Goal: Contribute content: Add original content to the website for others to see

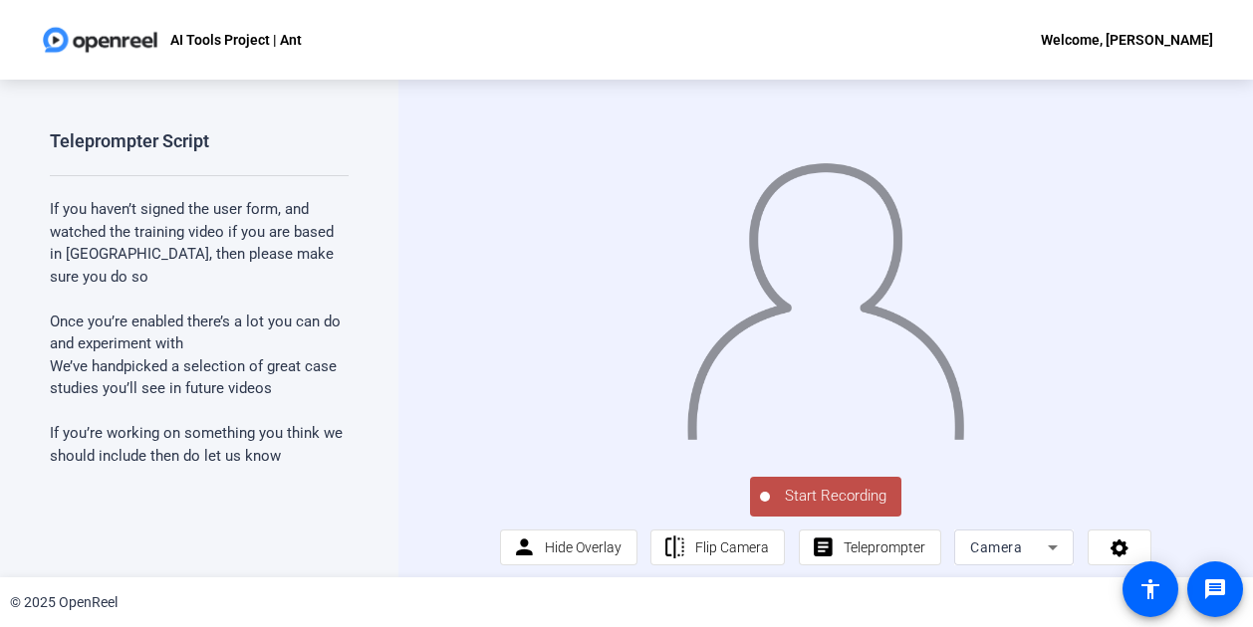
click at [818, 508] on span "Start Recording" at bounding box center [835, 496] width 131 height 23
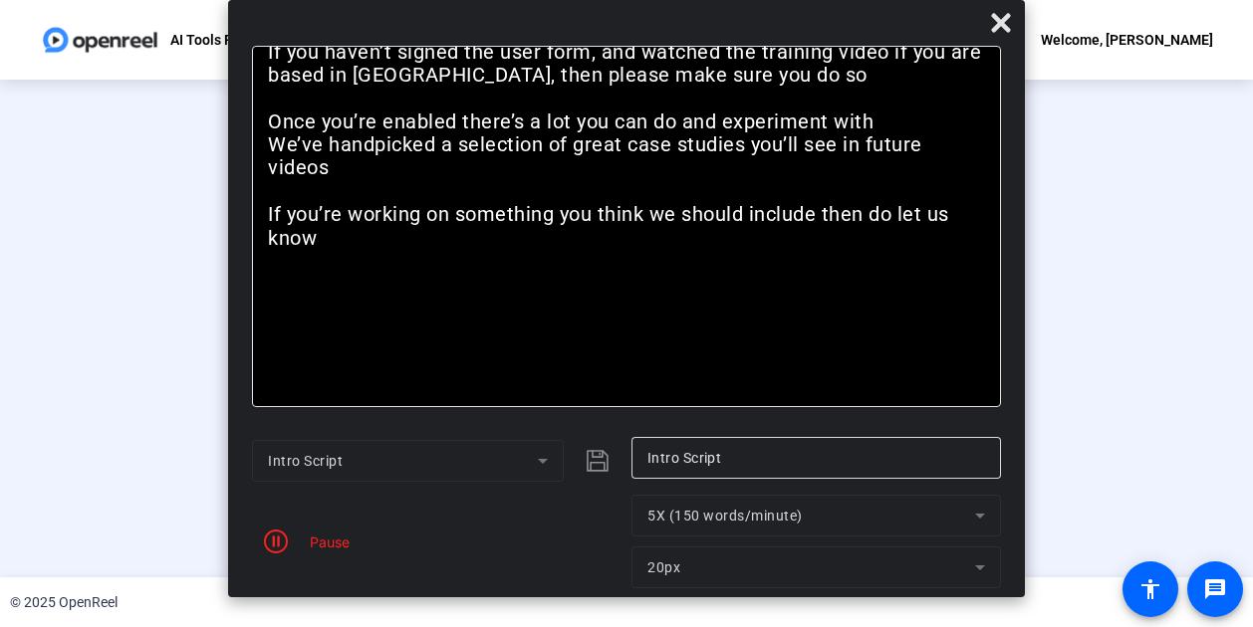
click at [327, 532] on div "Pause" at bounding box center [325, 542] width 50 height 21
click at [321, 547] on div "Pause" at bounding box center [325, 542] width 50 height 21
click at [281, 544] on icon "button" at bounding box center [276, 542] width 24 height 24
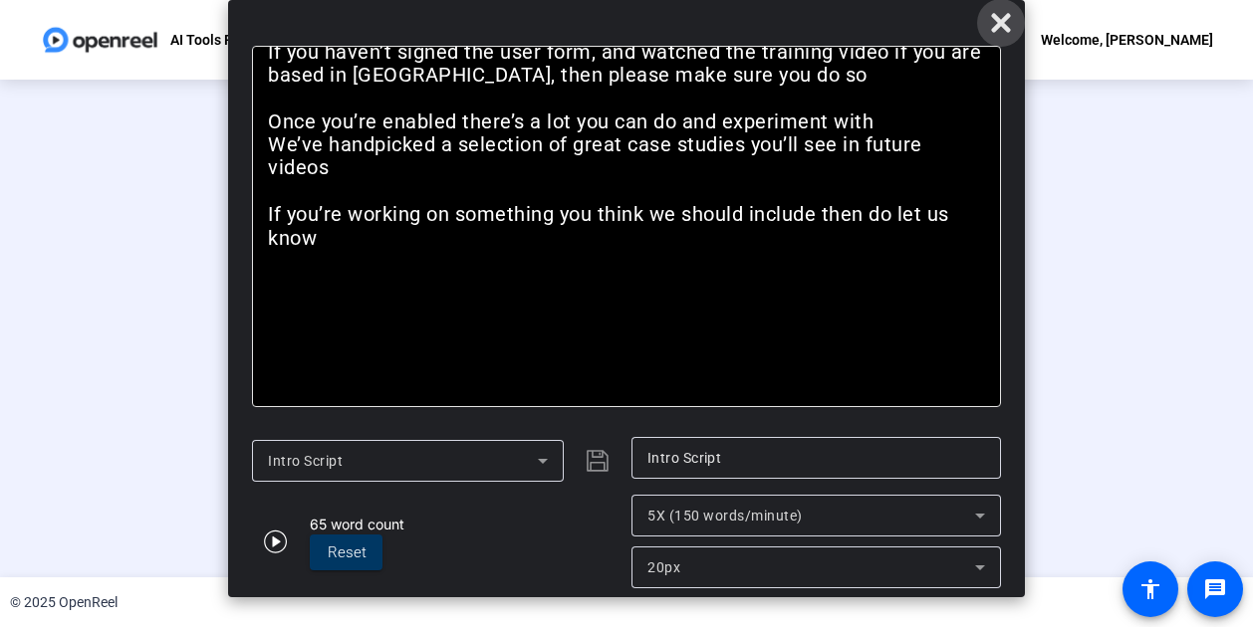
click at [992, 24] on icon at bounding box center [1001, 23] width 24 height 24
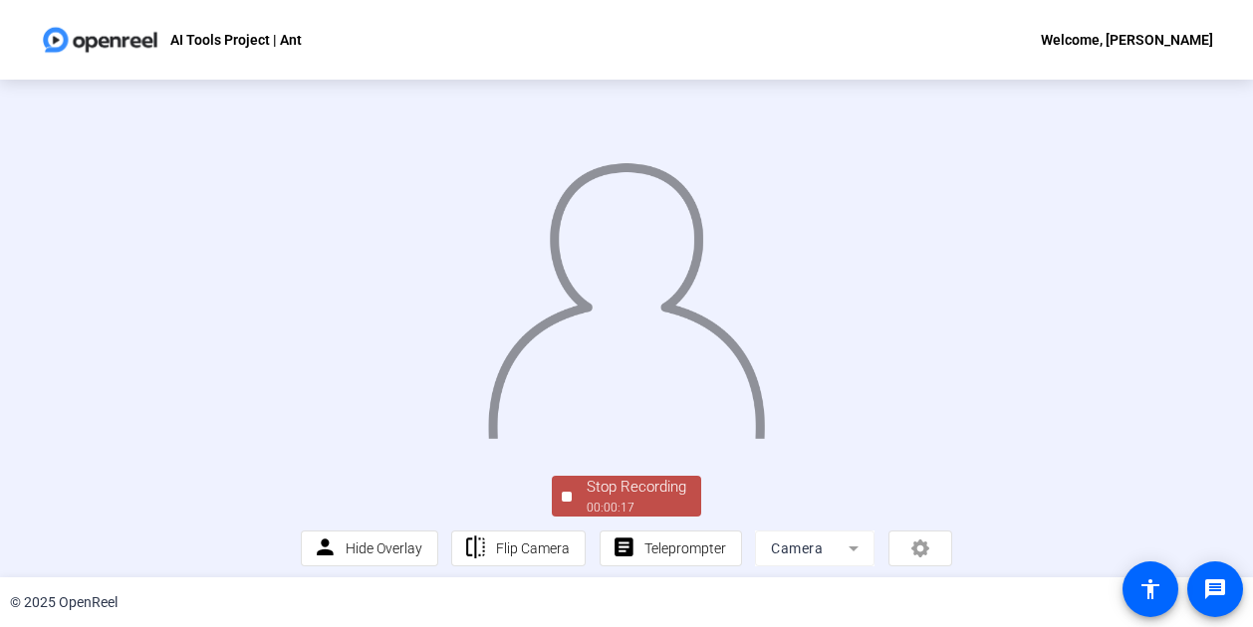
scroll to position [123, 0]
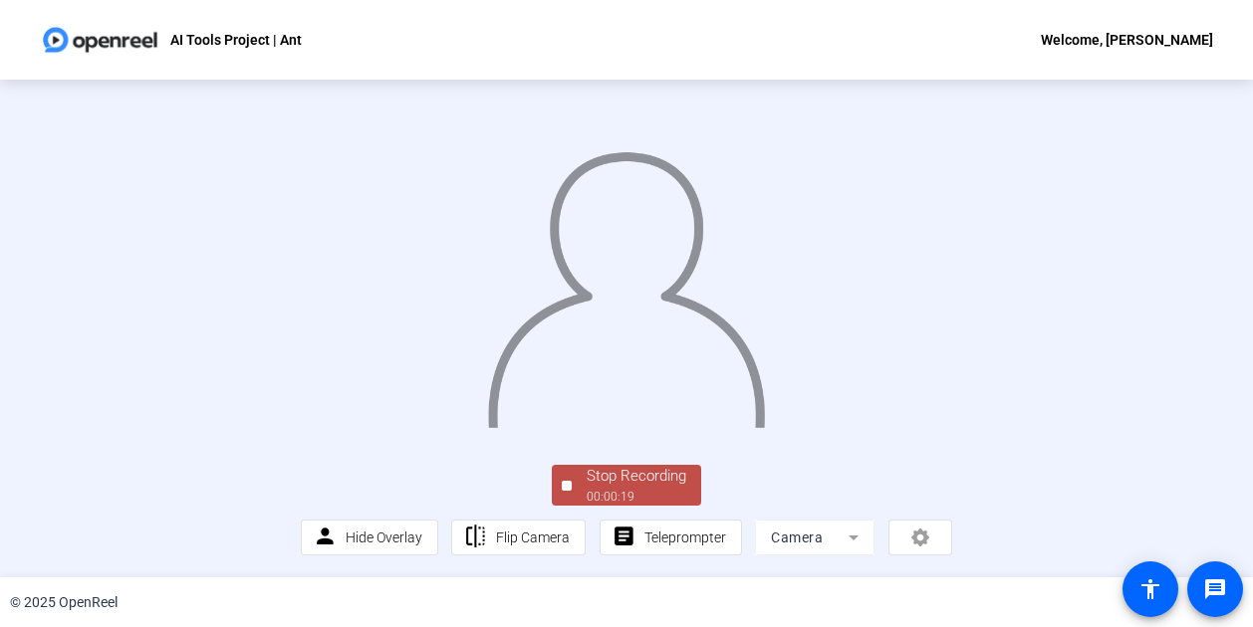
click at [587, 477] on div "Stop Recording" at bounding box center [637, 476] width 100 height 23
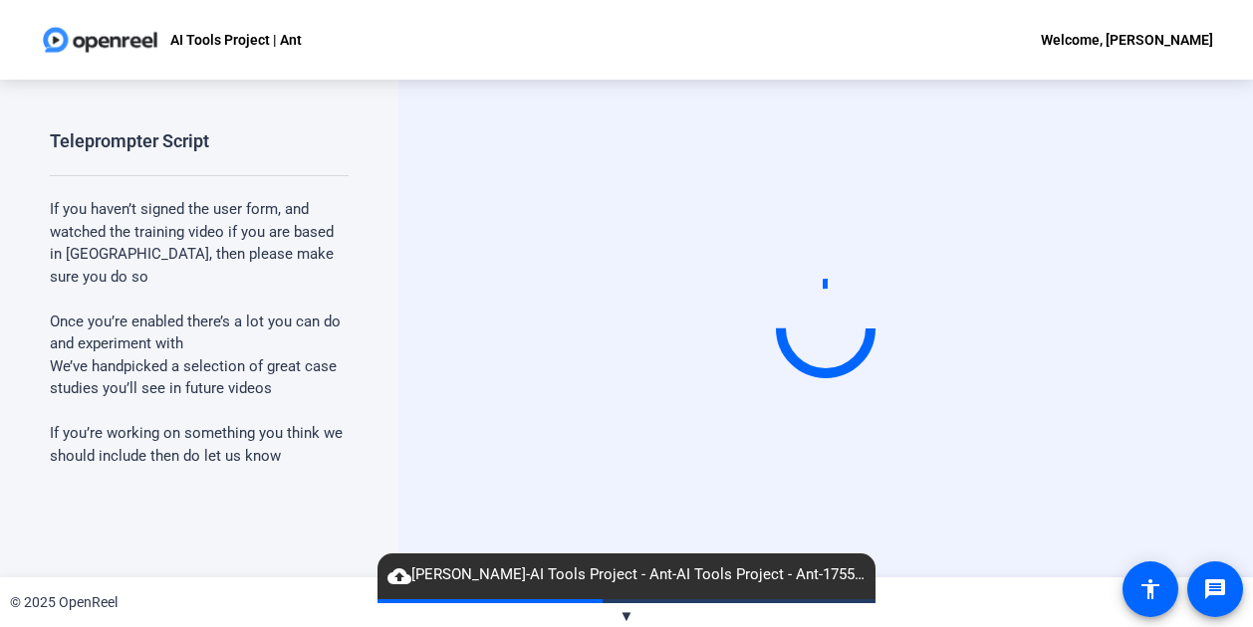
click at [594, 576] on span "cloud_upload Ant Moore-AI Tools Project - Ant-AI Tools Project - Ant-1755706753…" at bounding box center [626, 576] width 498 height 24
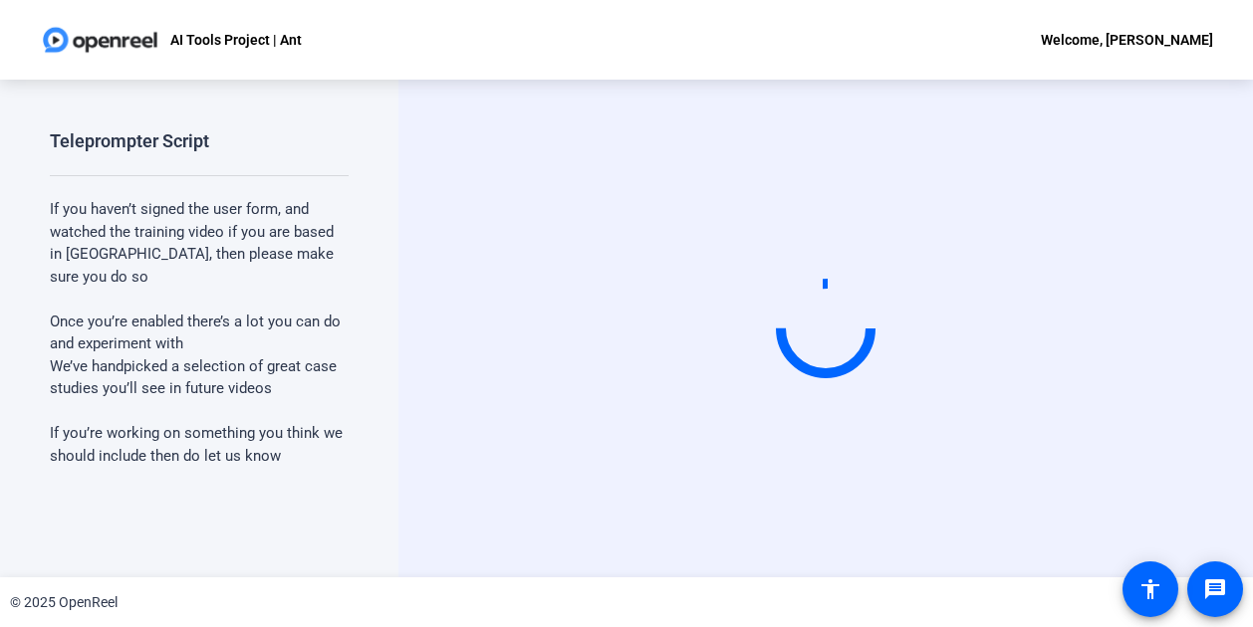
click at [202, 313] on span "Once you’re enabled there’s a lot you can do and experiment with" at bounding box center [195, 333] width 291 height 41
click at [325, 256] on span "If you haven’t signed the user form, and watched the training video if you are …" at bounding box center [192, 243] width 284 height 86
click at [183, 313] on span "Once you’re enabled there’s a lot you can do and experiment with" at bounding box center [195, 333] width 291 height 41
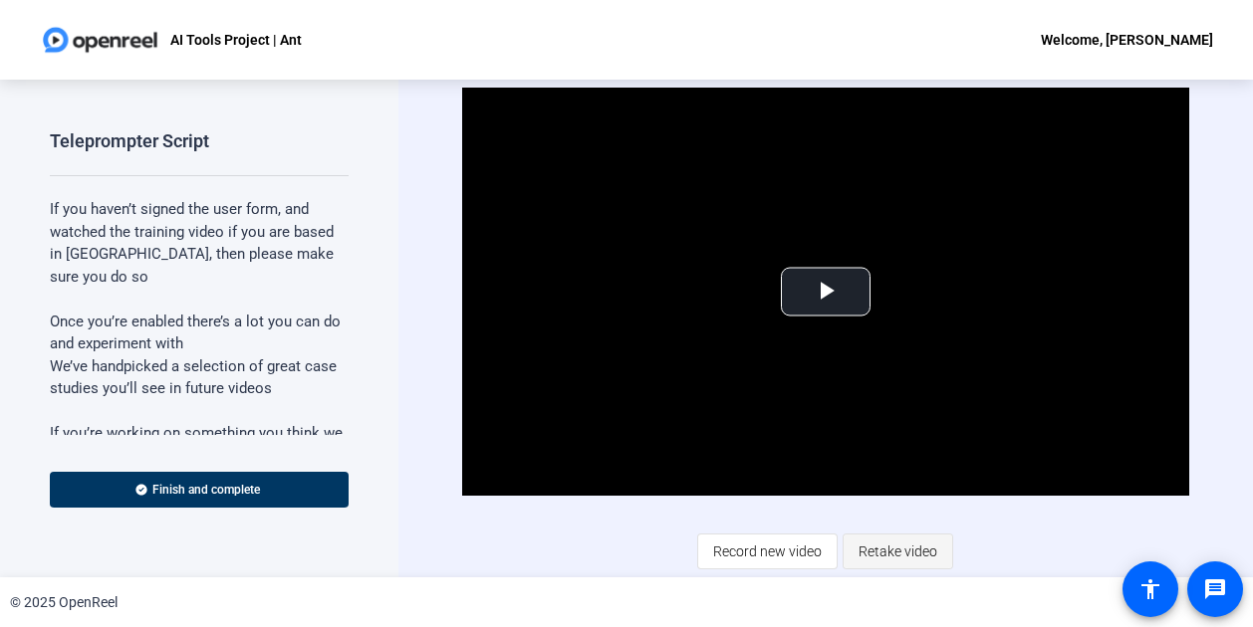
click at [892, 548] on span "Retake video" at bounding box center [897, 552] width 79 height 38
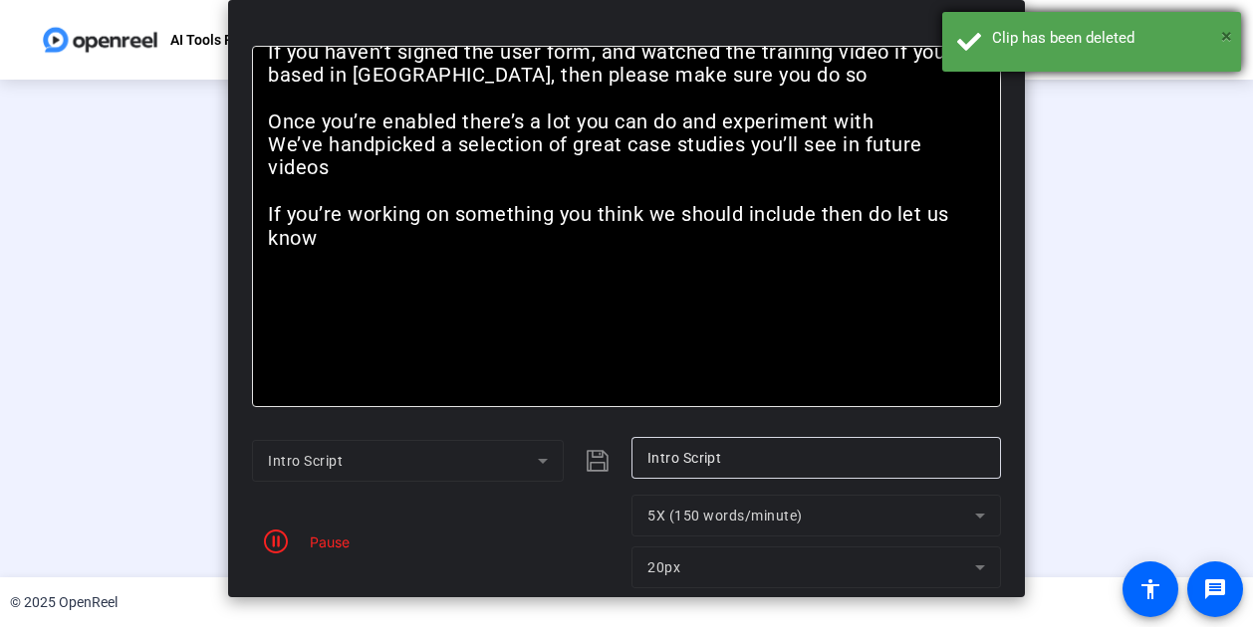
click at [1229, 36] on span "×" at bounding box center [1226, 36] width 11 height 24
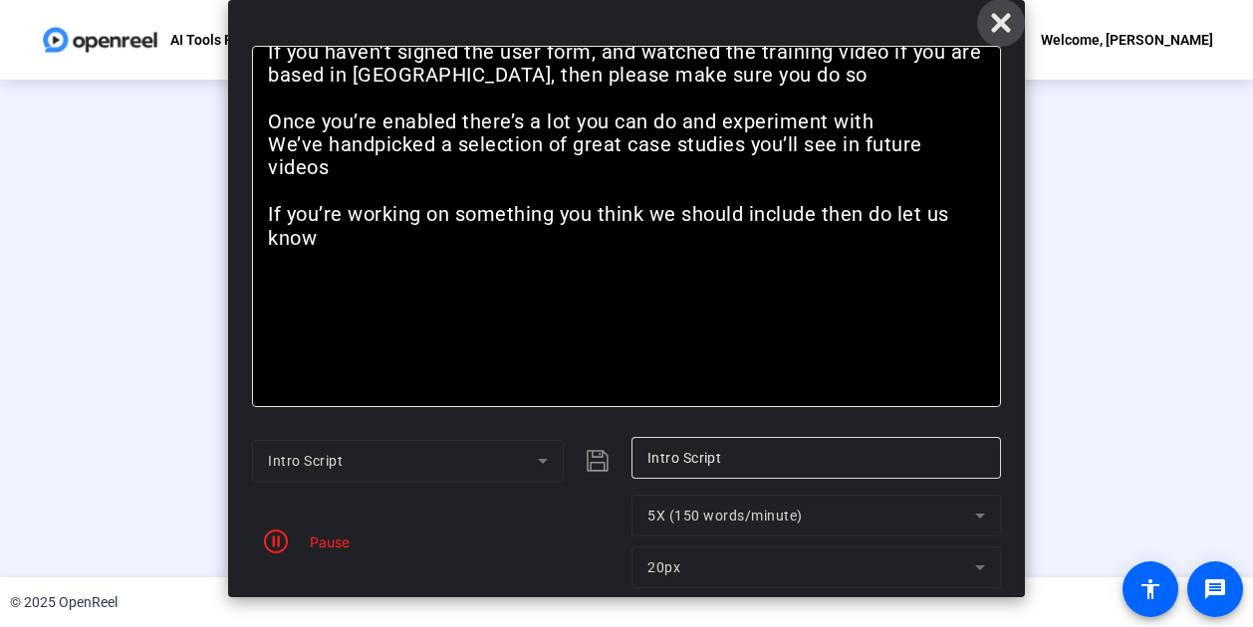
click at [999, 21] on icon at bounding box center [1000, 22] width 19 height 19
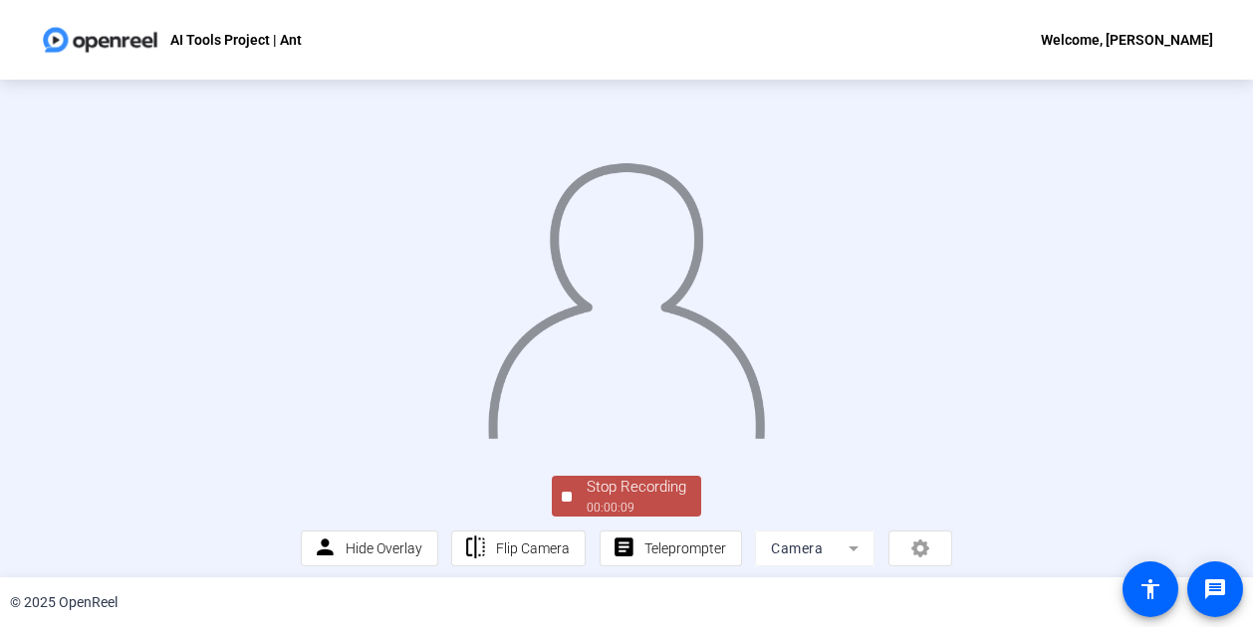
click at [952, 259] on div at bounding box center [626, 274] width 651 height 366
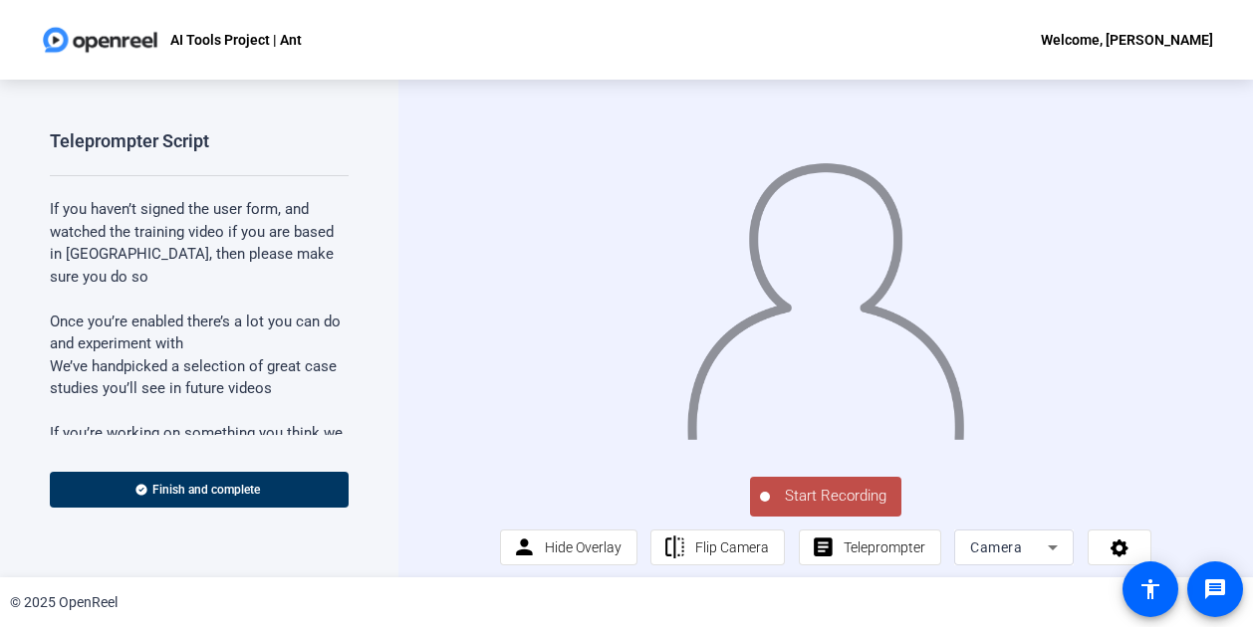
click at [133, 313] on span "Once you’re enabled there’s a lot you can do and experiment with" at bounding box center [195, 333] width 291 height 41
click at [125, 313] on span "Once you’re enabled there’s a lot you can do and experiment with" at bounding box center [195, 333] width 291 height 41
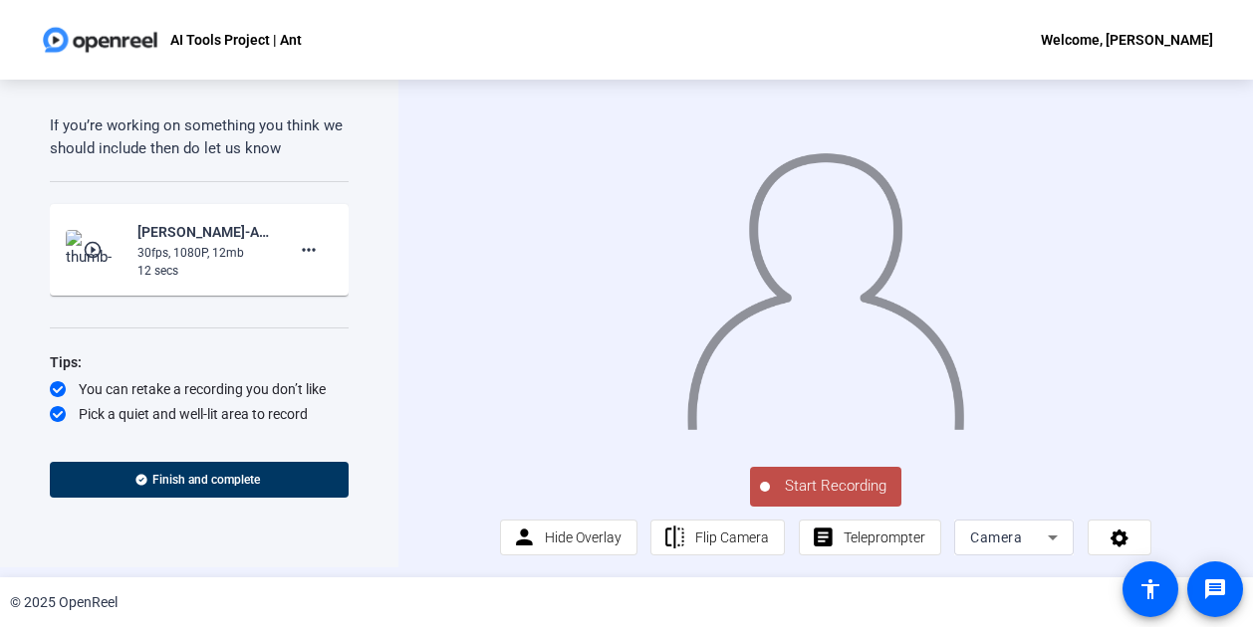
scroll to position [23, 0]
click at [297, 238] on mat-icon "more_horiz" at bounding box center [309, 250] width 24 height 24
click at [301, 260] on span "Delete clip" at bounding box center [331, 255] width 80 height 24
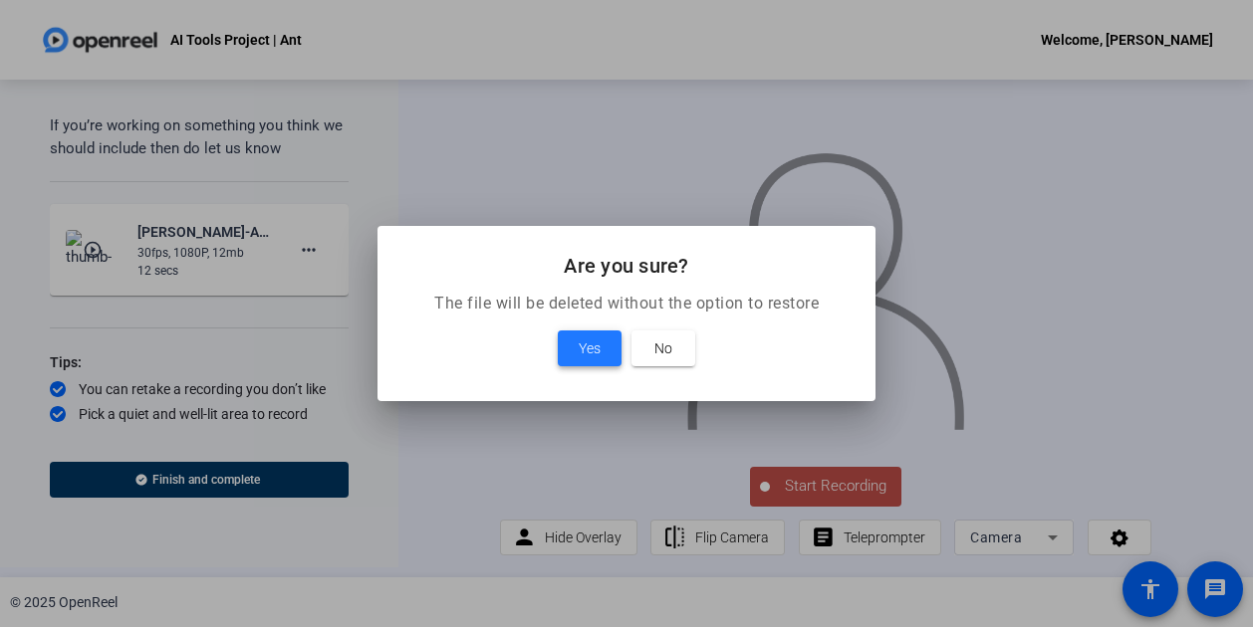
click at [579, 345] on span "Yes" at bounding box center [590, 349] width 22 height 24
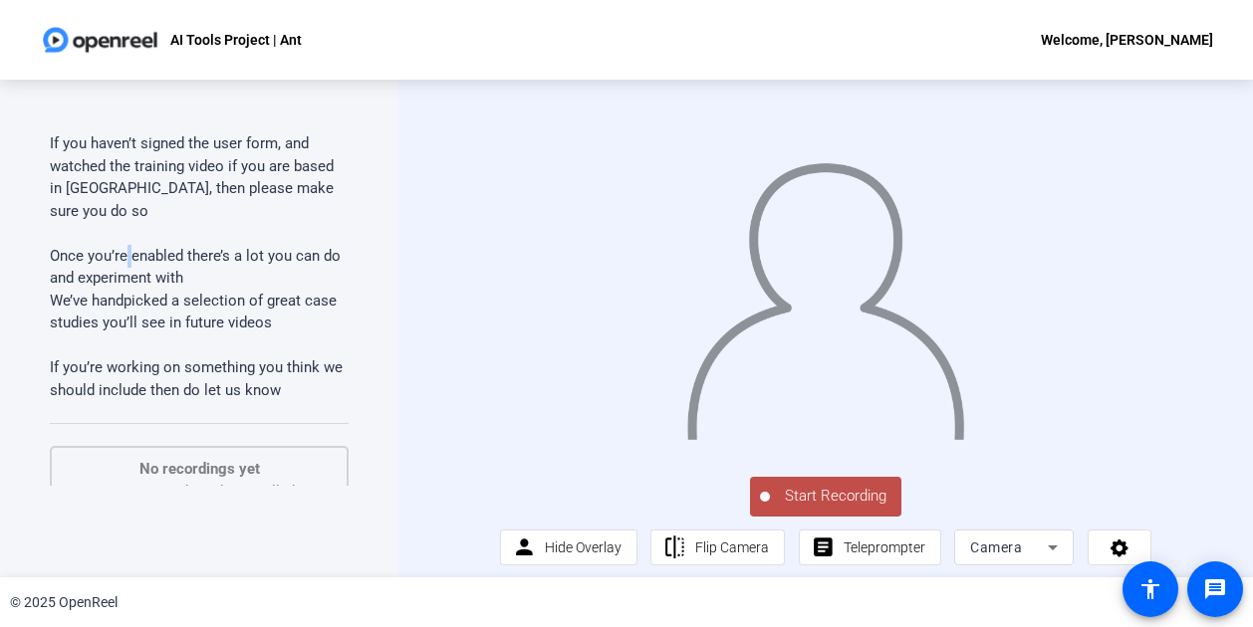
scroll to position [0, 0]
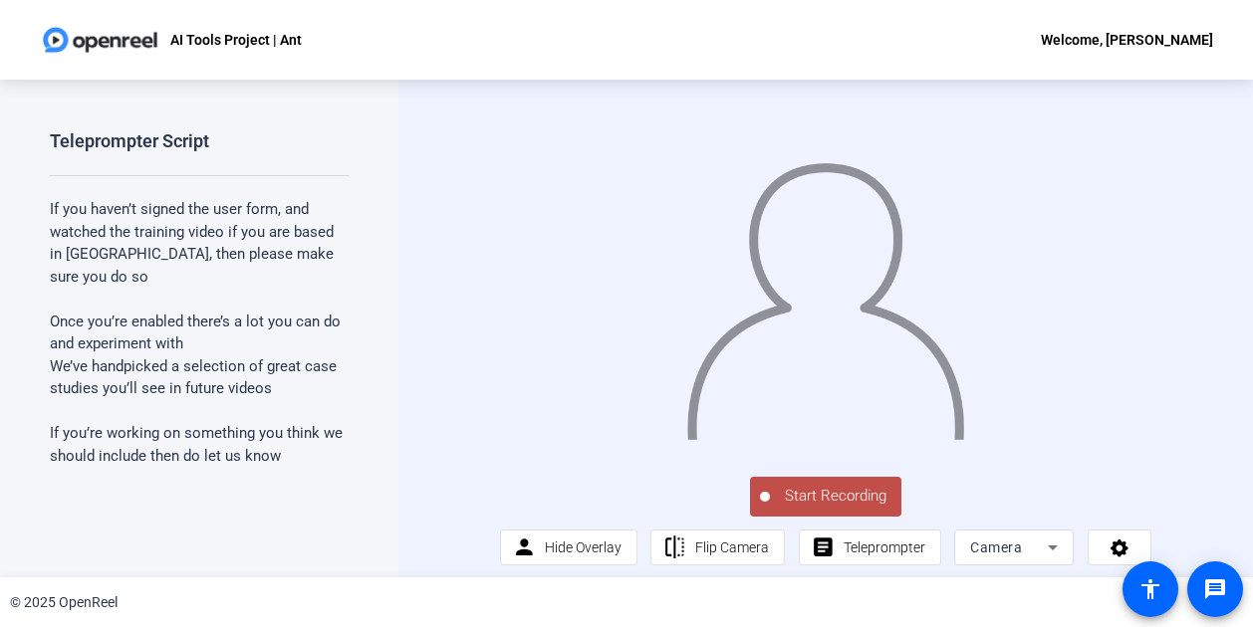
click at [51, 206] on span "If you haven’t signed the user form, and watched the training video if you are …" at bounding box center [192, 243] width 284 height 86
click at [193, 288] on p at bounding box center [199, 299] width 299 height 23
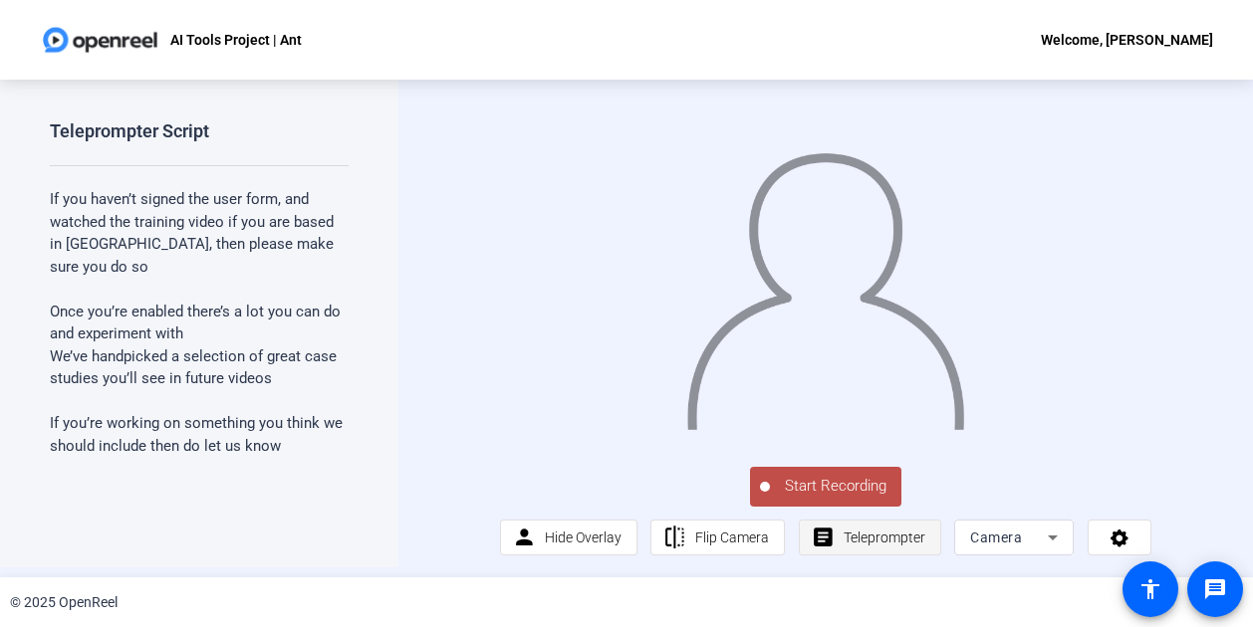
click at [860, 535] on span "Teleprompter" at bounding box center [885, 538] width 82 height 16
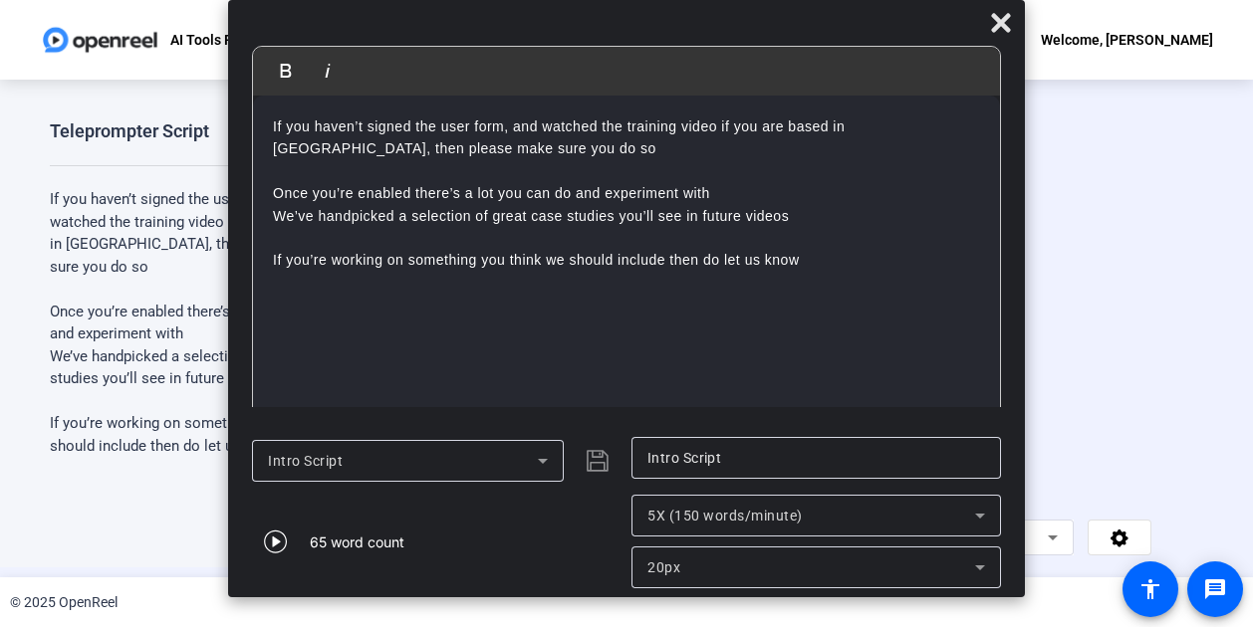
click at [450, 150] on p "If you haven’t signed the user form, and watched the training video if you are …" at bounding box center [626, 138] width 707 height 45
click at [410, 192] on span "Once you’re enabled there’s a lot you can do and experiment with" at bounding box center [491, 193] width 437 height 16
click at [880, 196] on p "Once you’ve been enabled on the system there’s a lot you can do and experiment …" at bounding box center [626, 193] width 707 height 22
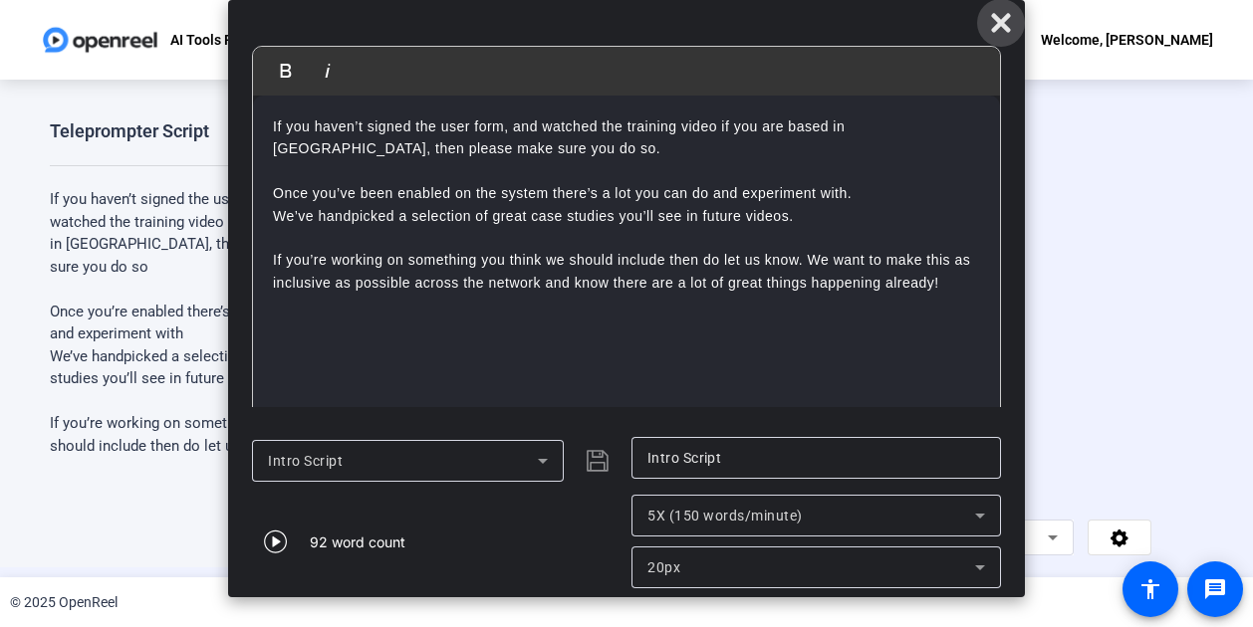
click at [997, 25] on icon at bounding box center [1000, 22] width 19 height 19
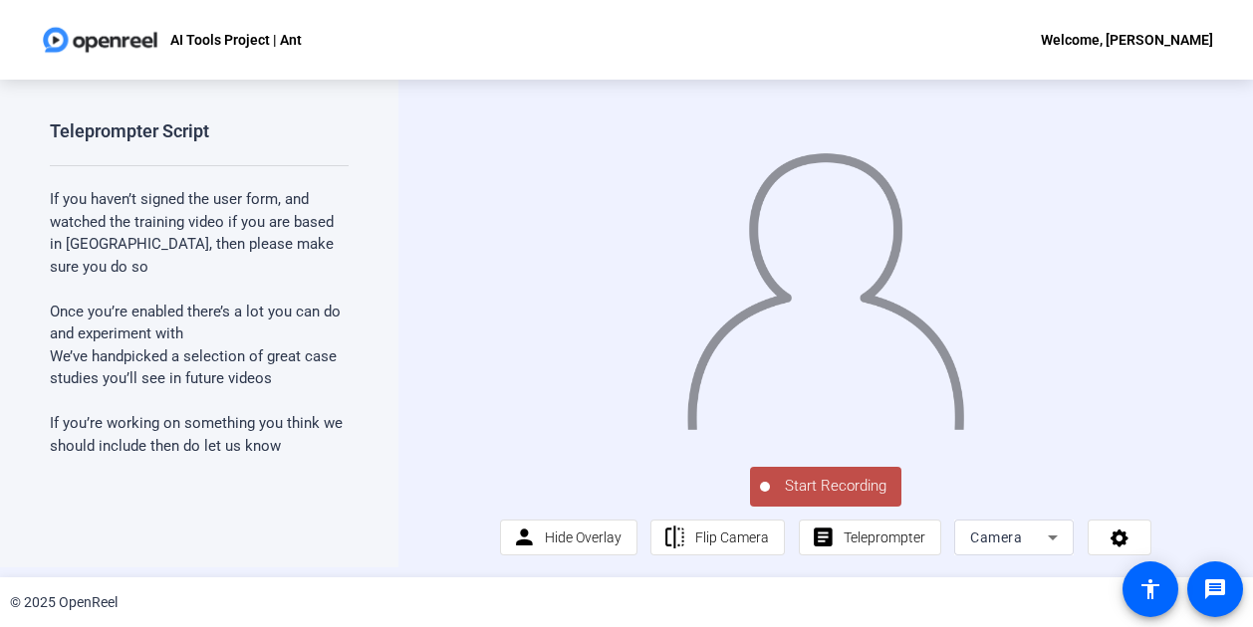
click at [813, 495] on span "Start Recording" at bounding box center [835, 486] width 131 height 23
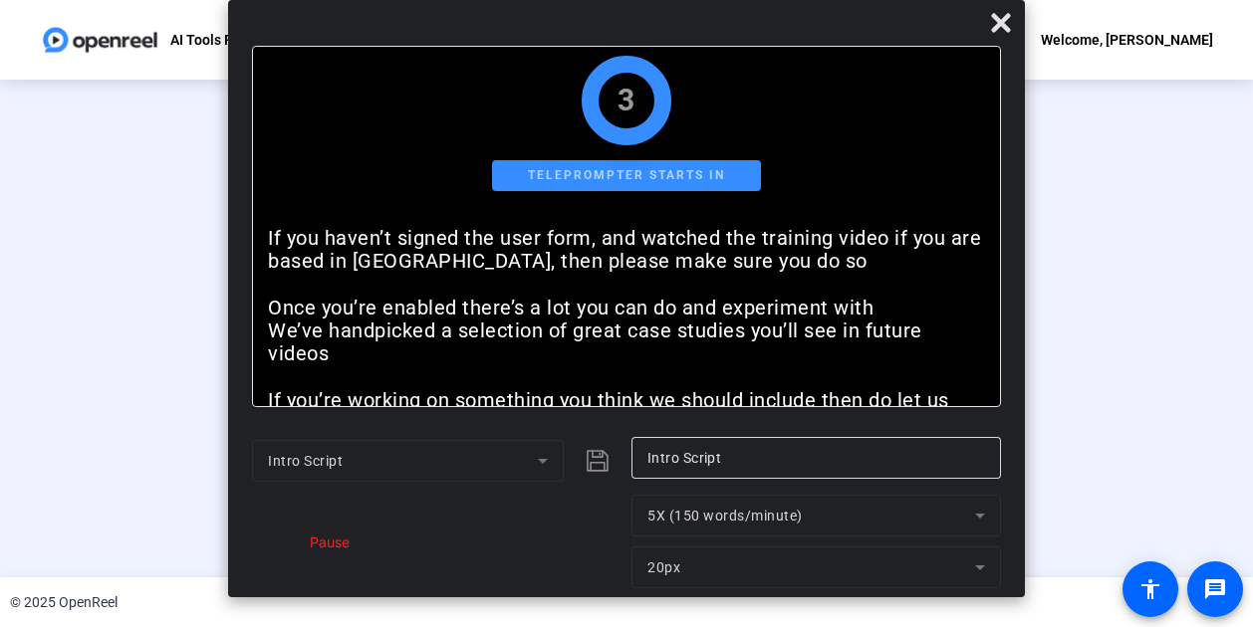
scroll to position [0, 0]
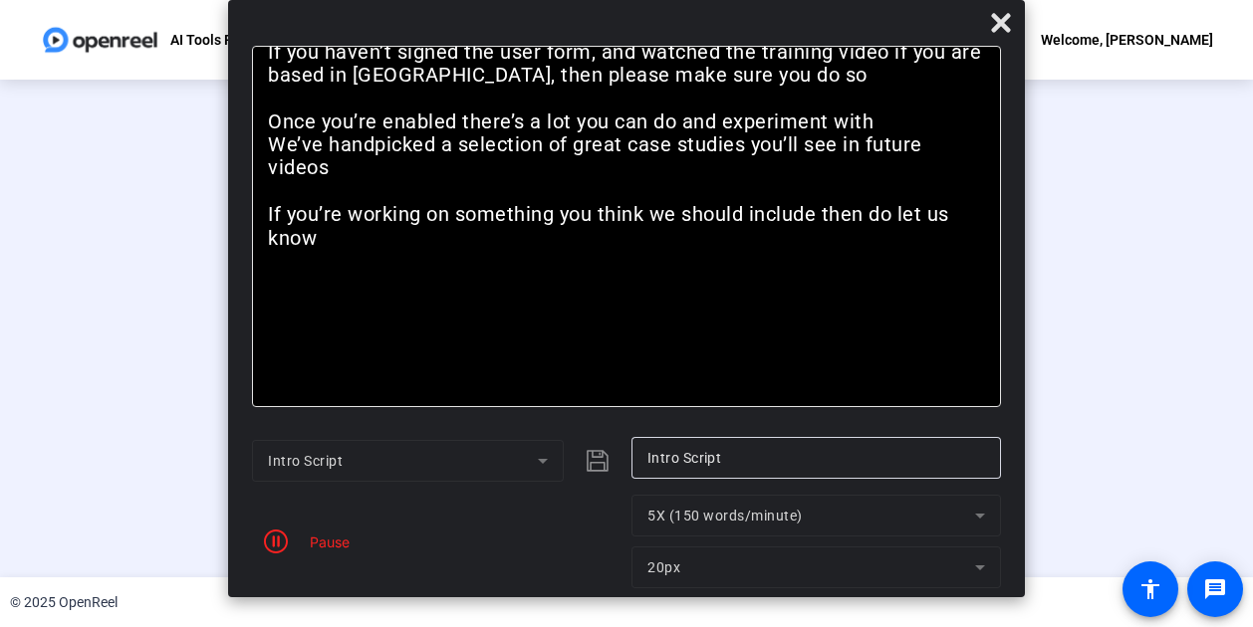
click at [329, 542] on div "Pause" at bounding box center [325, 542] width 50 height 21
click at [279, 544] on icon "button" at bounding box center [276, 542] width 24 height 24
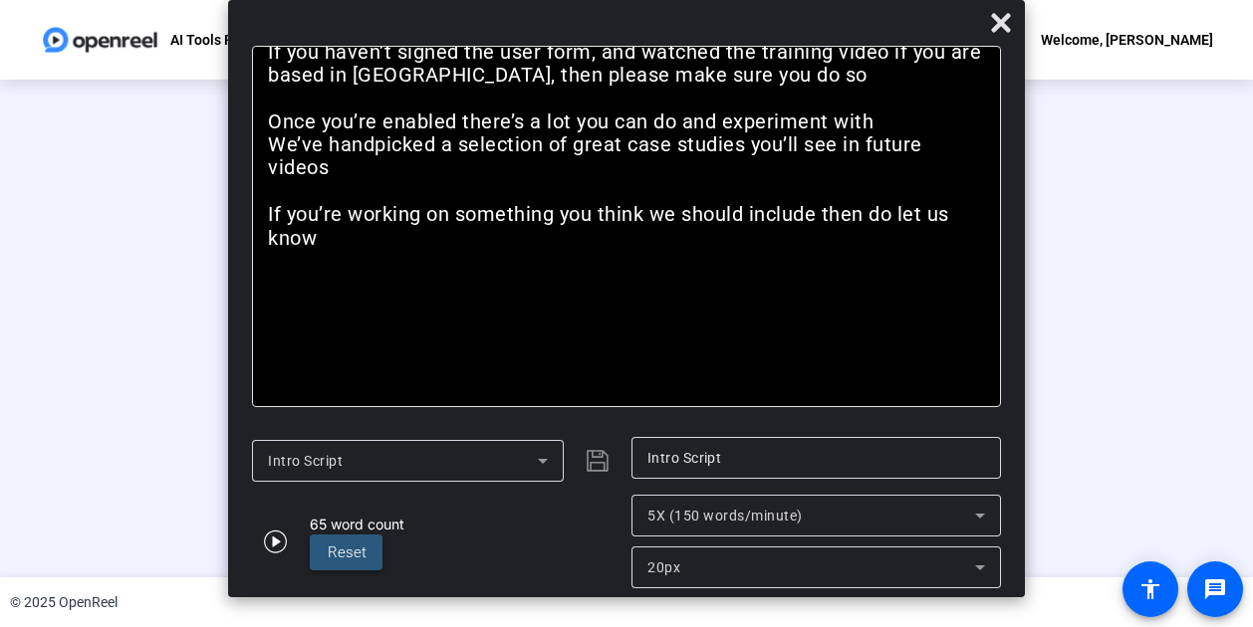
click at [367, 564] on span at bounding box center [346, 553] width 73 height 48
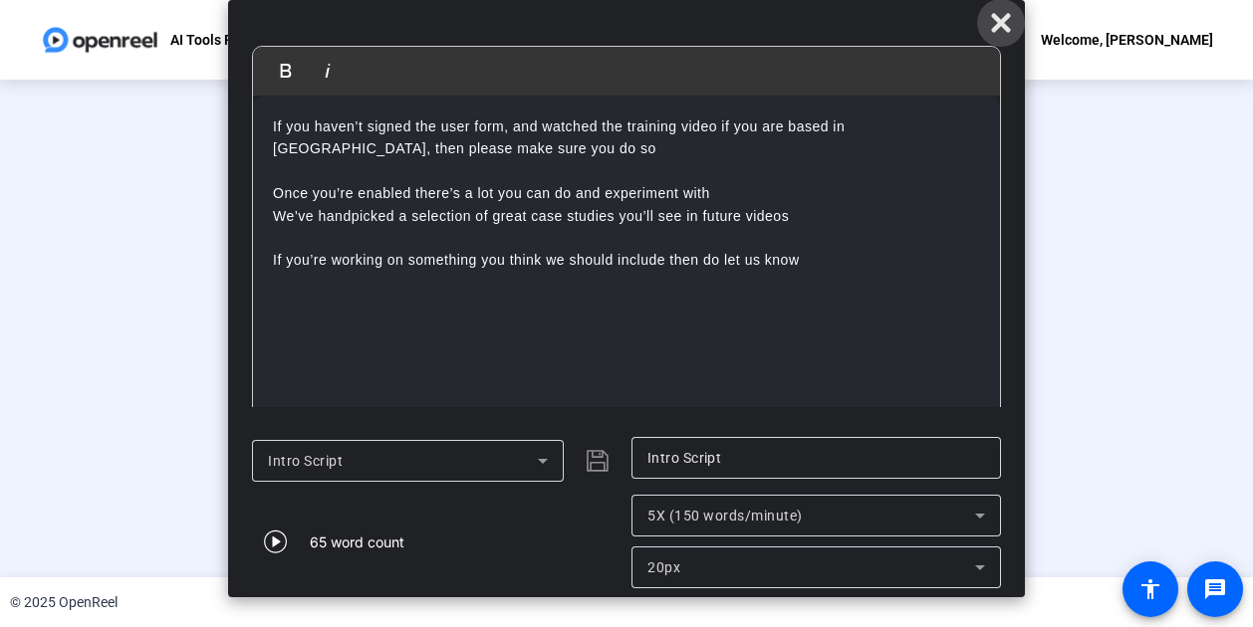
click at [997, 21] on icon at bounding box center [1000, 22] width 19 height 19
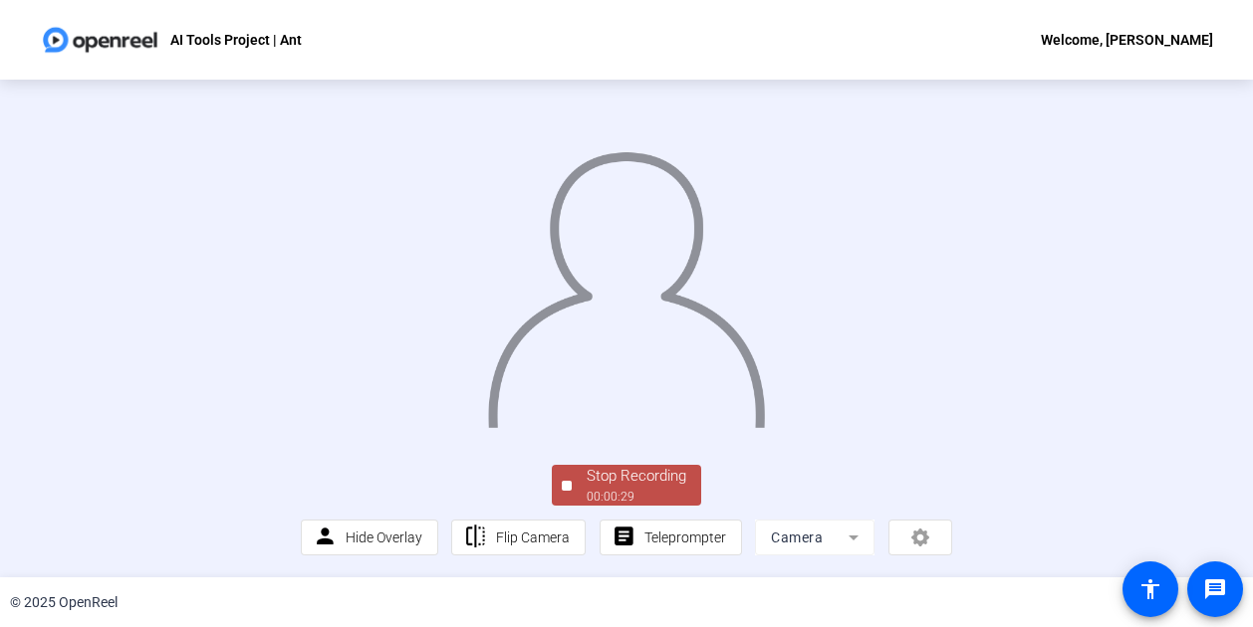
click at [620, 470] on div "Stop Recording" at bounding box center [637, 476] width 100 height 23
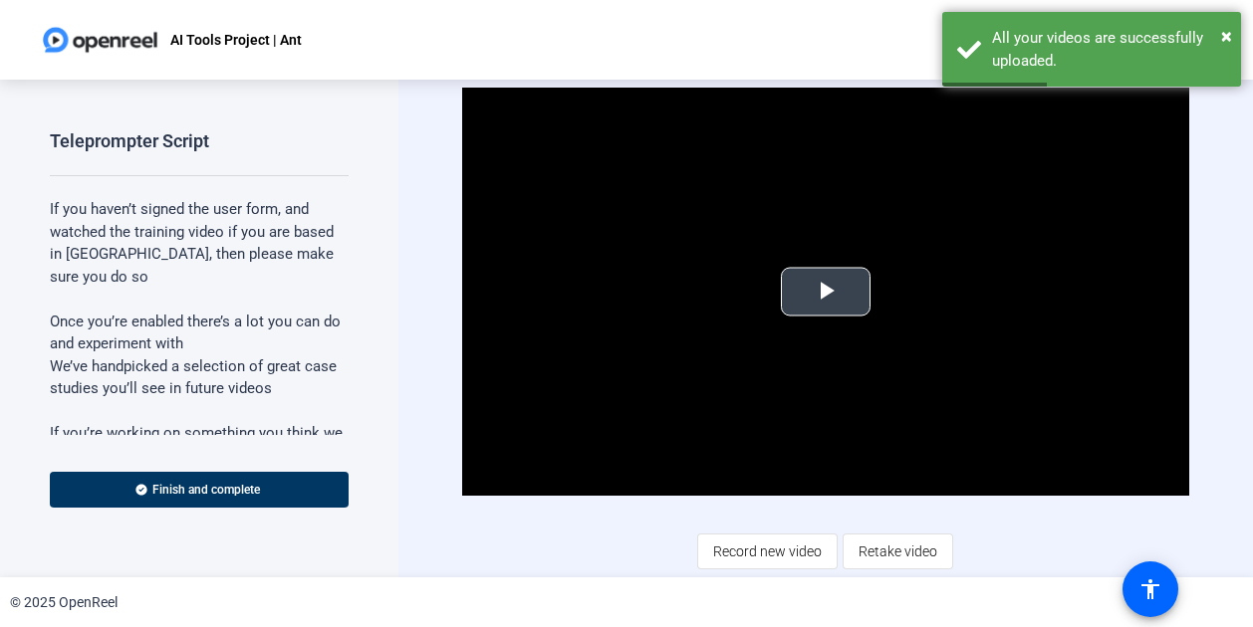
click at [826, 292] on span "Video Player" at bounding box center [826, 292] width 0 height 0
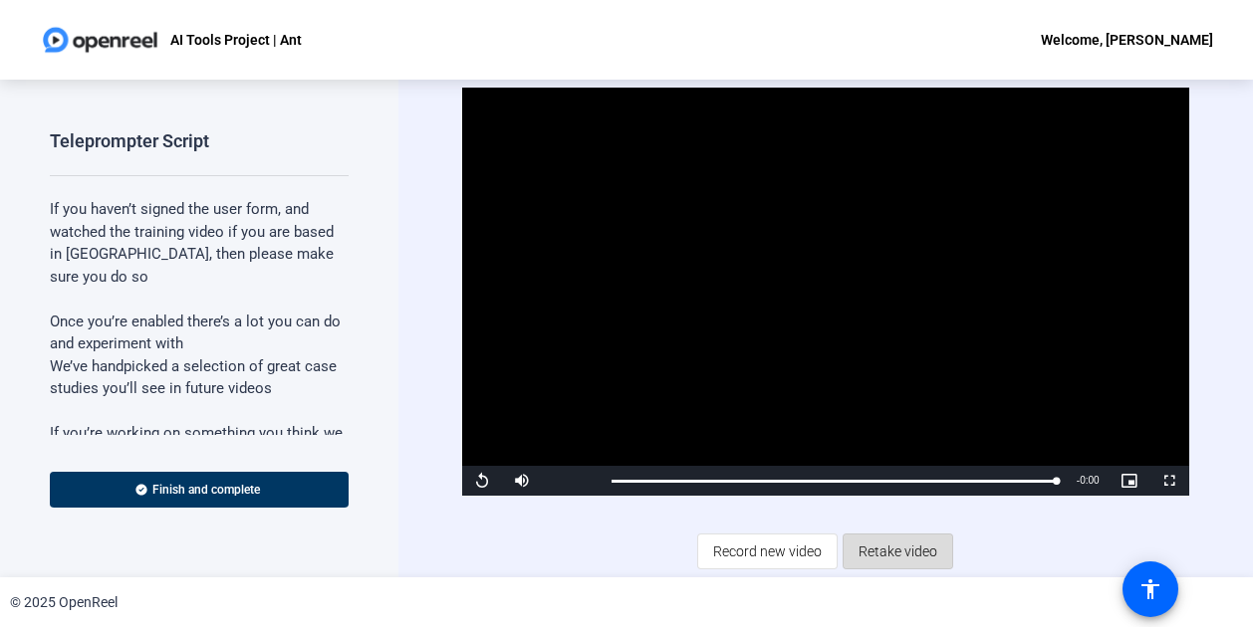
click at [895, 553] on span "Retake video" at bounding box center [897, 552] width 79 height 38
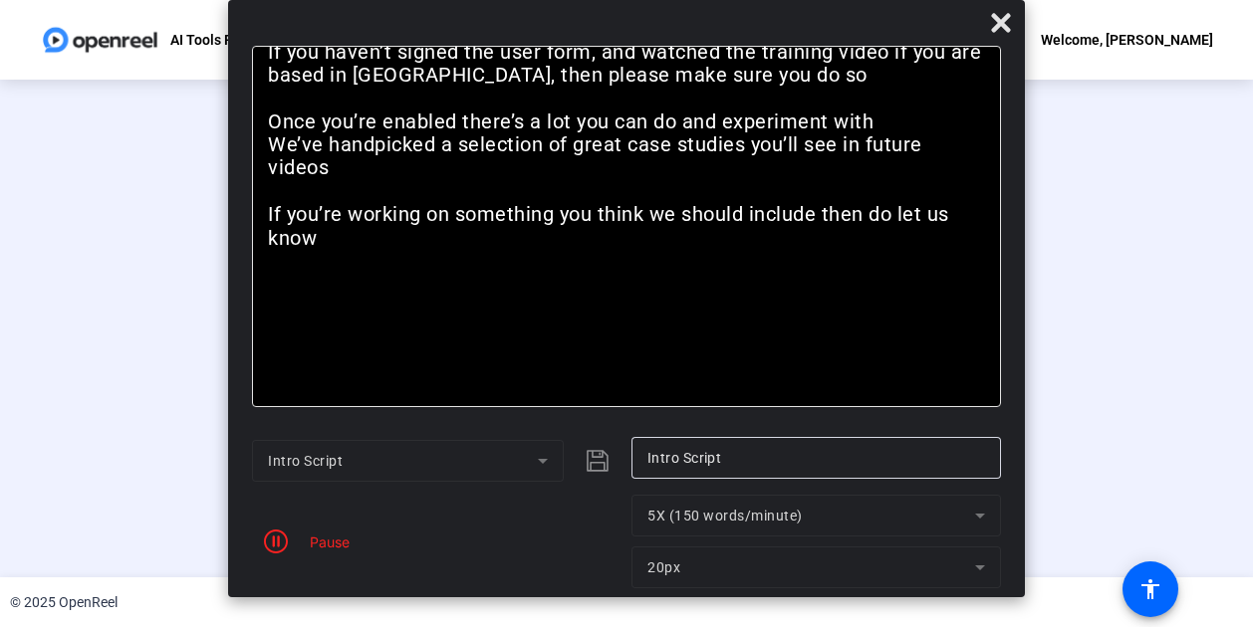
click at [311, 543] on div "Pause" at bounding box center [325, 542] width 50 height 21
click at [286, 542] on icon "button" at bounding box center [276, 542] width 24 height 24
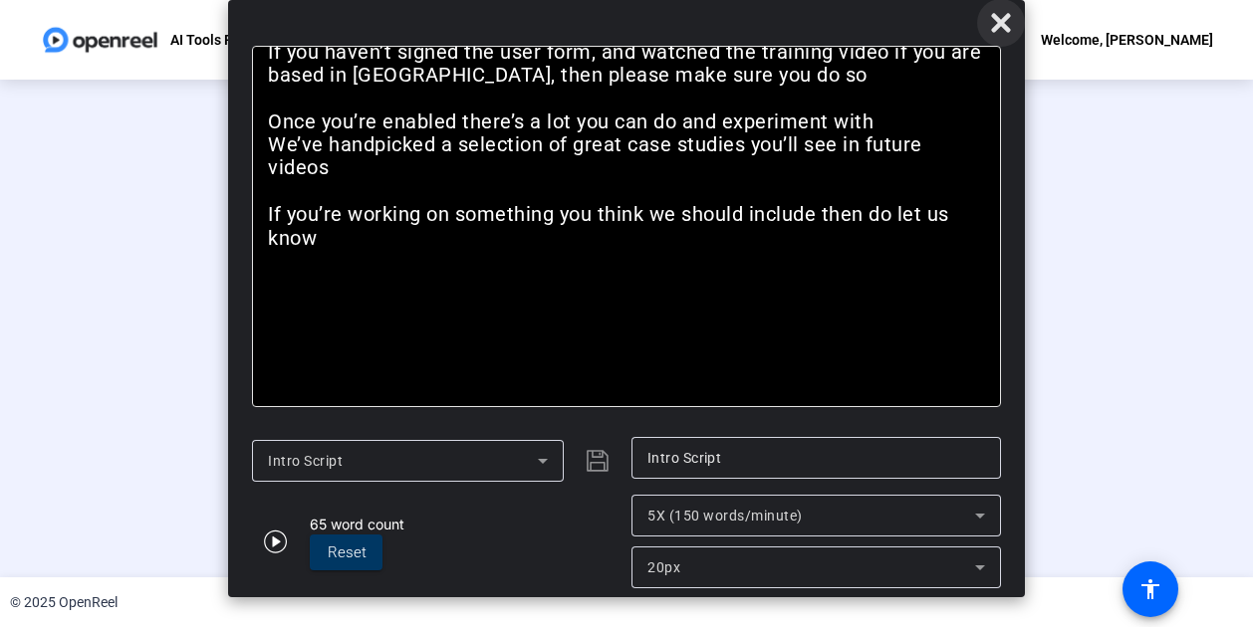
click at [1008, 16] on icon at bounding box center [1000, 22] width 19 height 19
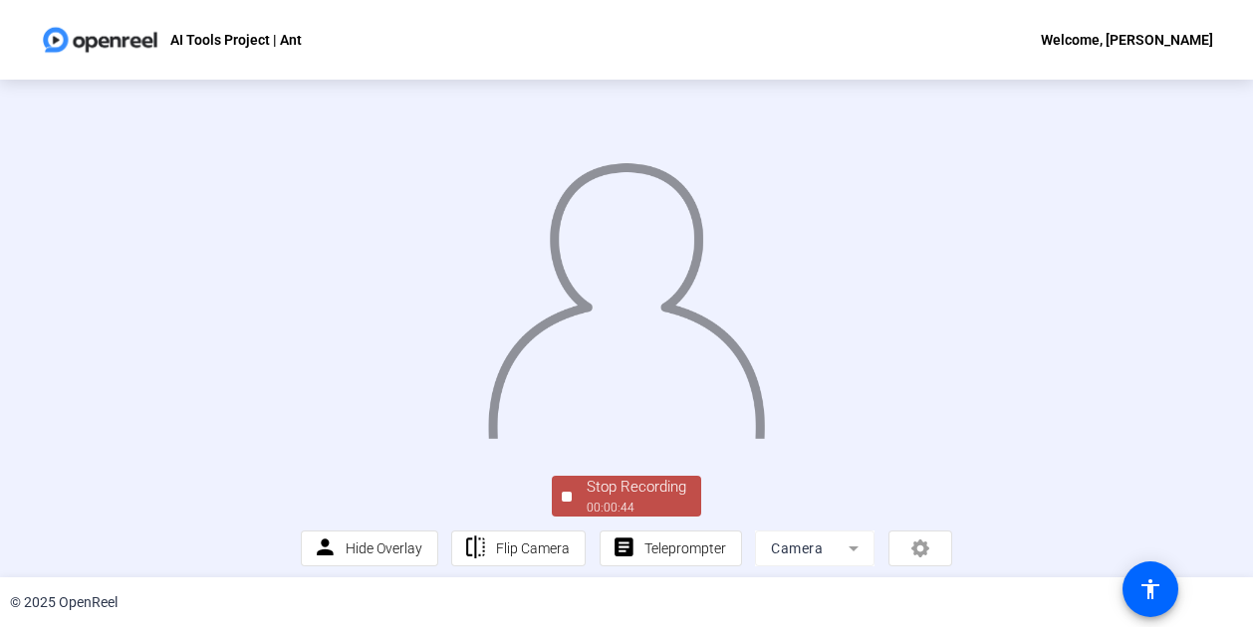
click at [1187, 43] on div "Welcome, [PERSON_NAME]" at bounding box center [1127, 40] width 172 height 24
click at [934, 27] on div at bounding box center [626, 313] width 1253 height 627
click at [286, 48] on p "AI Tools Project | Ant" at bounding box center [235, 40] width 131 height 24
click at [247, 39] on p "AI Tools Project | Ant" at bounding box center [235, 40] width 131 height 24
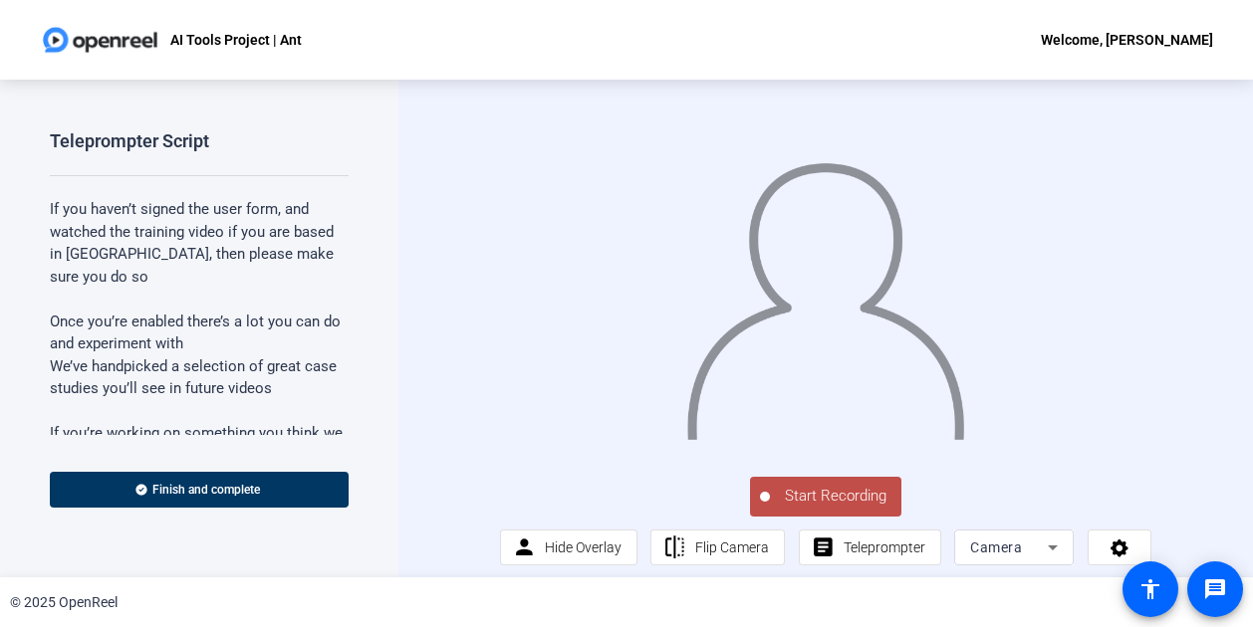
click at [810, 507] on span "Start Recording" at bounding box center [835, 496] width 131 height 23
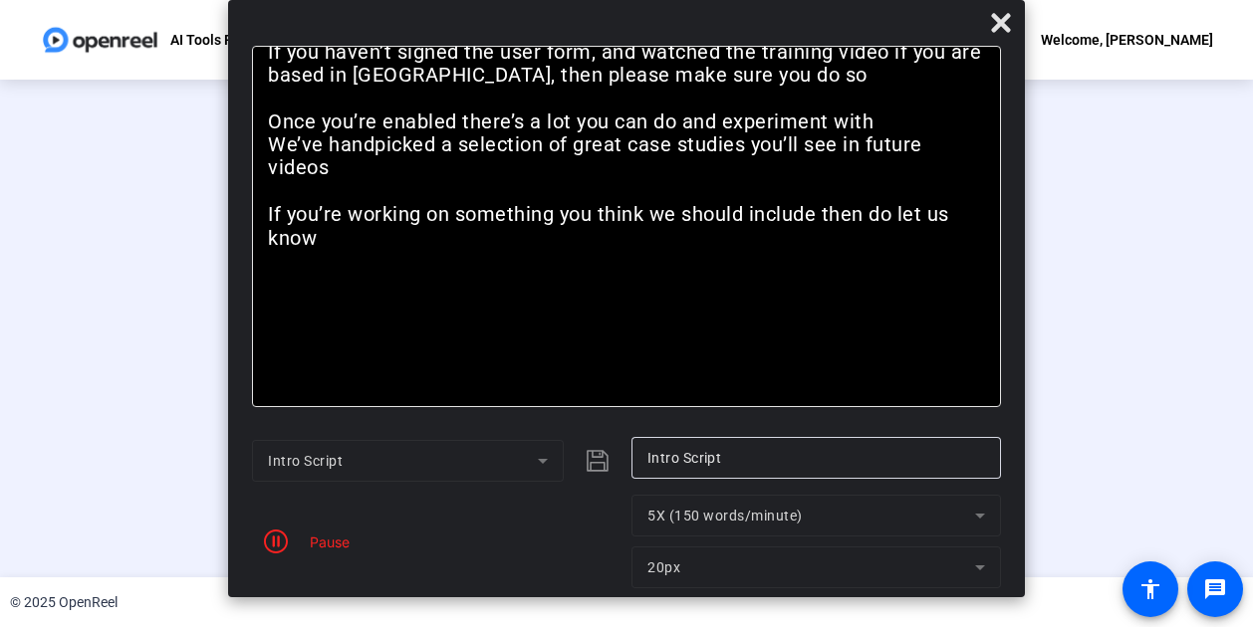
click at [335, 537] on div "Pause" at bounding box center [325, 542] width 50 height 21
click at [283, 541] on icon "button" at bounding box center [276, 542] width 24 height 24
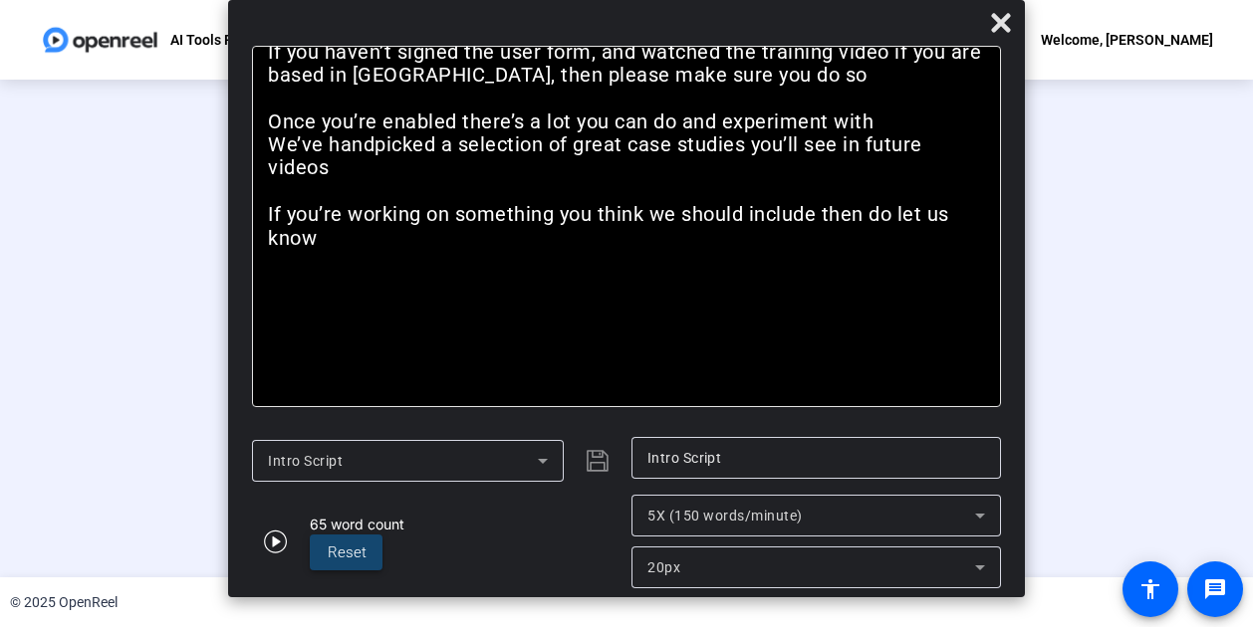
click at [357, 545] on span "Reset" at bounding box center [347, 553] width 39 height 18
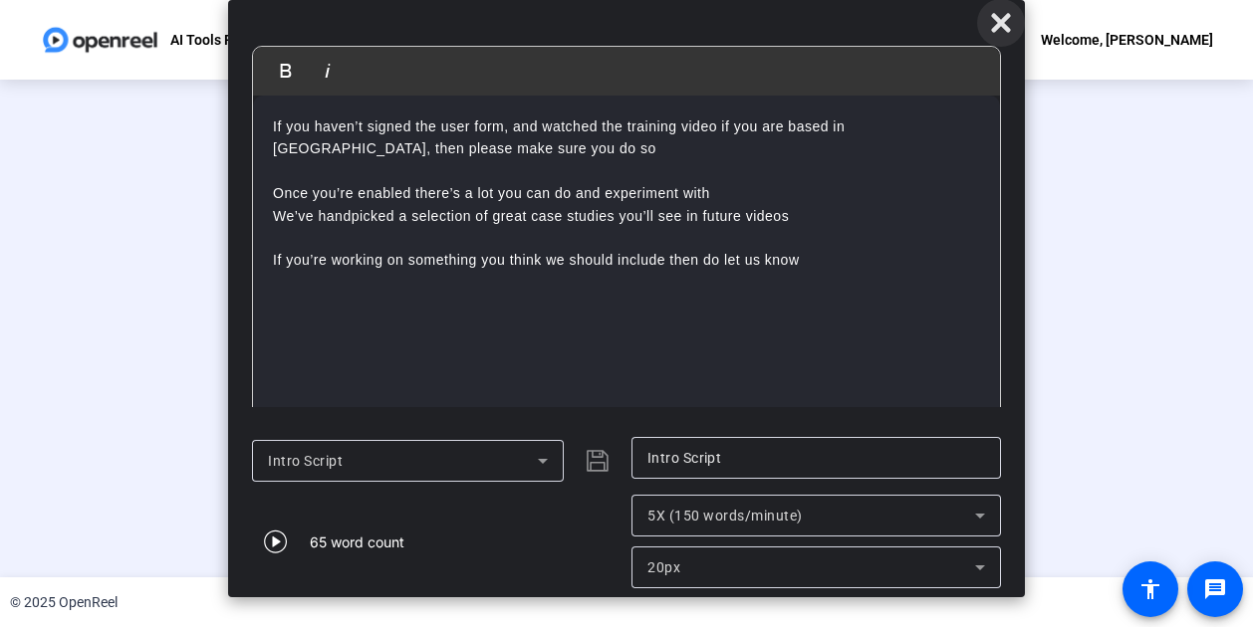
click at [1008, 18] on icon at bounding box center [1000, 22] width 19 height 19
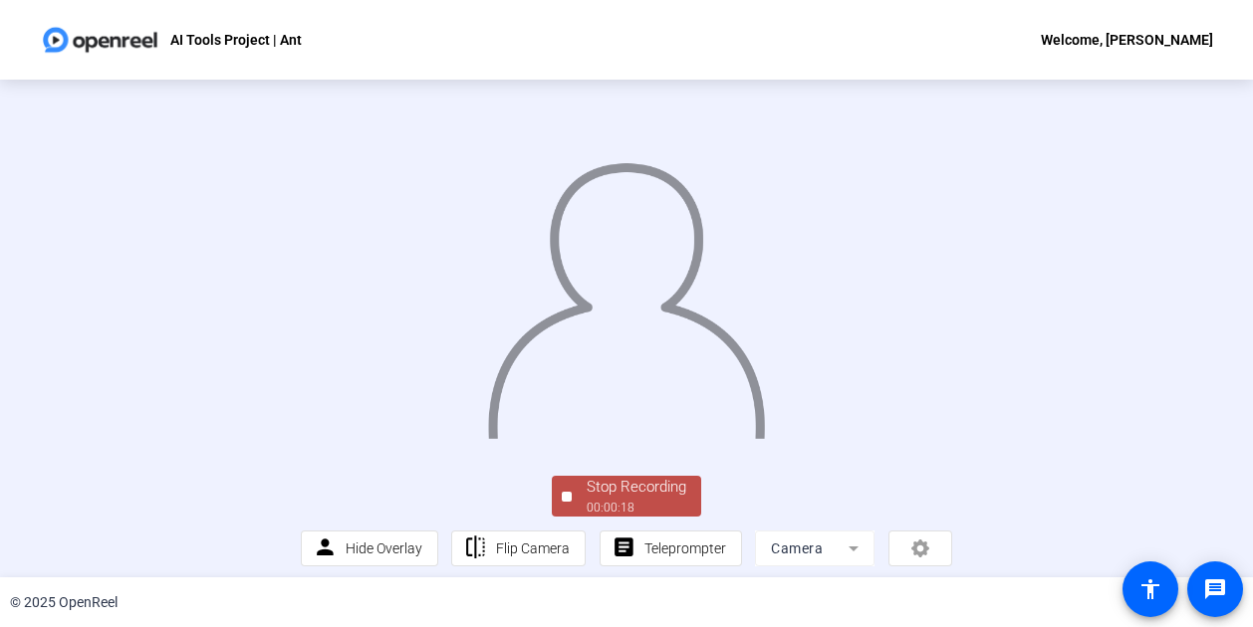
scroll to position [123, 0]
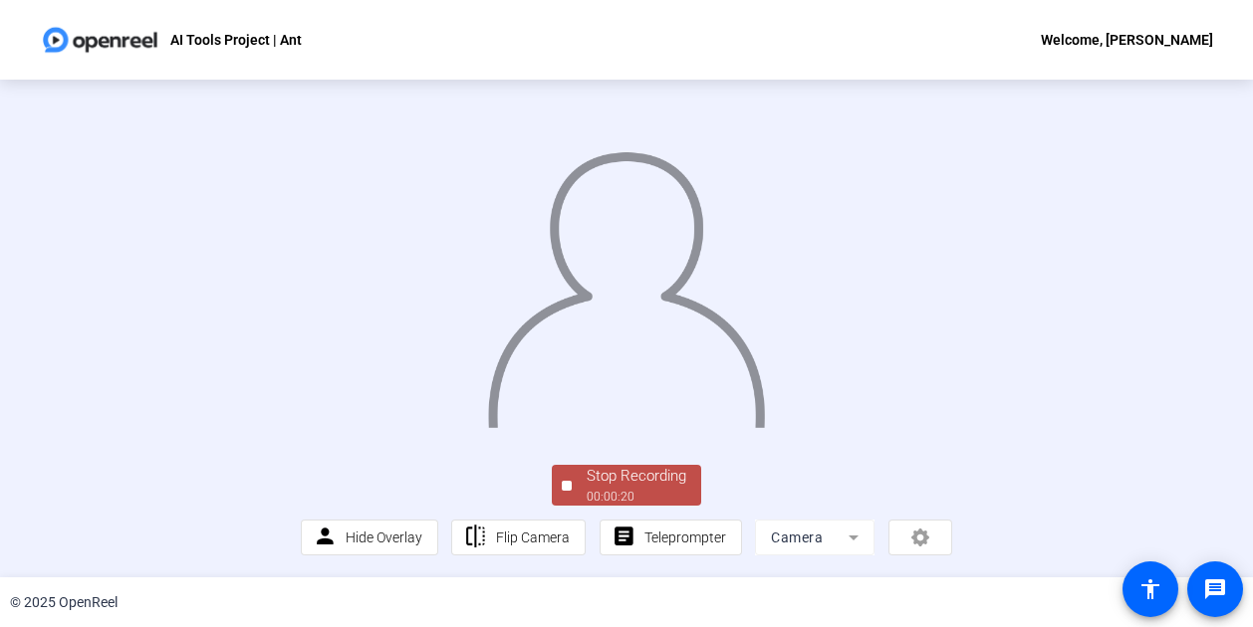
click at [624, 491] on div "00:00:20" at bounding box center [637, 497] width 100 height 18
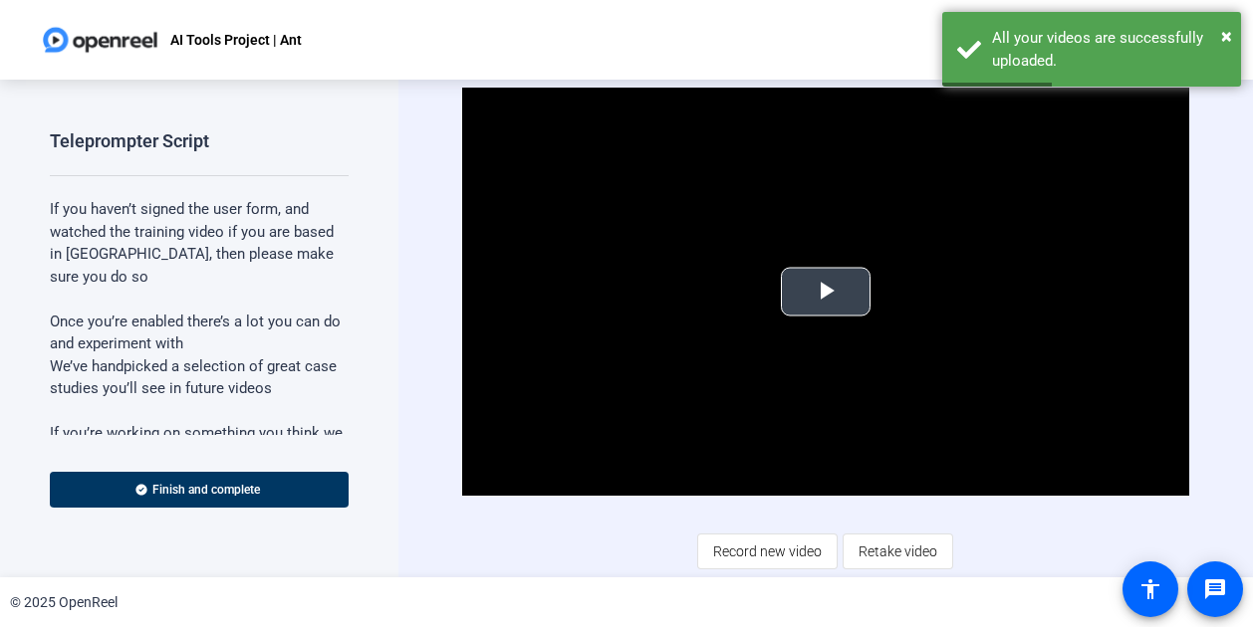
click at [826, 292] on span "Video Player" at bounding box center [826, 292] width 0 height 0
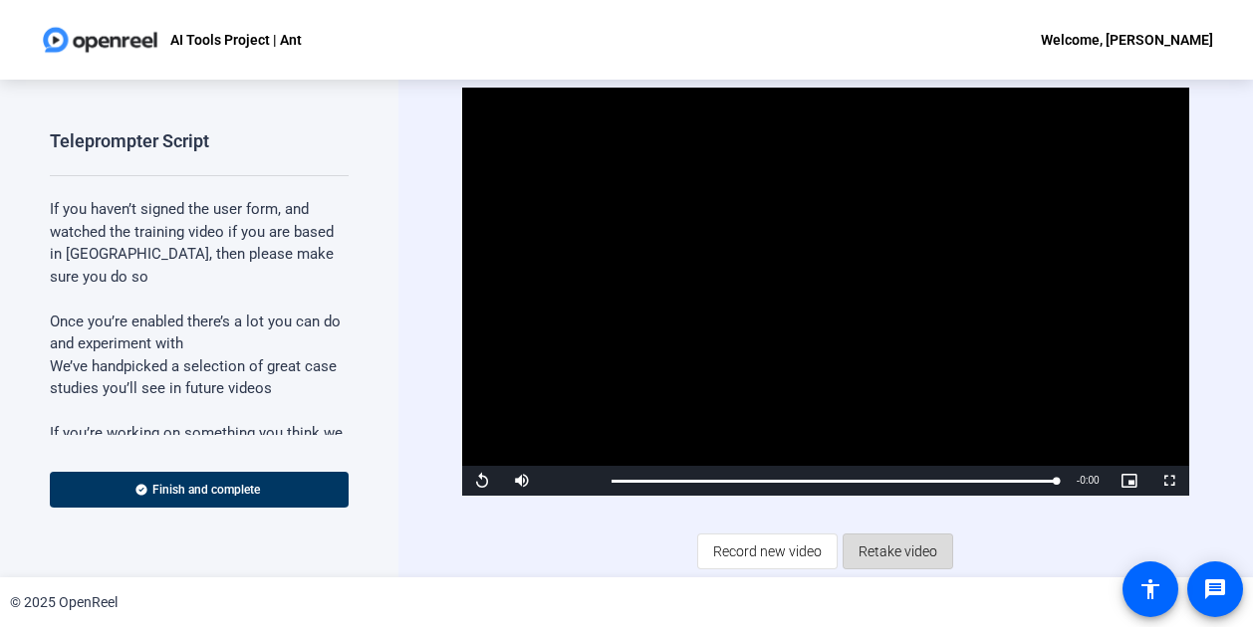
click at [878, 547] on span "Retake video" at bounding box center [897, 552] width 79 height 38
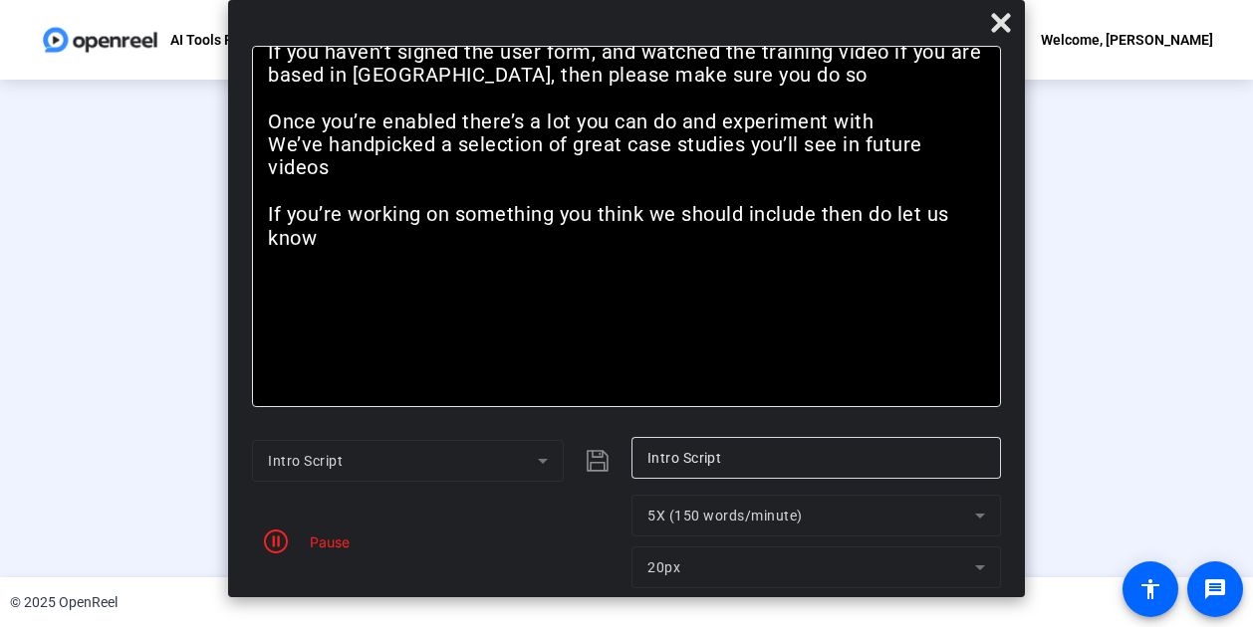
click at [327, 536] on div "Pause" at bounding box center [325, 542] width 50 height 21
click at [284, 542] on icon "button" at bounding box center [276, 542] width 24 height 24
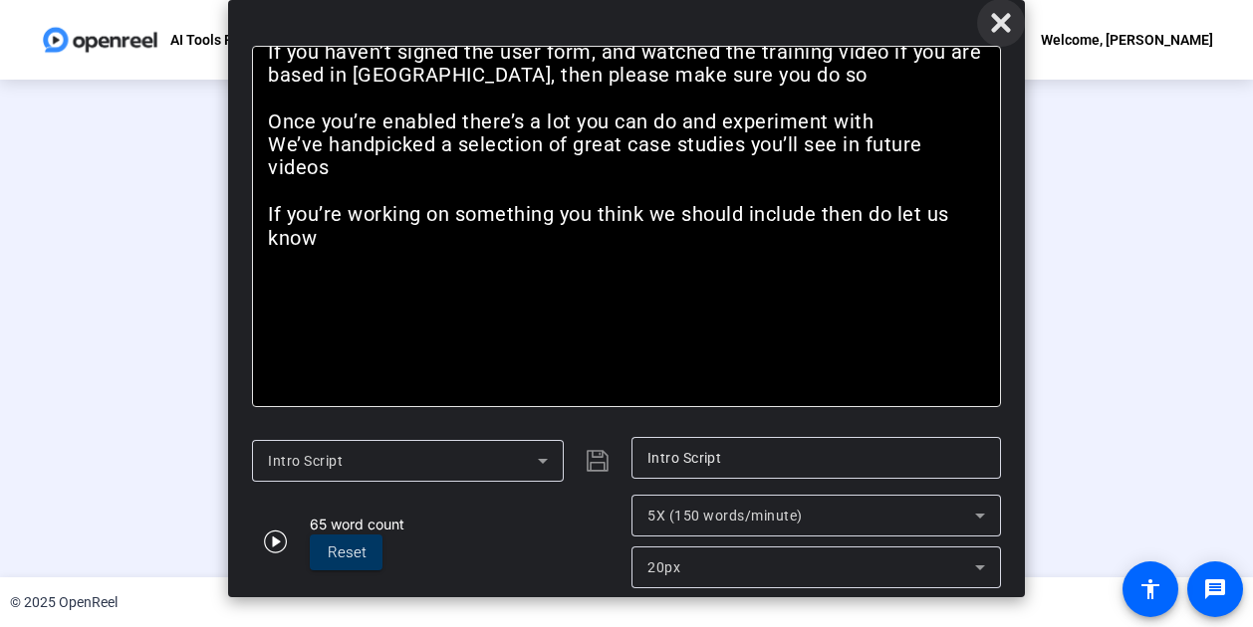
click at [1008, 21] on icon at bounding box center [1001, 23] width 24 height 24
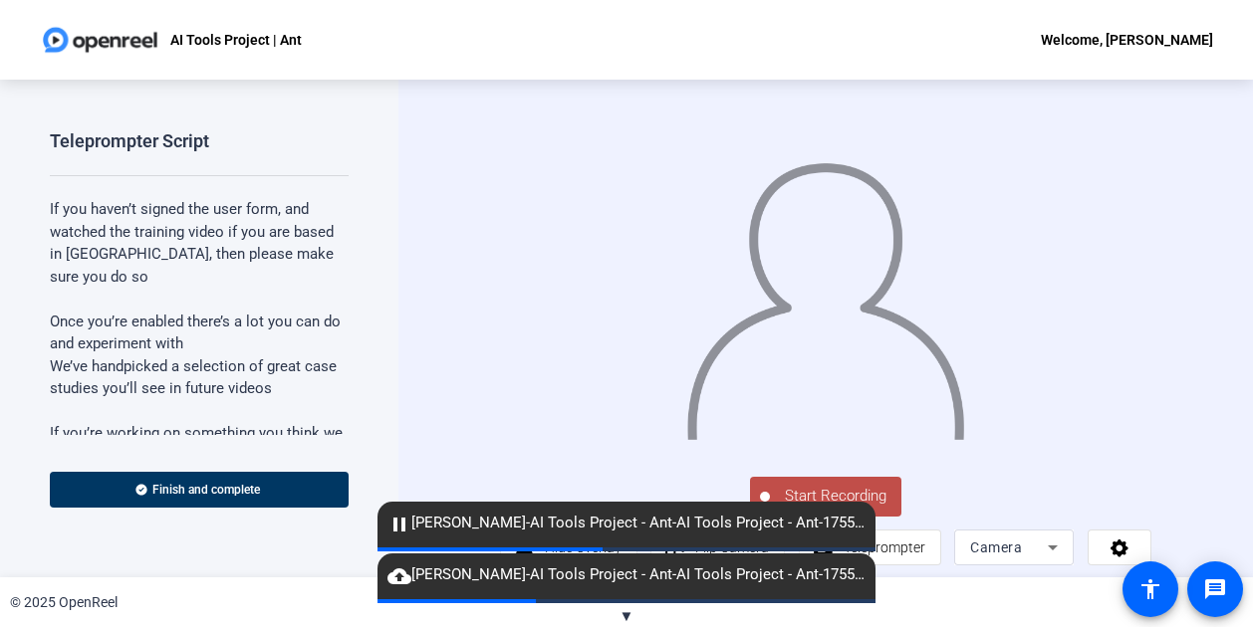
scroll to position [28, 0]
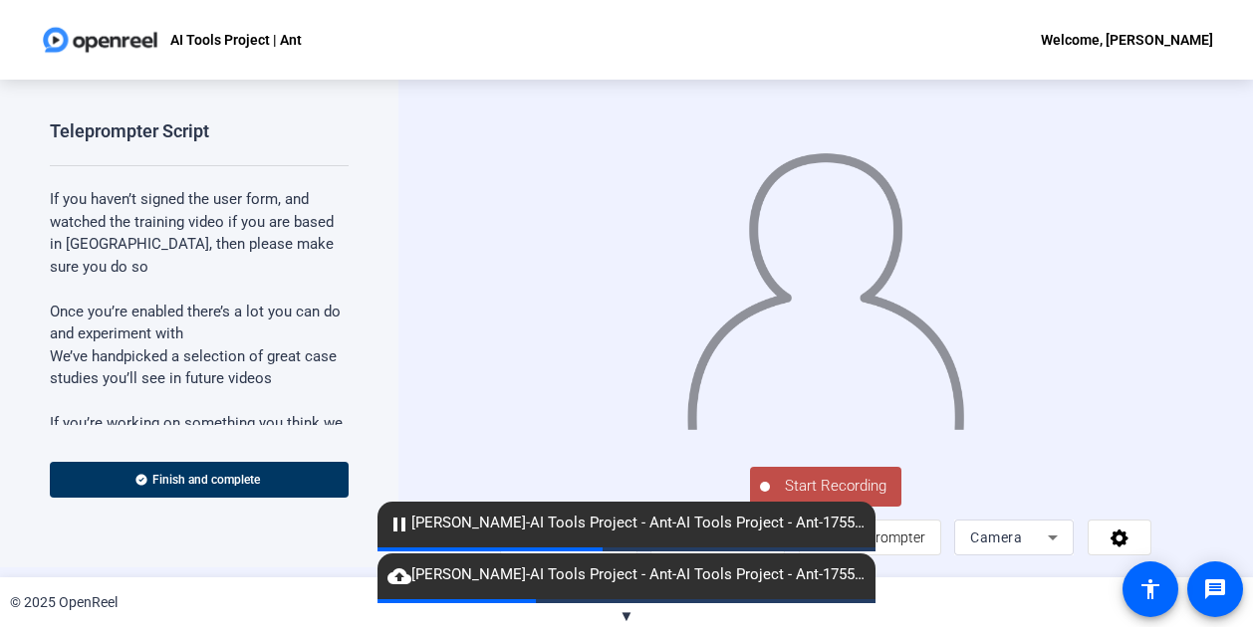
click at [799, 489] on span "Start Recording" at bounding box center [835, 486] width 131 height 23
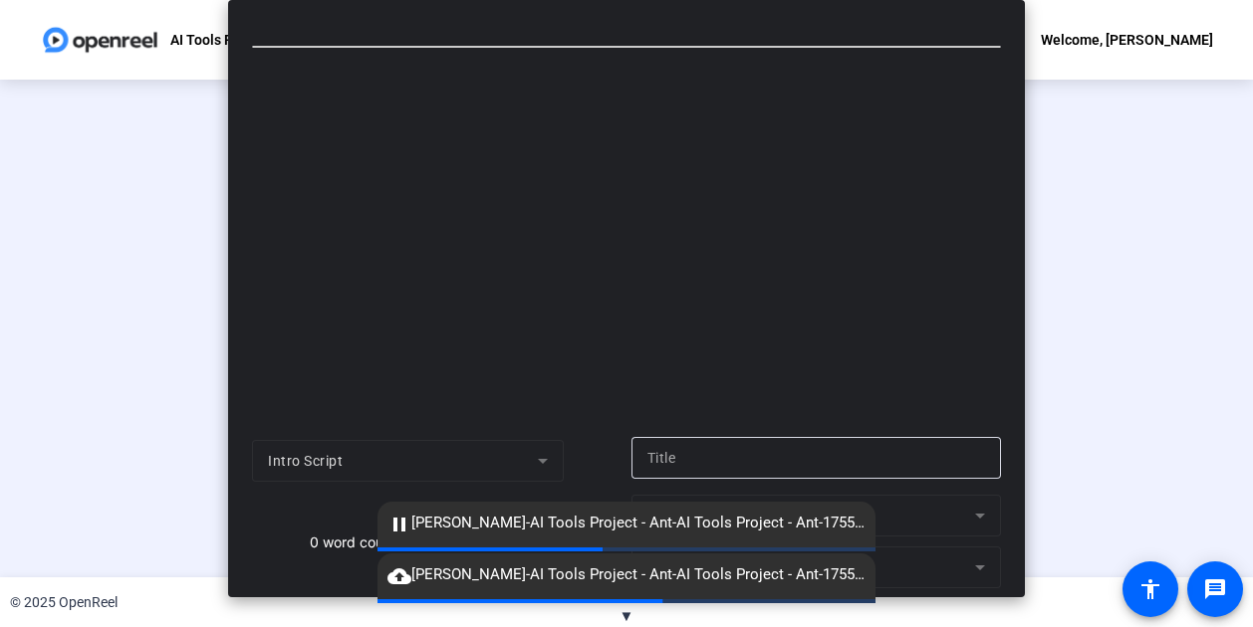
scroll to position [0, 0]
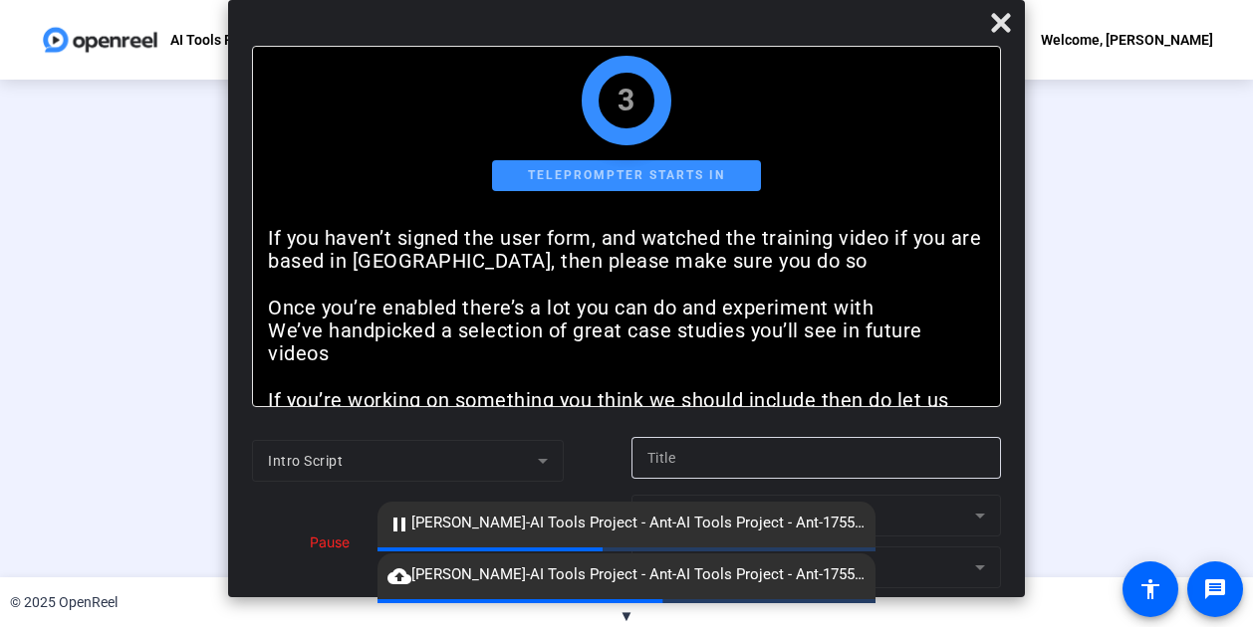
type input "Intro Script"
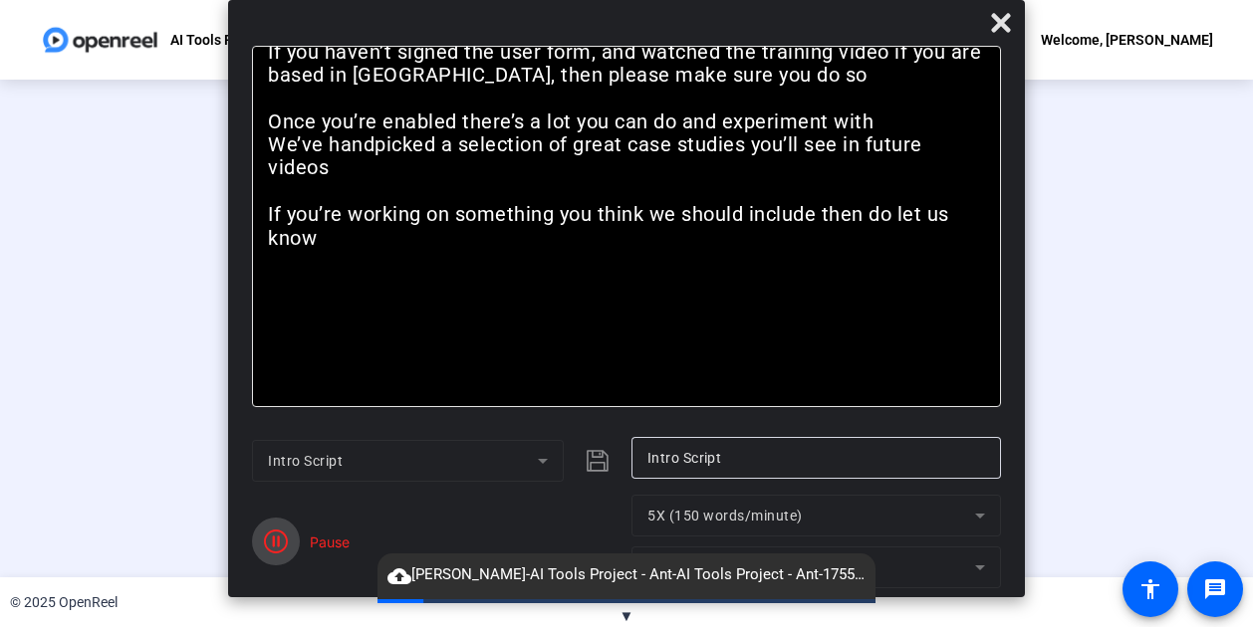
click at [276, 535] on icon "button" at bounding box center [276, 542] width 24 height 24
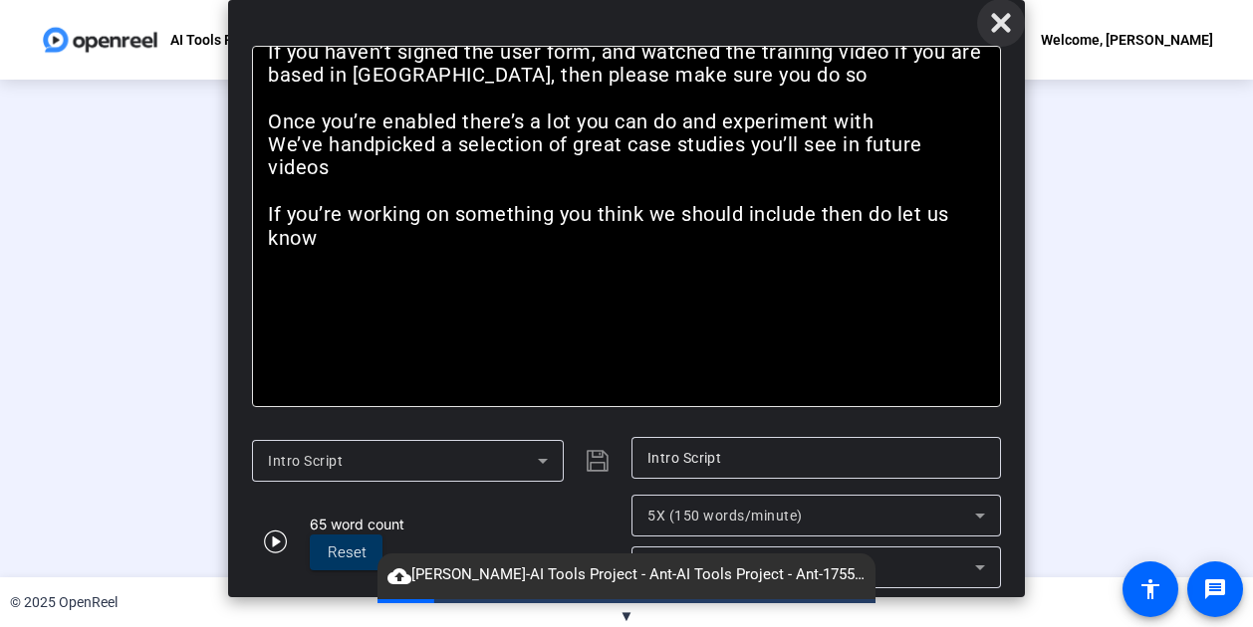
click at [1008, 16] on icon at bounding box center [1000, 22] width 19 height 19
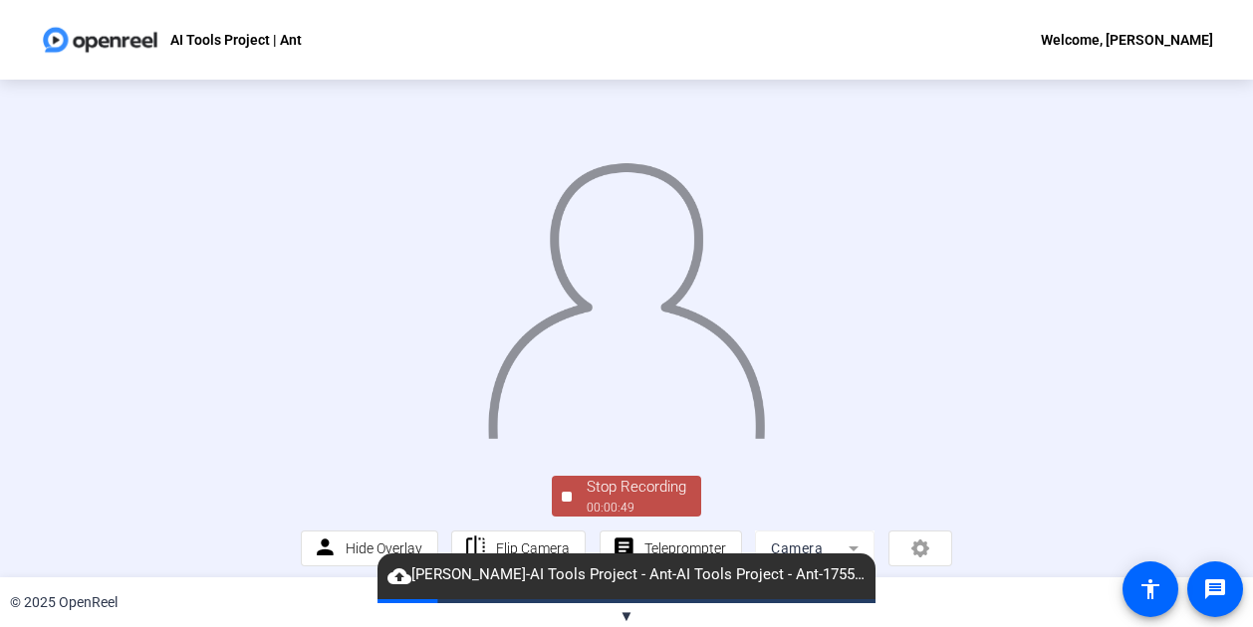
scroll to position [123, 0]
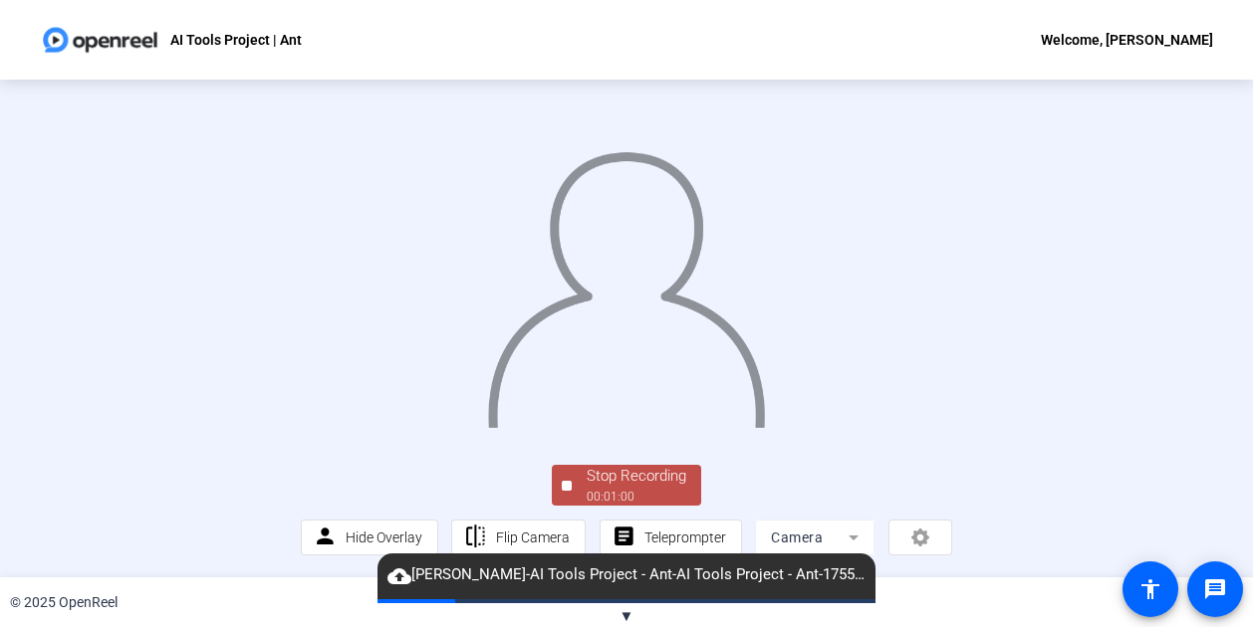
click at [628, 479] on div "Stop Recording" at bounding box center [637, 476] width 100 height 23
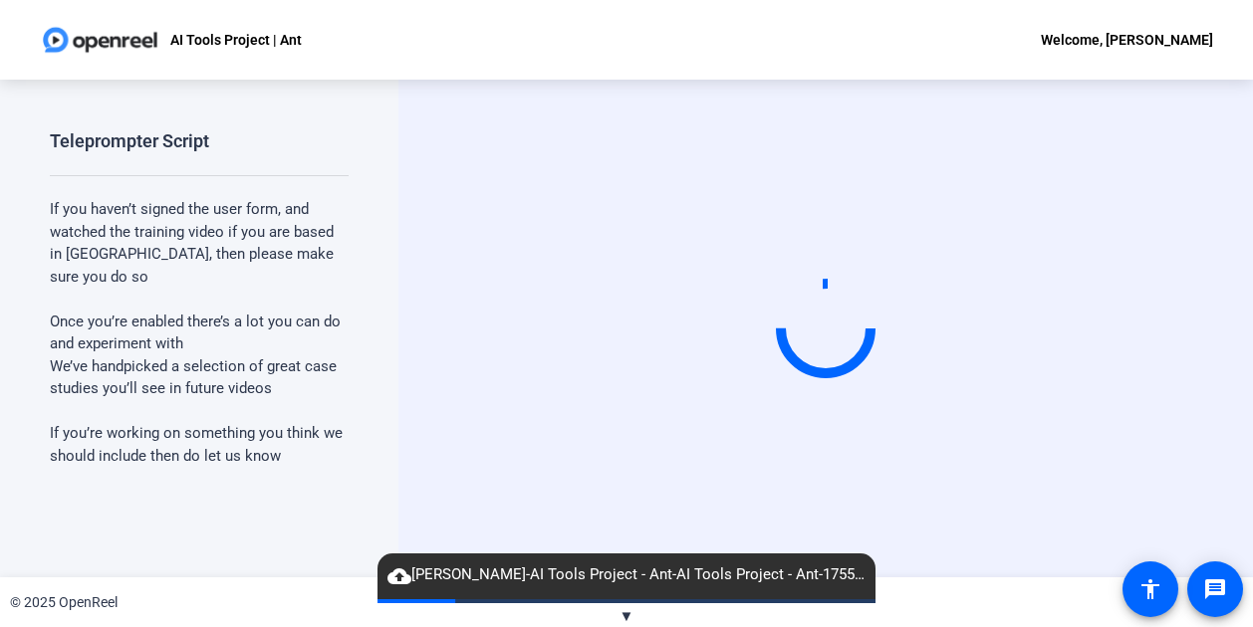
scroll to position [0, 0]
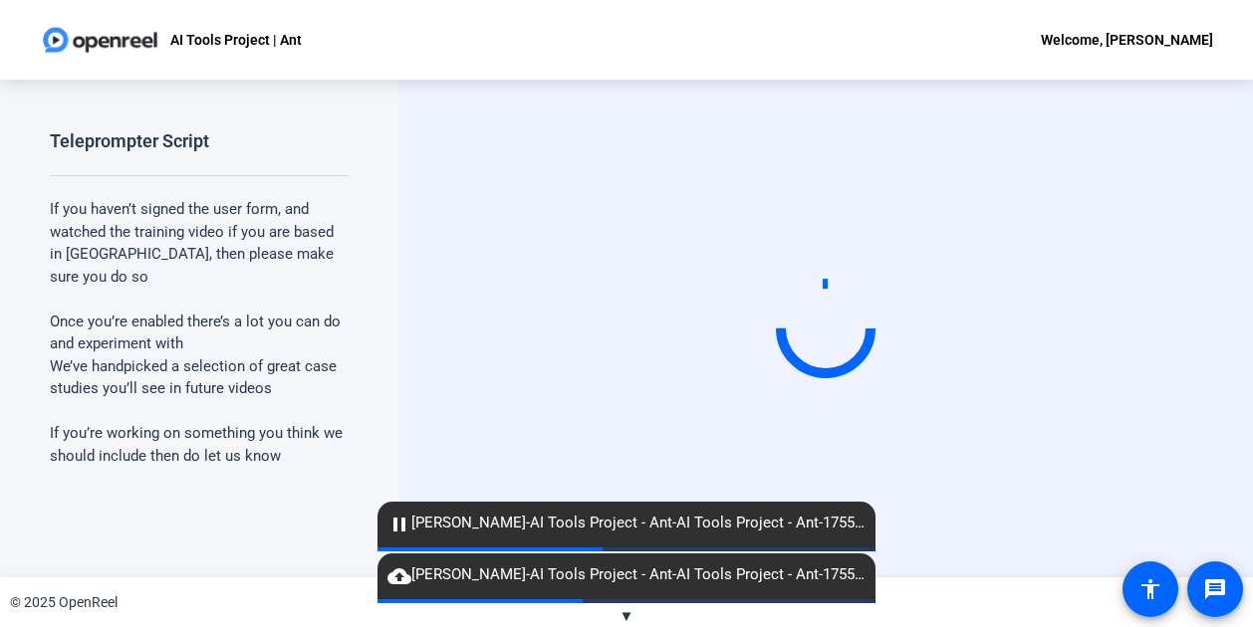
click at [440, 326] on div "Start Recording" at bounding box center [825, 329] width 854 height 498
click at [785, 326] on circle at bounding box center [825, 328] width 103 height 103
click at [877, 413] on video at bounding box center [825, 329] width 299 height 168
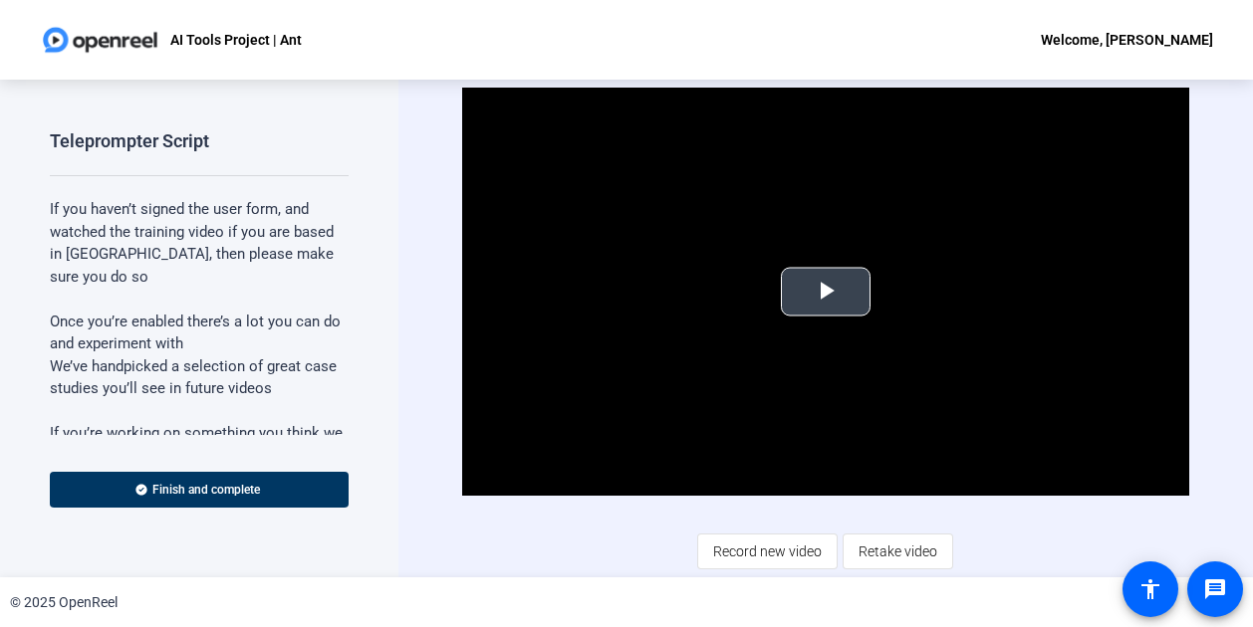
click at [826, 292] on span "Video Player" at bounding box center [826, 292] width 0 height 0
click at [893, 555] on span "Retake video" at bounding box center [897, 552] width 79 height 38
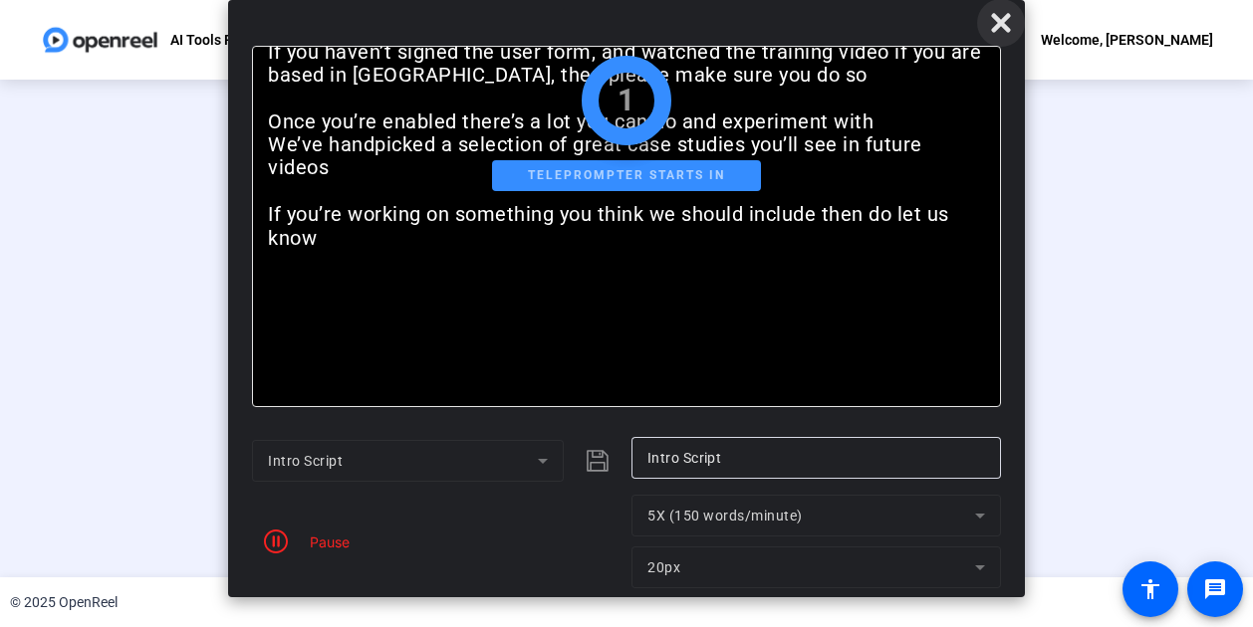
click at [1005, 17] on icon at bounding box center [1000, 22] width 19 height 19
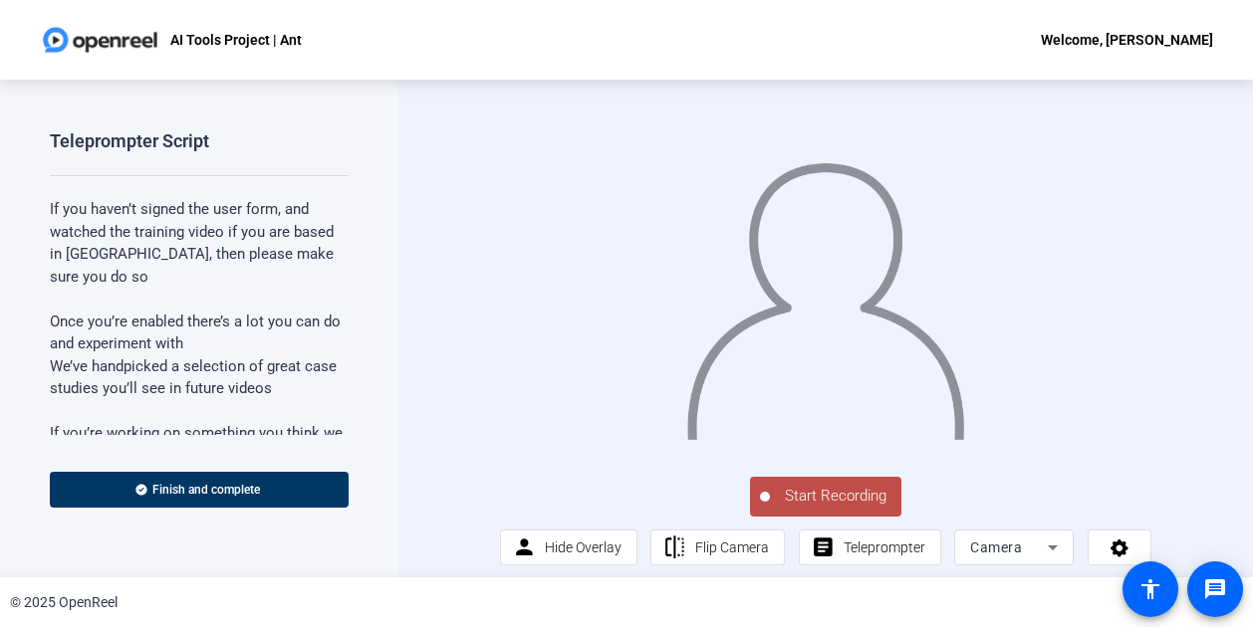
click at [827, 508] on span "Start Recording" at bounding box center [835, 496] width 131 height 23
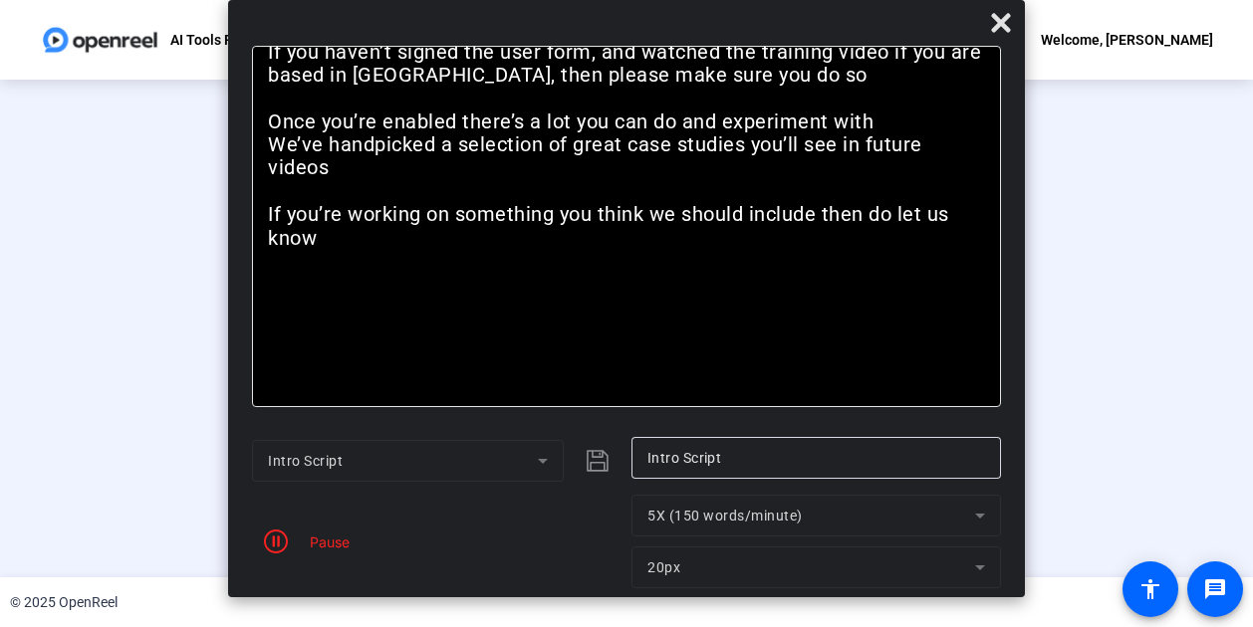
click at [306, 543] on div "Pause" at bounding box center [325, 542] width 50 height 21
click at [279, 543] on icon "button" at bounding box center [276, 542] width 24 height 24
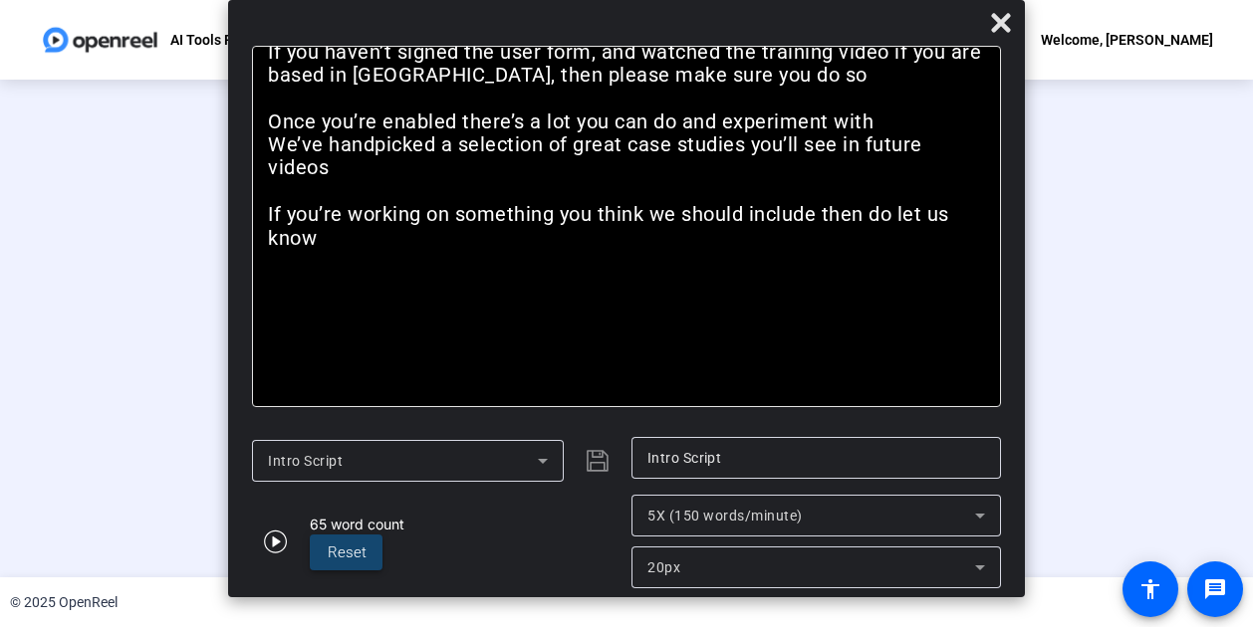
click at [361, 551] on span "Reset" at bounding box center [347, 553] width 39 height 18
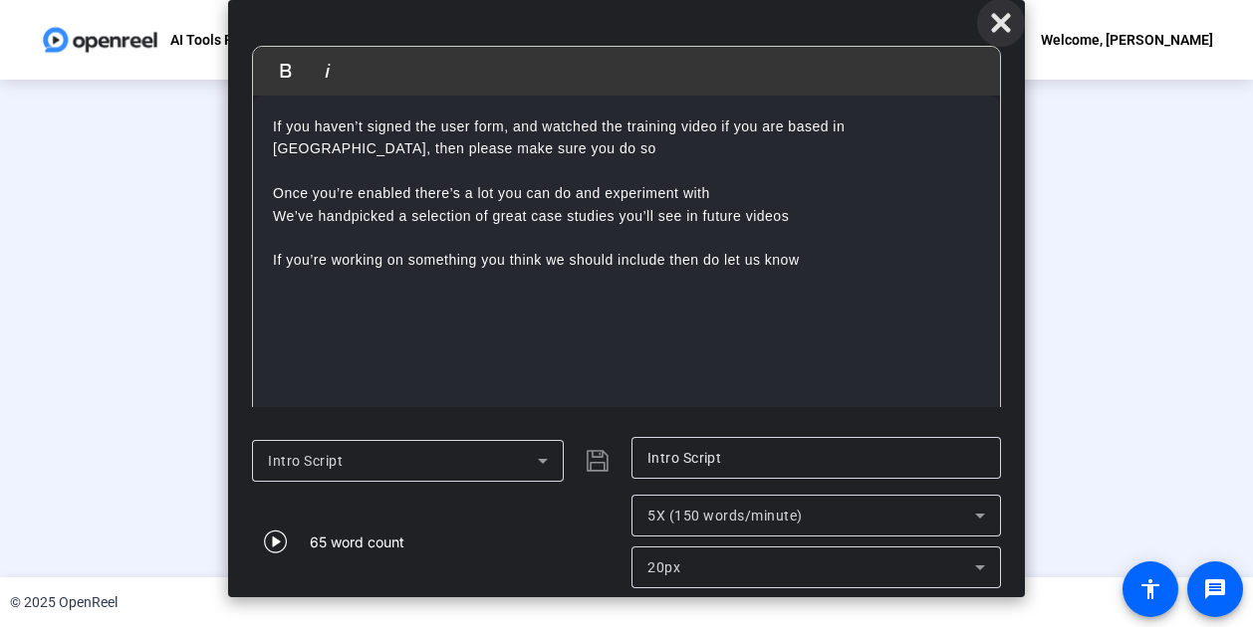
click at [1003, 26] on icon at bounding box center [1000, 22] width 19 height 19
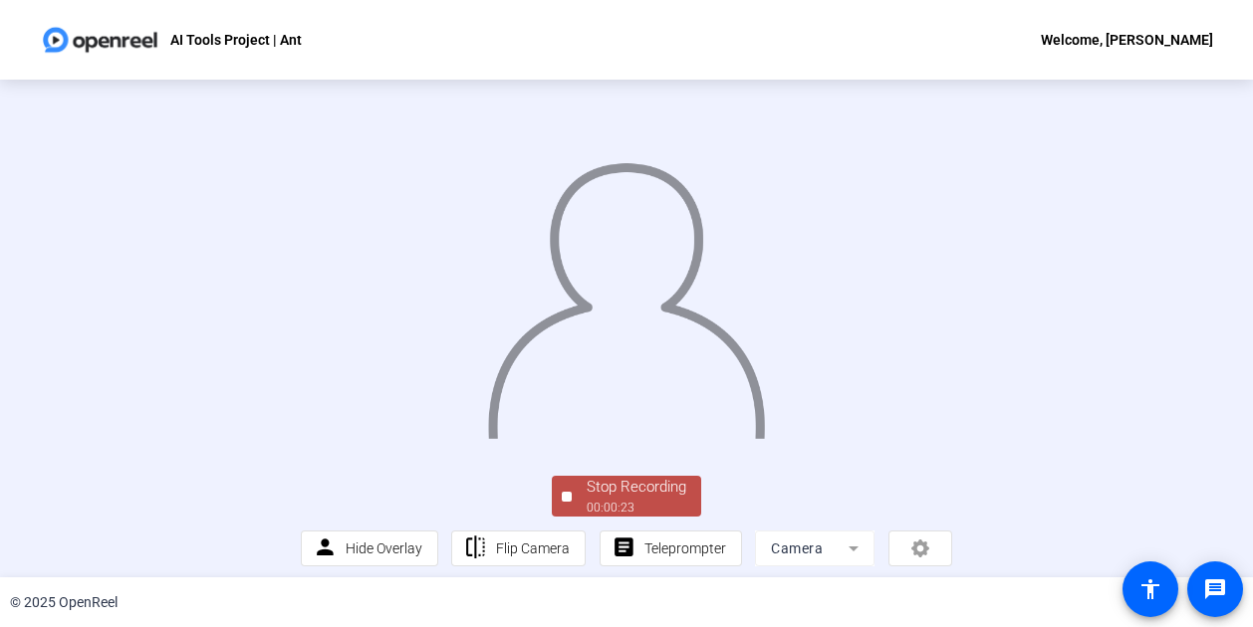
scroll to position [123, 0]
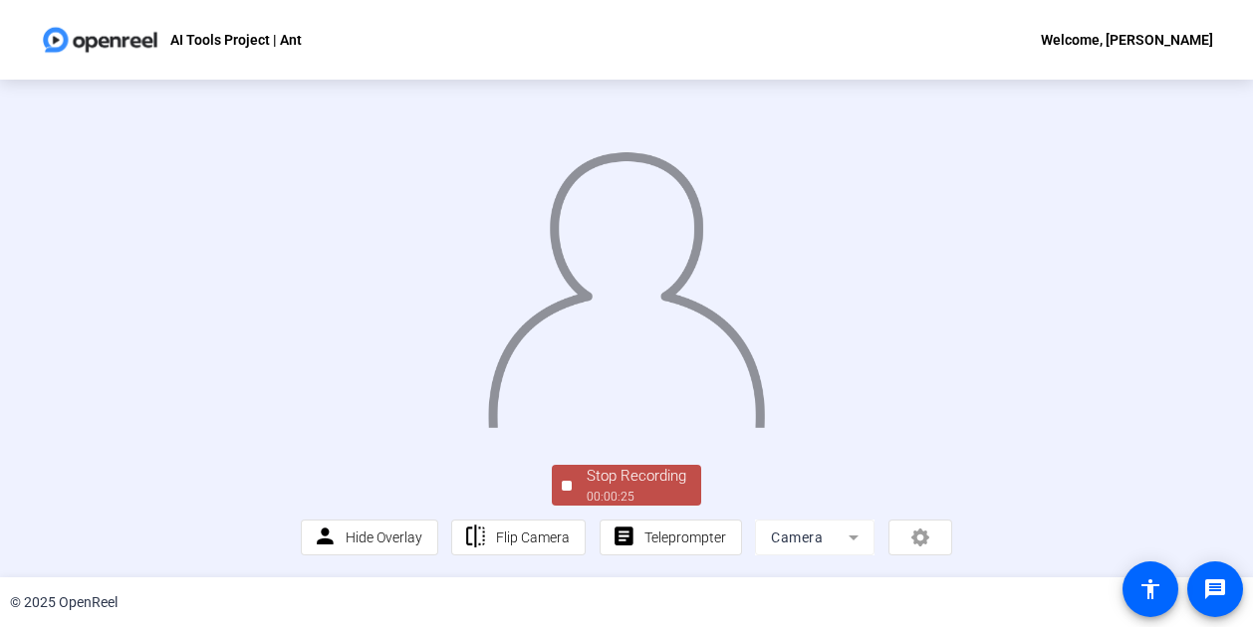
click at [599, 500] on div "00:00:25" at bounding box center [637, 497] width 100 height 18
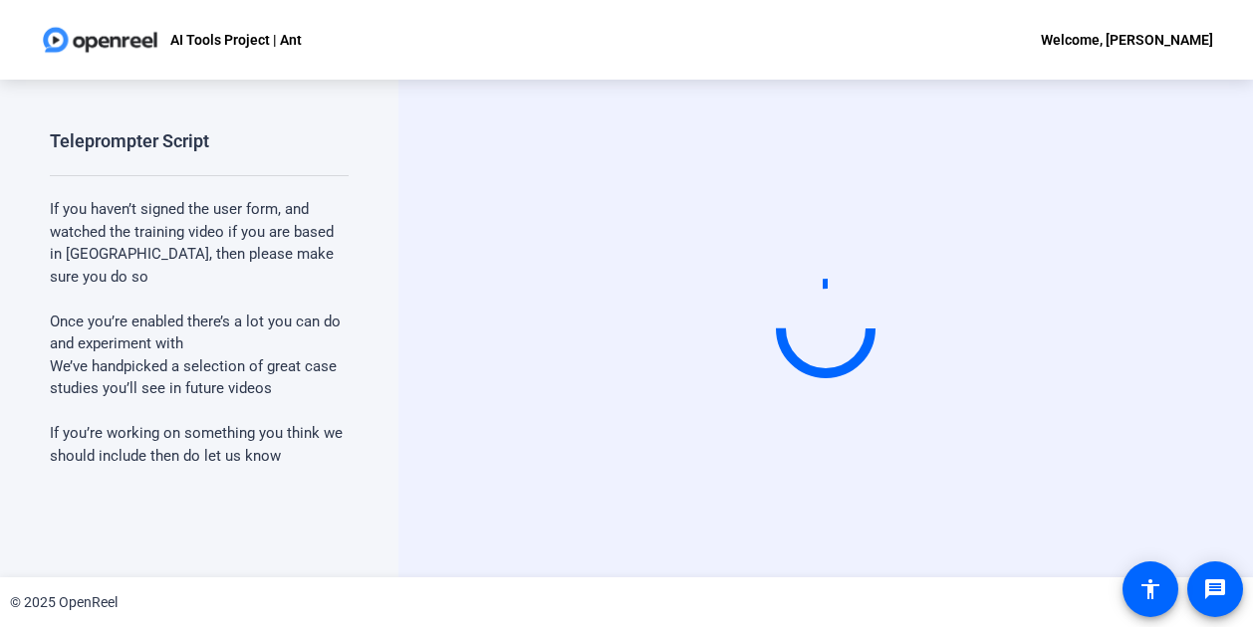
scroll to position [0, 0]
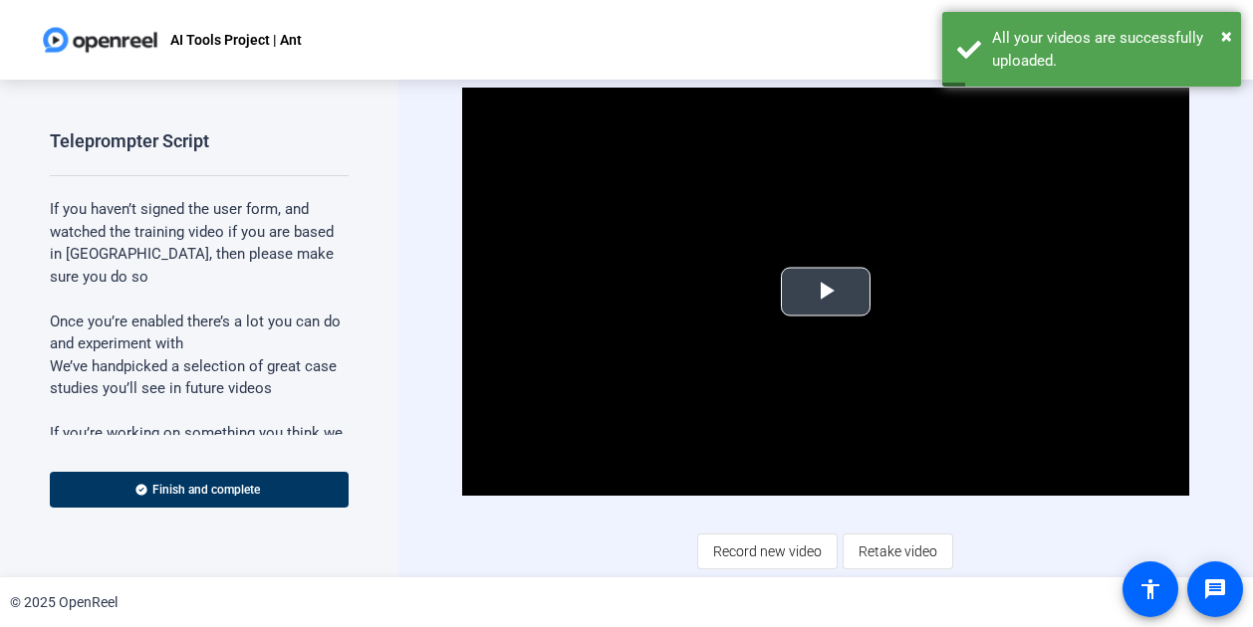
click at [826, 292] on span "Video Player" at bounding box center [826, 292] width 0 height 0
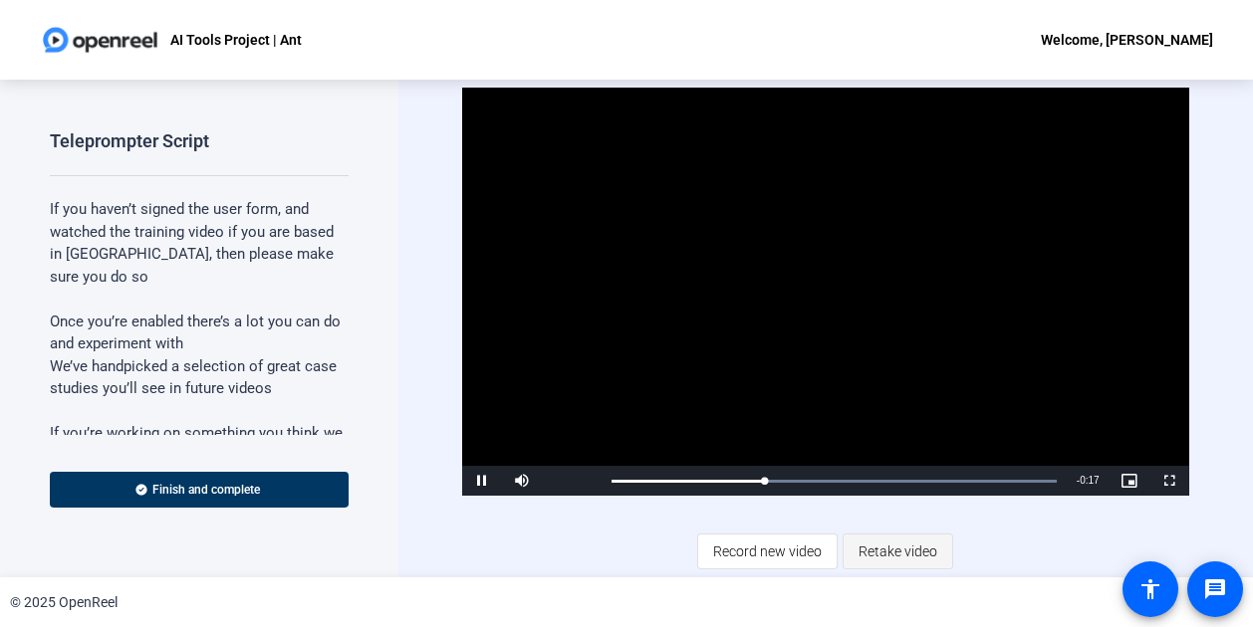
click at [878, 556] on span "Retake video" at bounding box center [897, 552] width 79 height 38
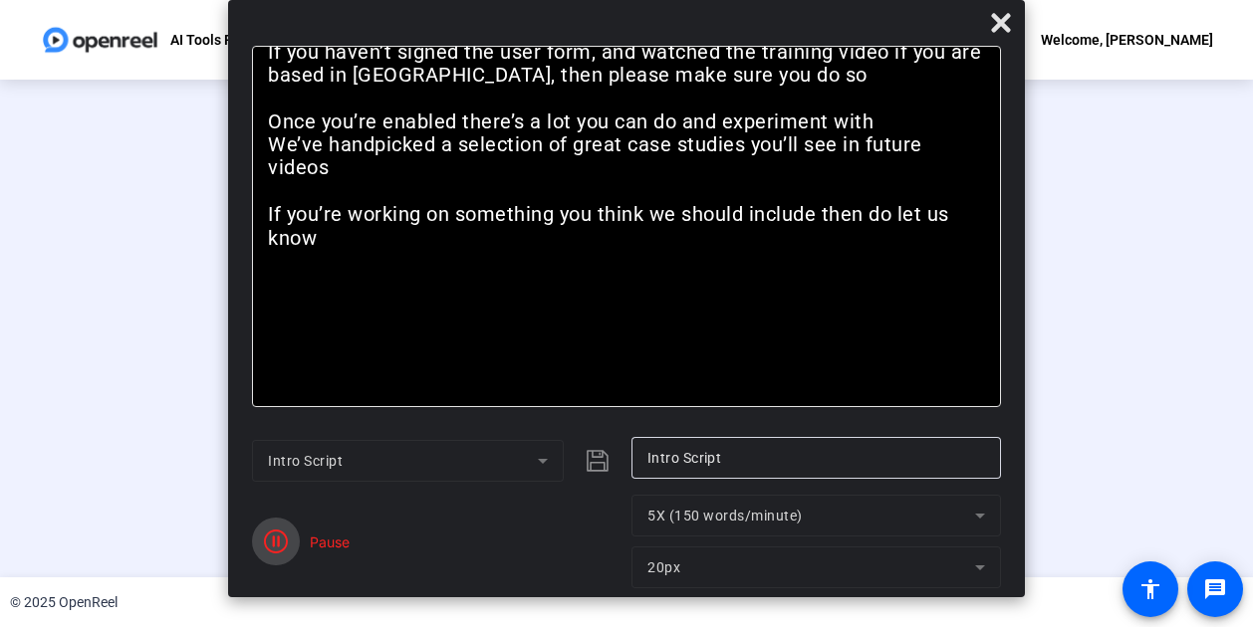
click at [273, 547] on icon "button" at bounding box center [276, 542] width 24 height 24
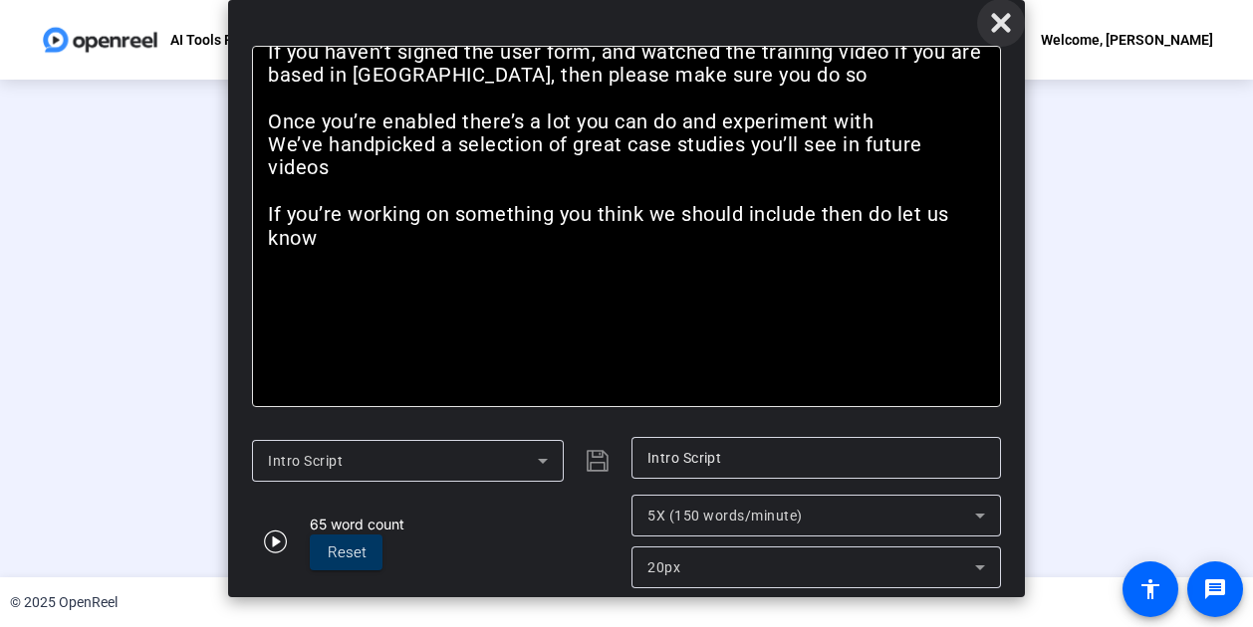
click at [989, 21] on icon at bounding box center [1001, 23] width 24 height 24
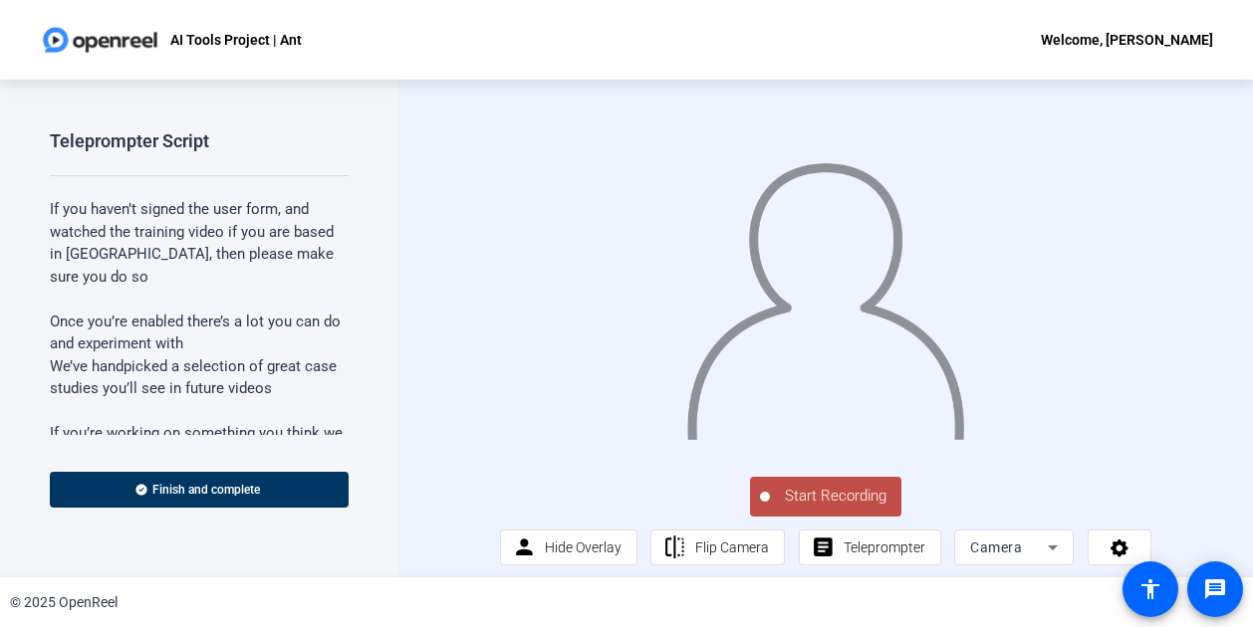
scroll to position [28, 0]
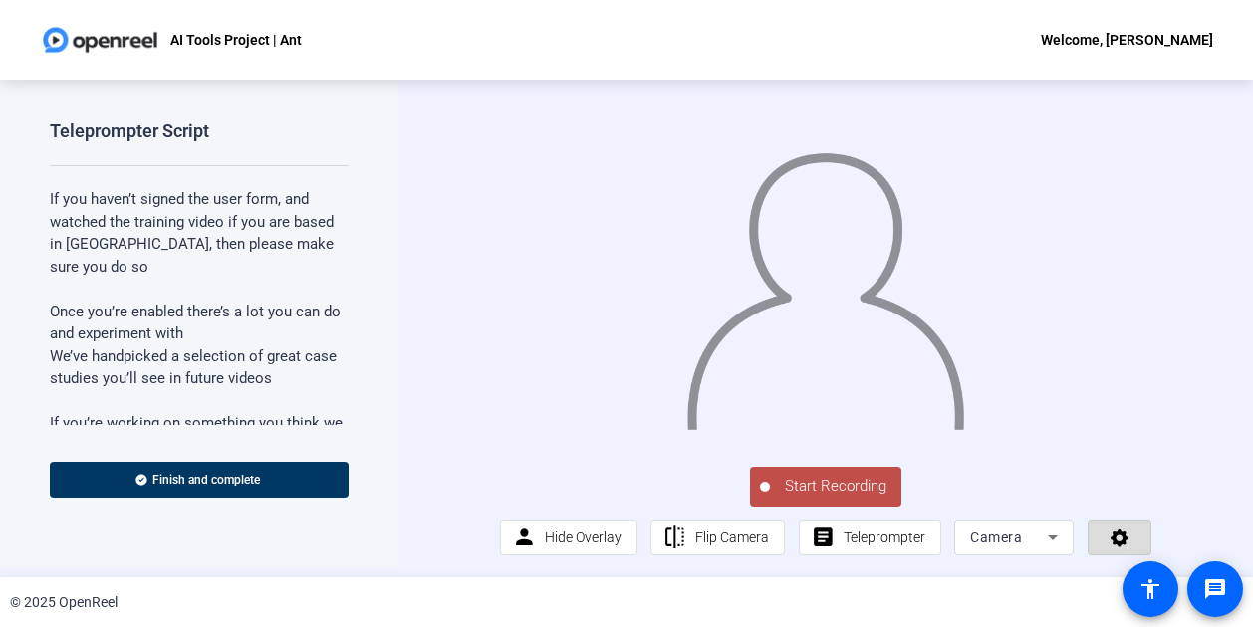
click at [1108, 546] on icon at bounding box center [1119, 538] width 23 height 20
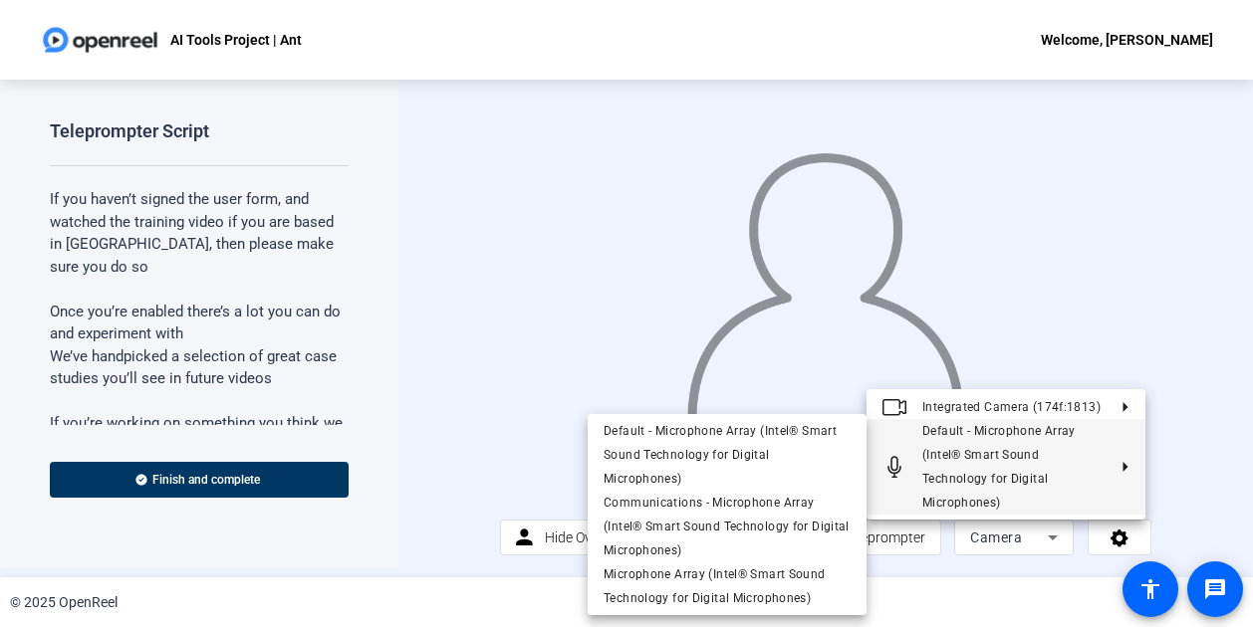
click at [1183, 493] on div at bounding box center [626, 313] width 1253 height 627
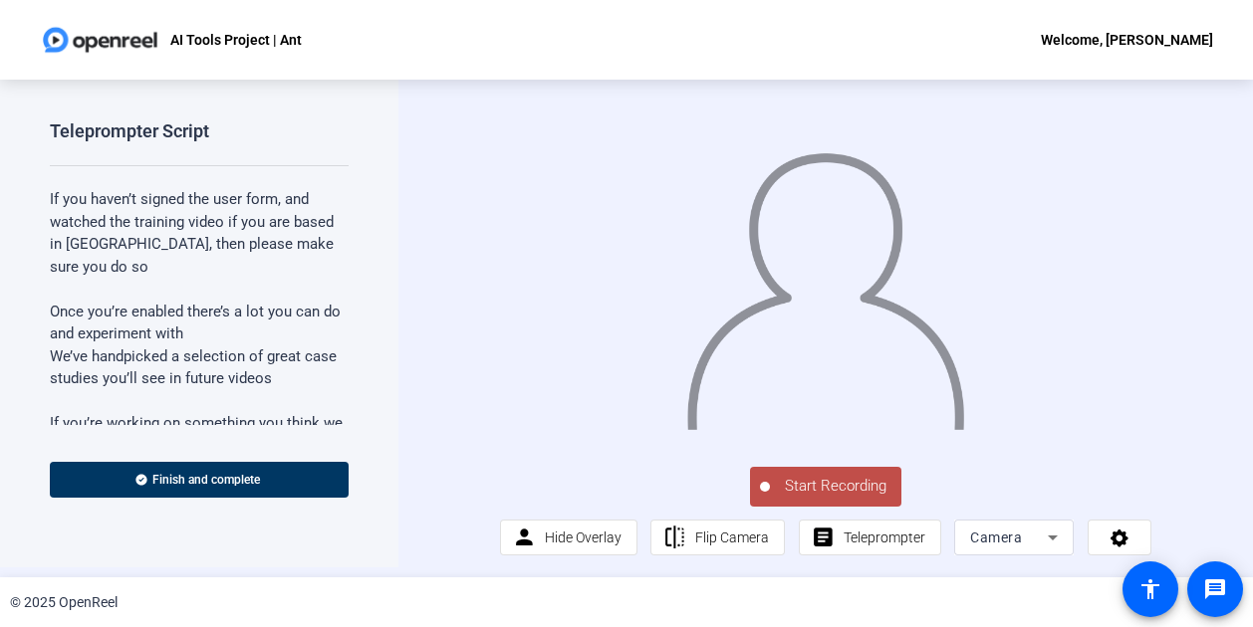
click at [1050, 533] on icon at bounding box center [1053, 538] width 24 height 24
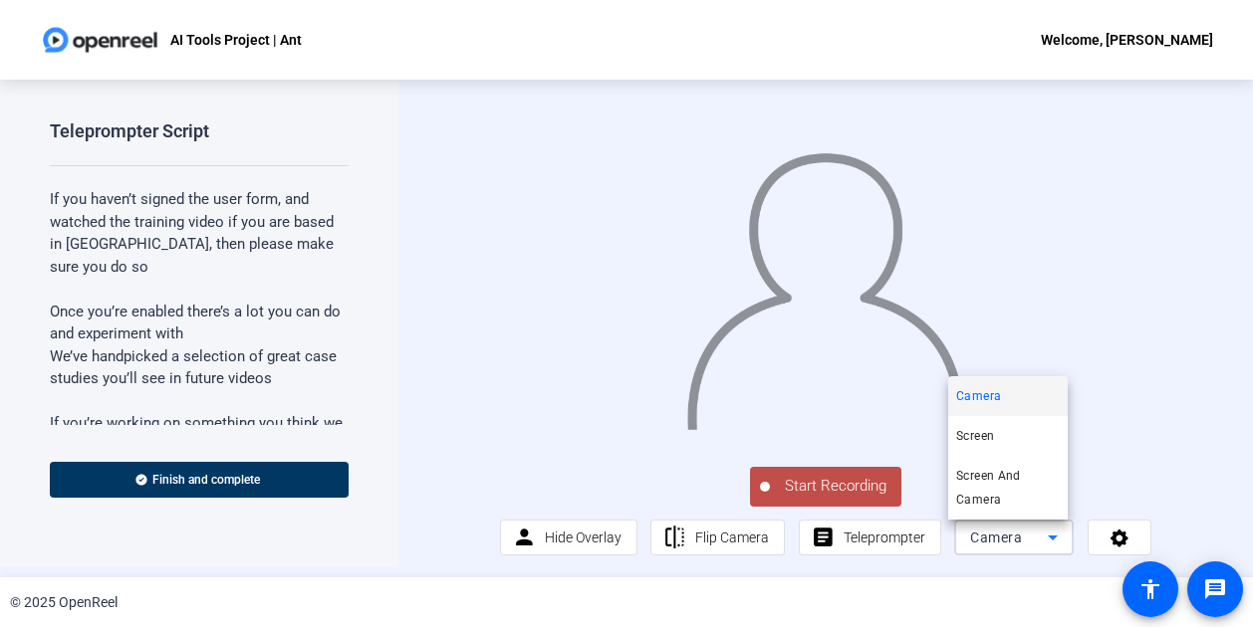
click at [1050, 533] on div at bounding box center [626, 313] width 1253 height 627
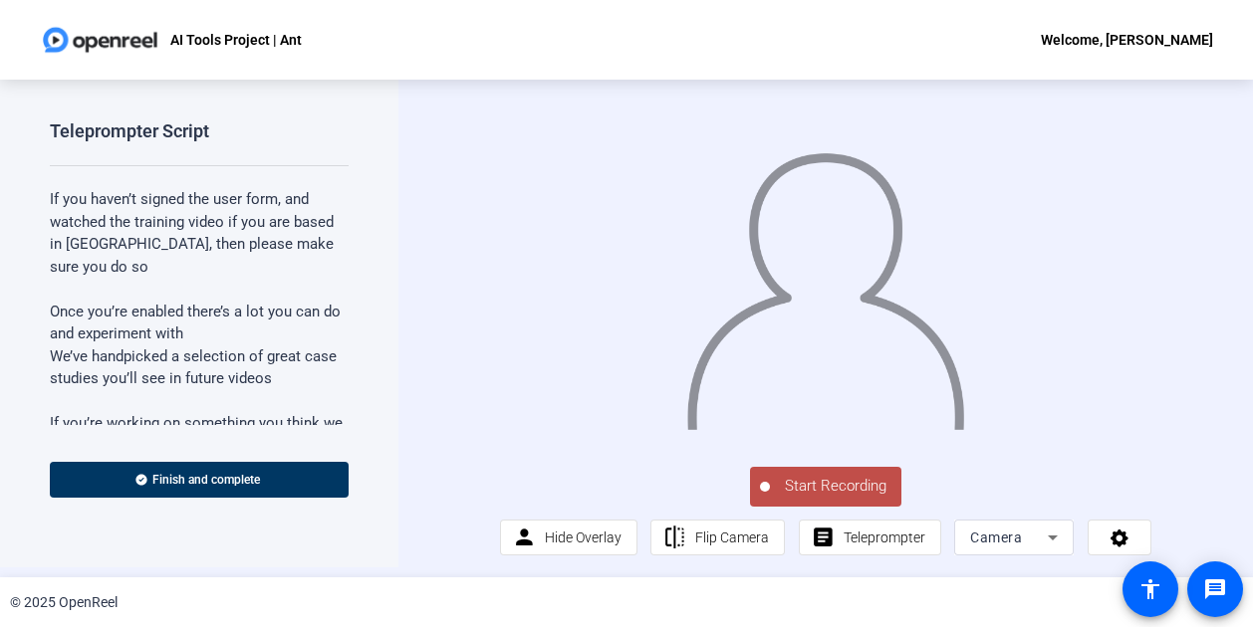
click at [1194, 40] on div "Welcome, [PERSON_NAME]" at bounding box center [1127, 40] width 172 height 24
click at [968, 51] on div at bounding box center [626, 313] width 1253 height 627
click at [828, 491] on span "Start Recording" at bounding box center [835, 486] width 131 height 23
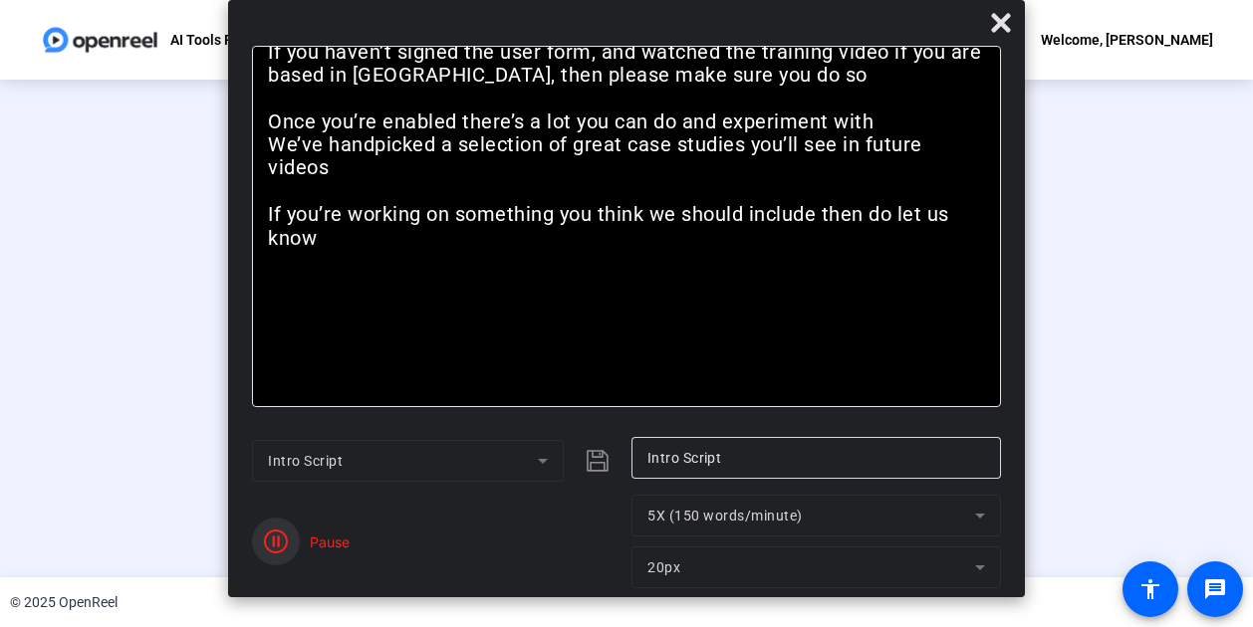
click at [271, 547] on icon "button" at bounding box center [276, 542] width 24 height 24
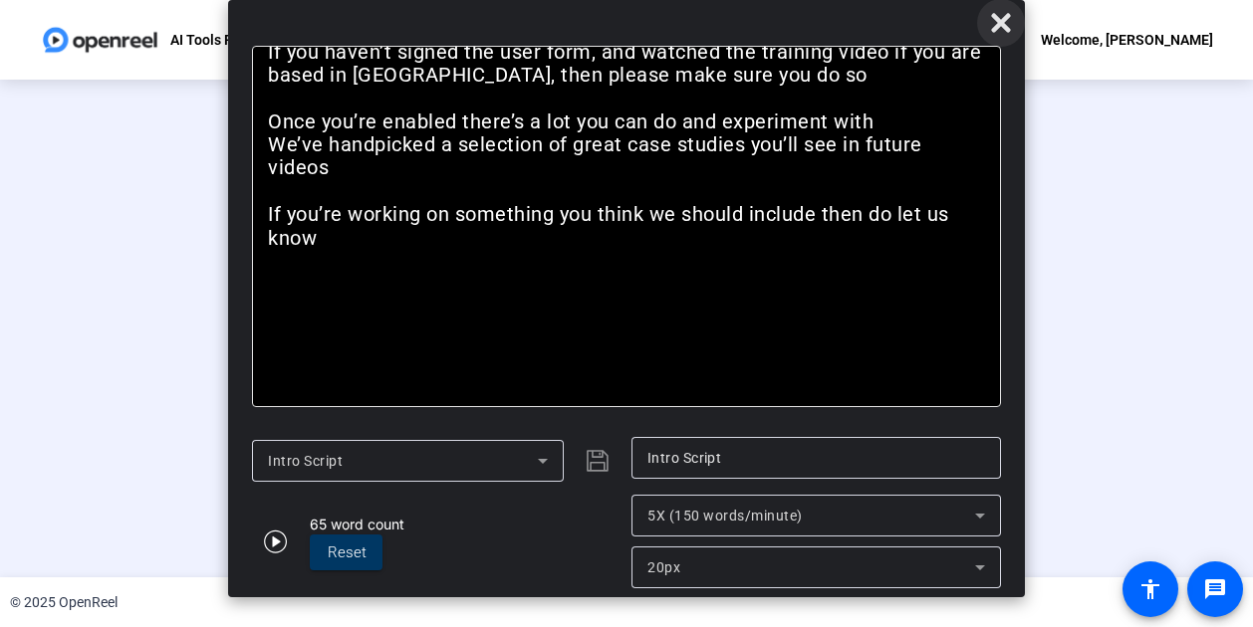
click at [1001, 25] on icon at bounding box center [1000, 22] width 19 height 19
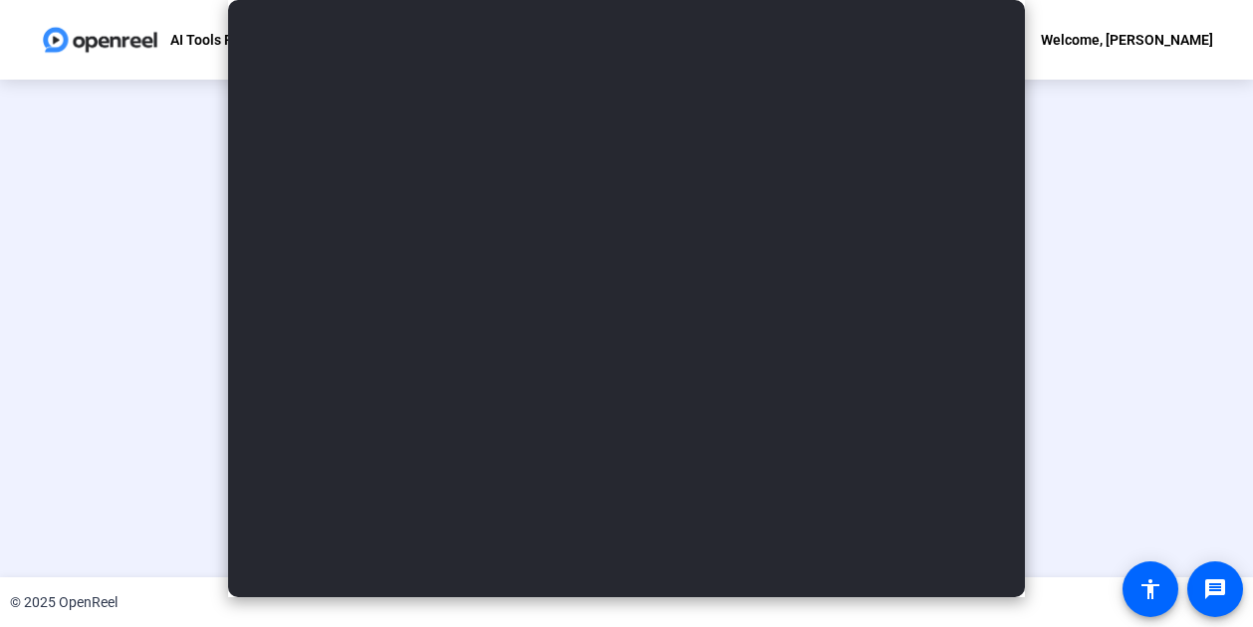
scroll to position [123, 0]
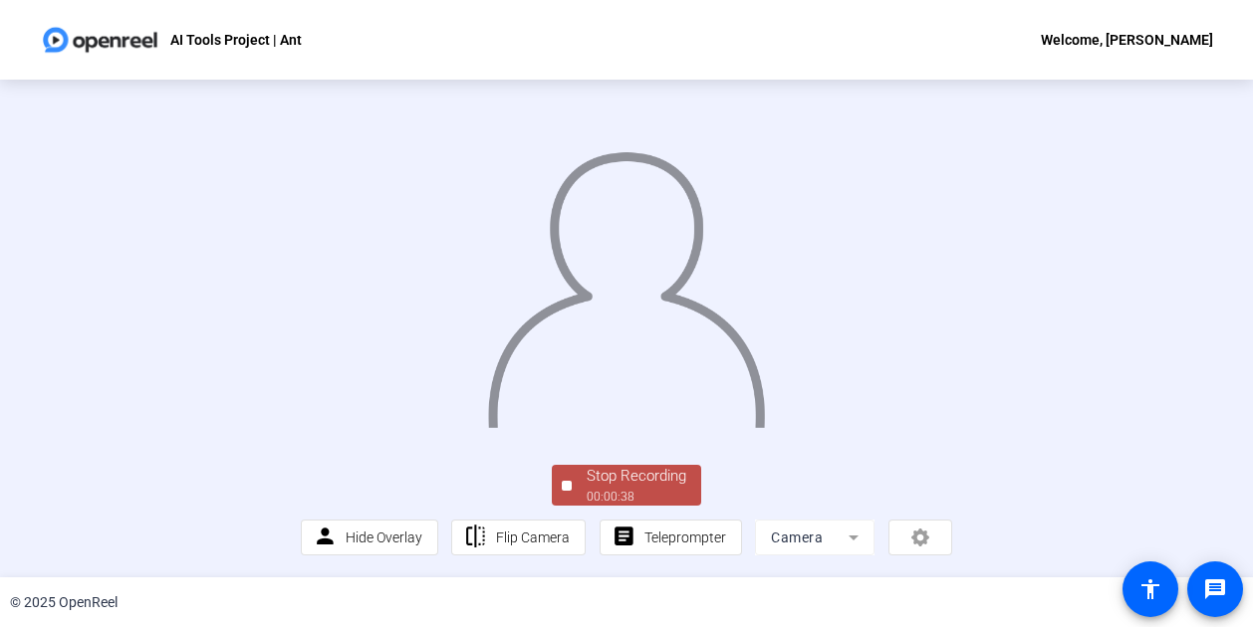
click at [578, 490] on span "Stop Recording 00:00:38" at bounding box center [636, 485] width 129 height 41
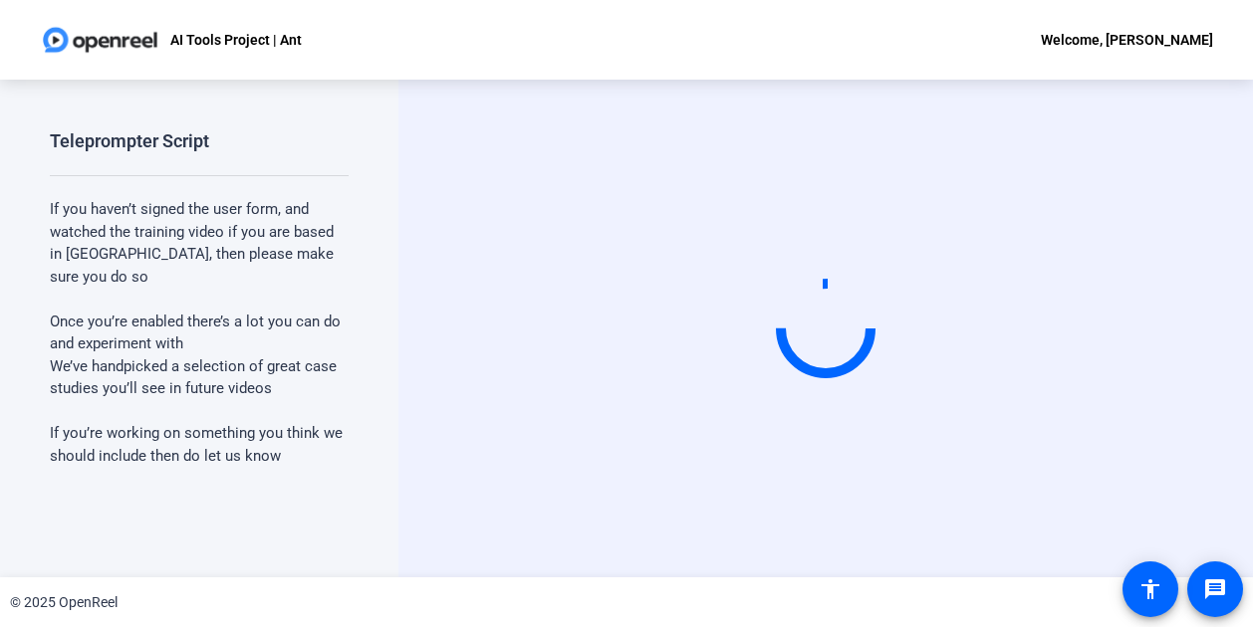
scroll to position [0, 0]
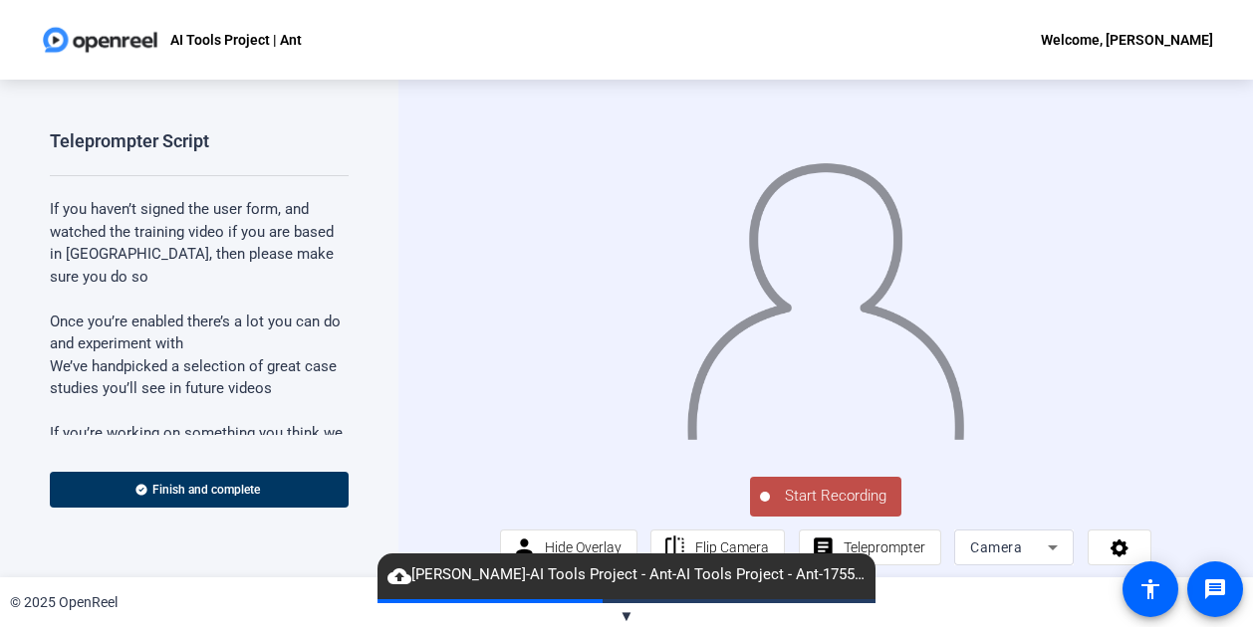
click at [800, 508] on span "Start Recording" at bounding box center [835, 496] width 131 height 23
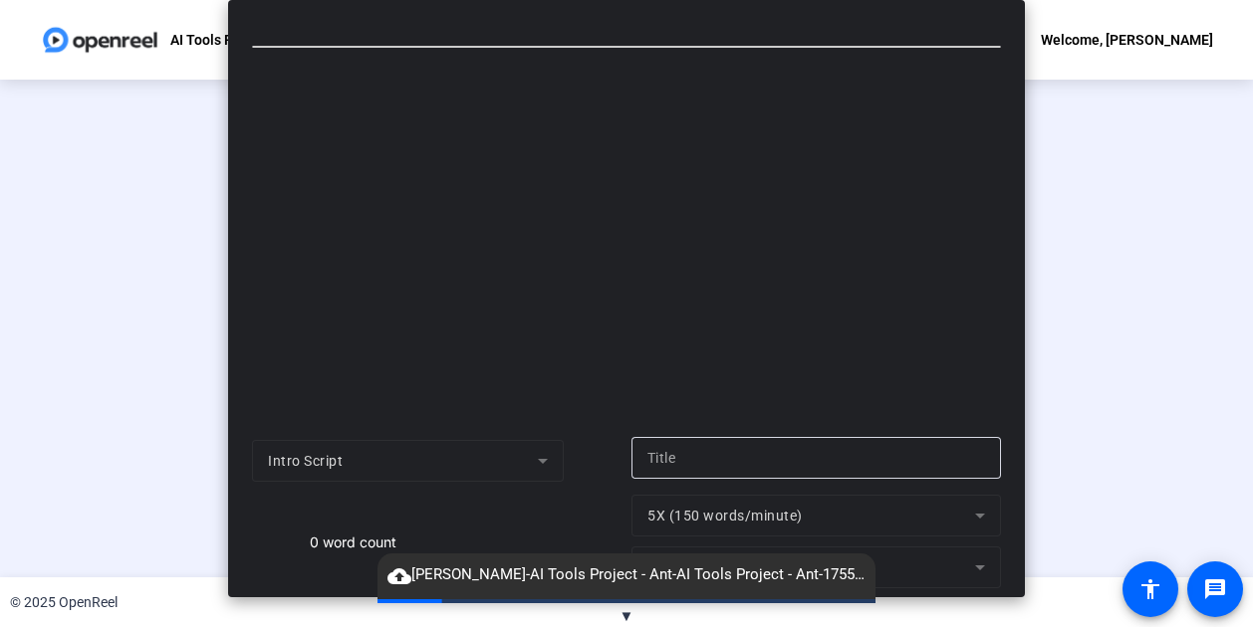
type input "Intro Script"
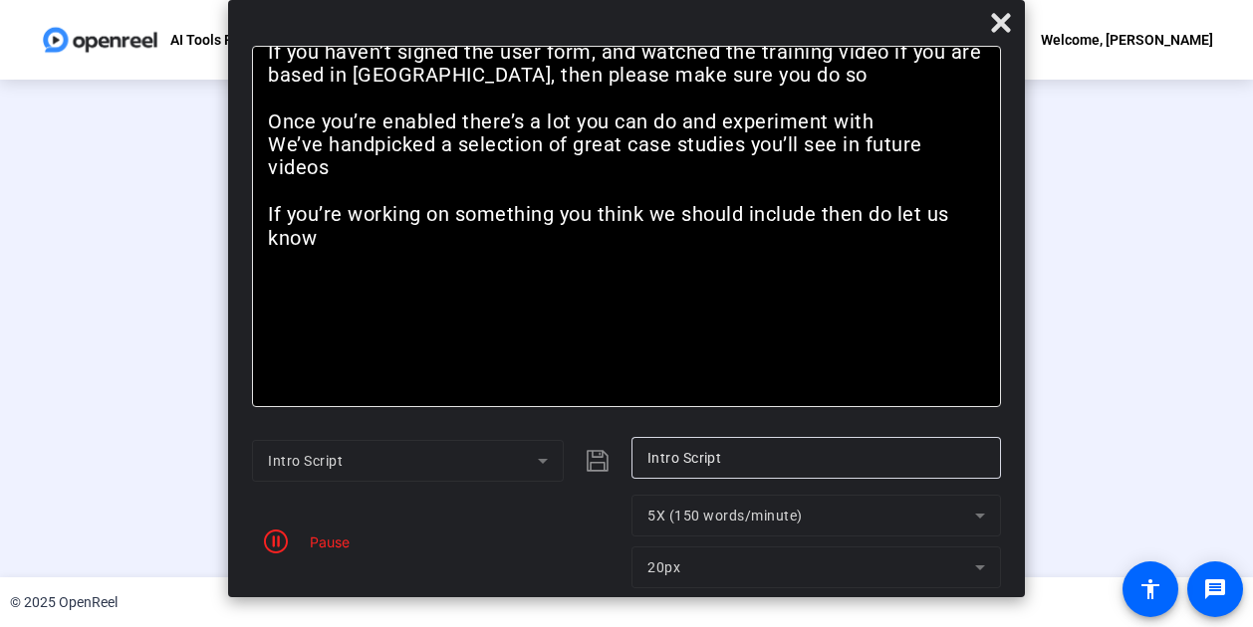
click at [327, 547] on div "Pause" at bounding box center [325, 542] width 50 height 21
click at [277, 547] on icon "button" at bounding box center [276, 542] width 24 height 24
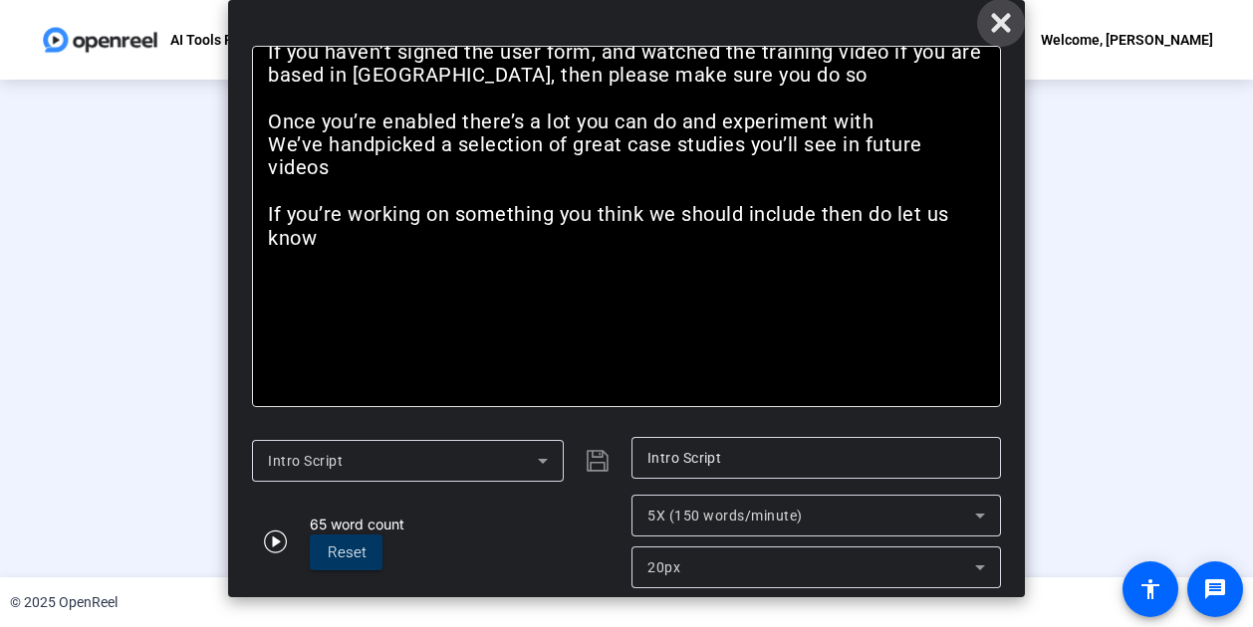
click at [1015, 31] on span at bounding box center [1001, 23] width 48 height 48
click at [994, 15] on icon at bounding box center [1000, 22] width 19 height 19
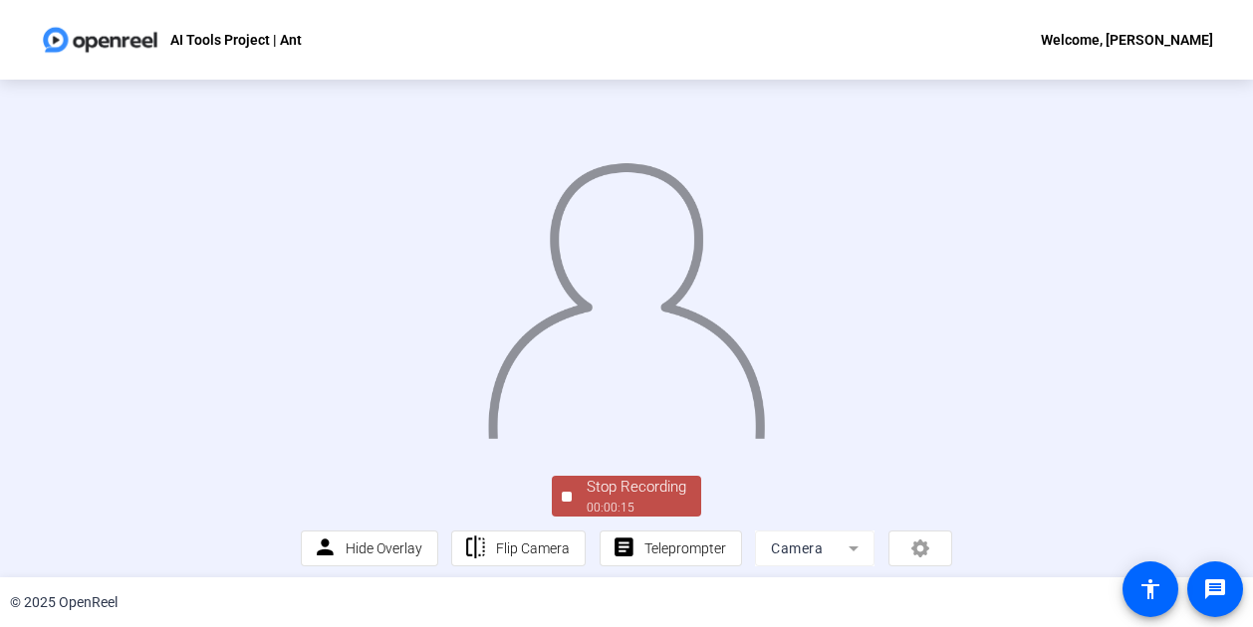
scroll to position [123, 0]
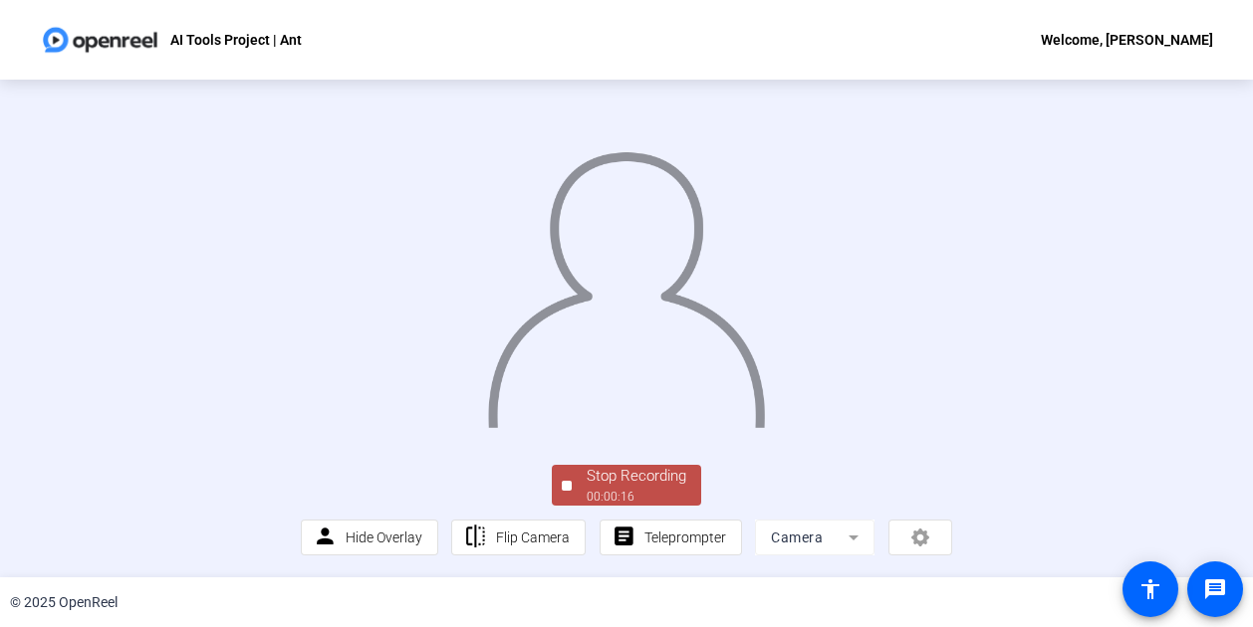
click at [633, 470] on div "Stop Recording" at bounding box center [637, 476] width 100 height 23
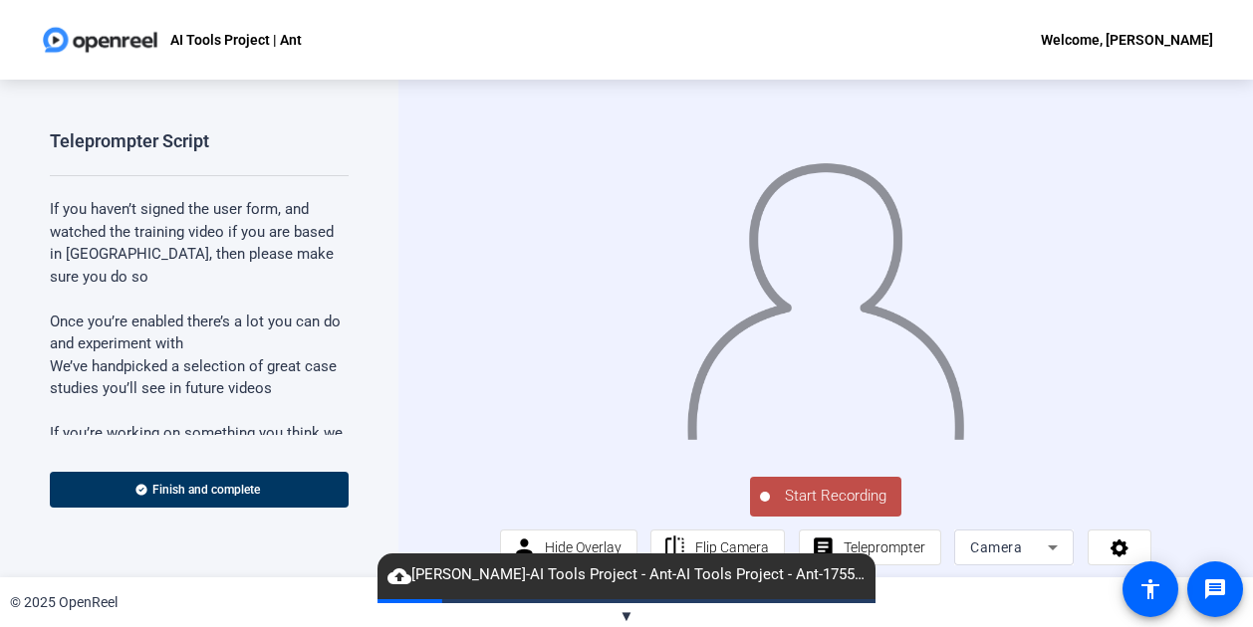
click at [794, 508] on span "Start Recording" at bounding box center [835, 496] width 131 height 23
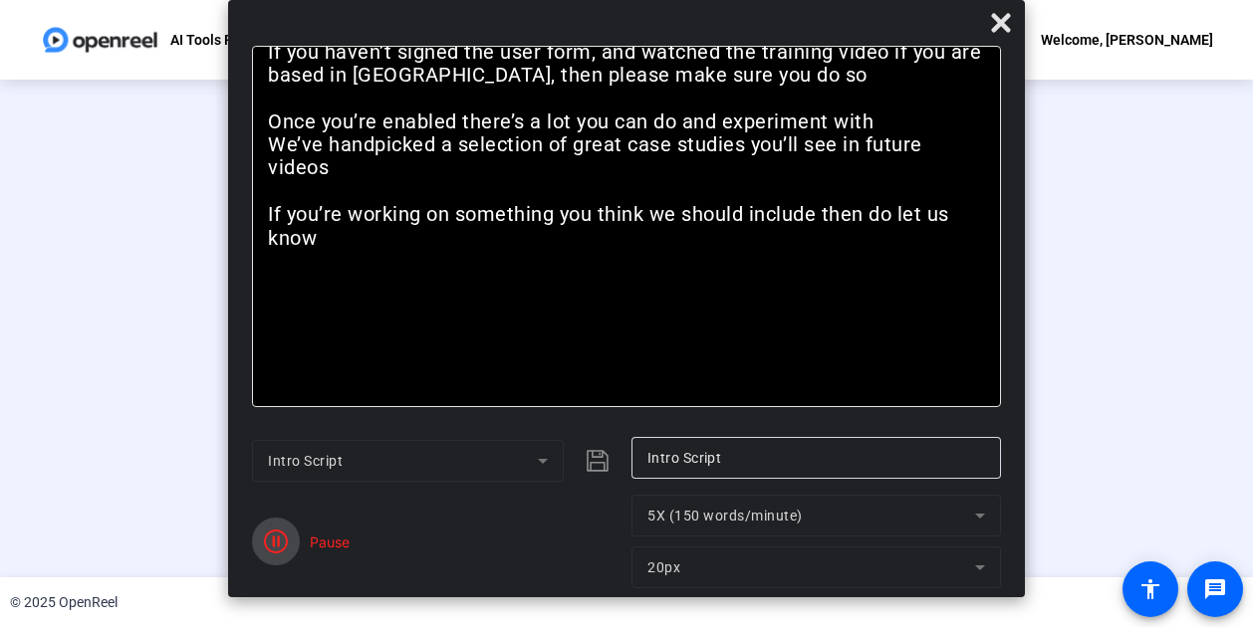
click at [274, 540] on icon "button" at bounding box center [276, 542] width 24 height 24
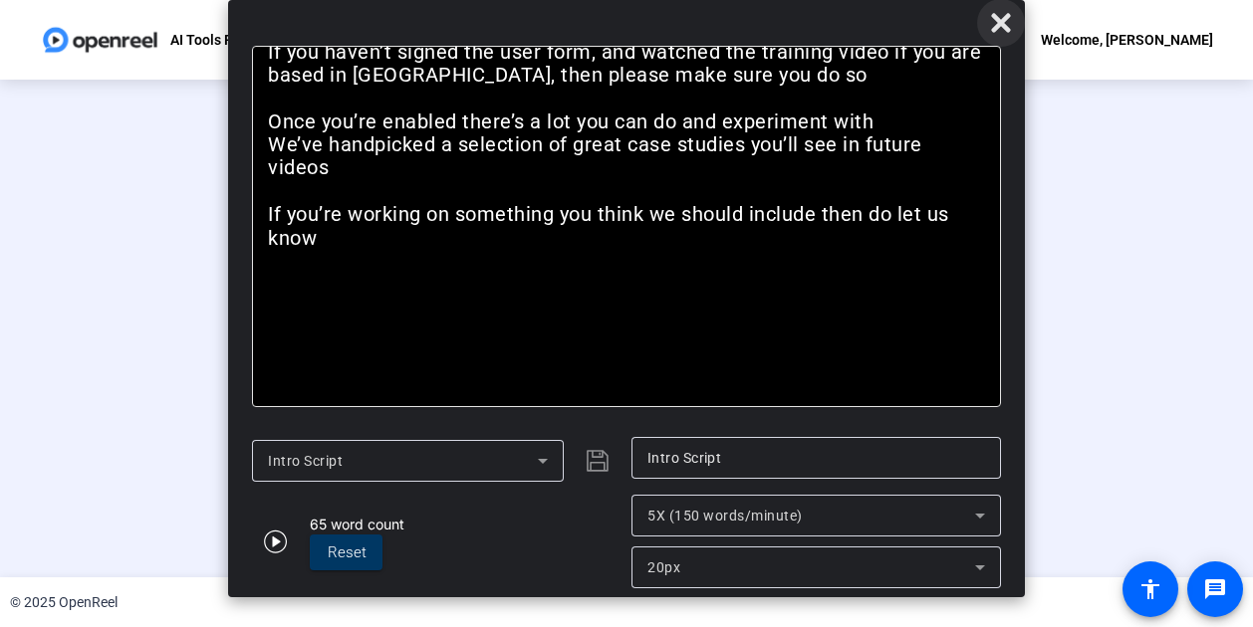
click at [1006, 27] on icon at bounding box center [1000, 22] width 19 height 19
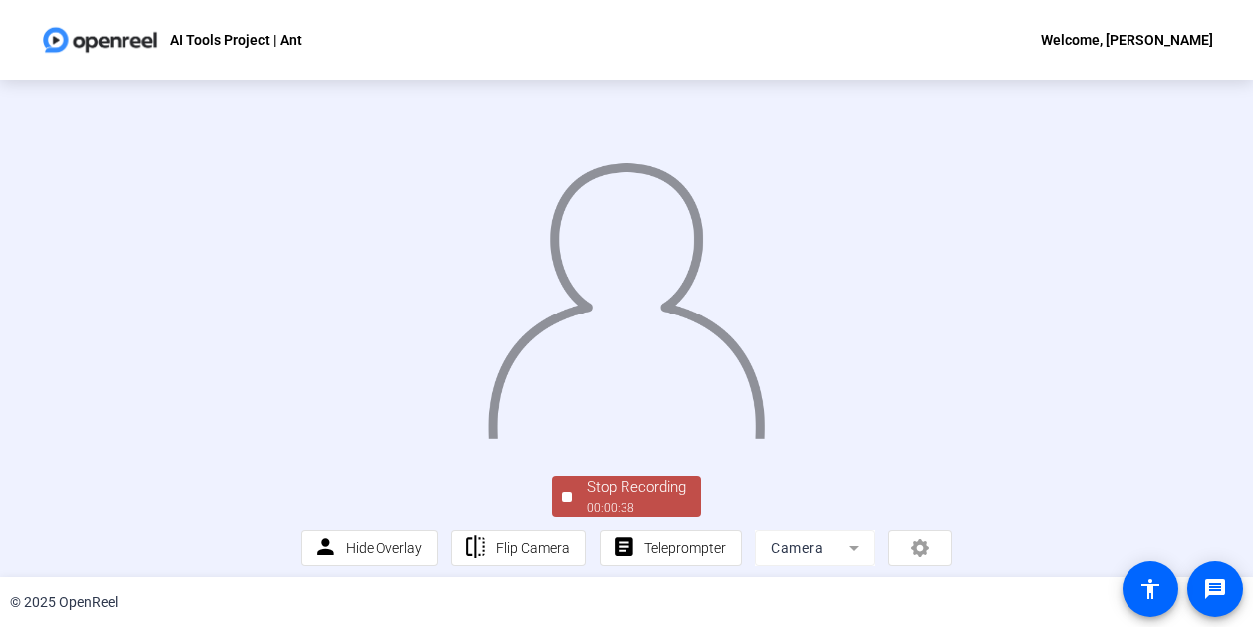
scroll to position [123, 0]
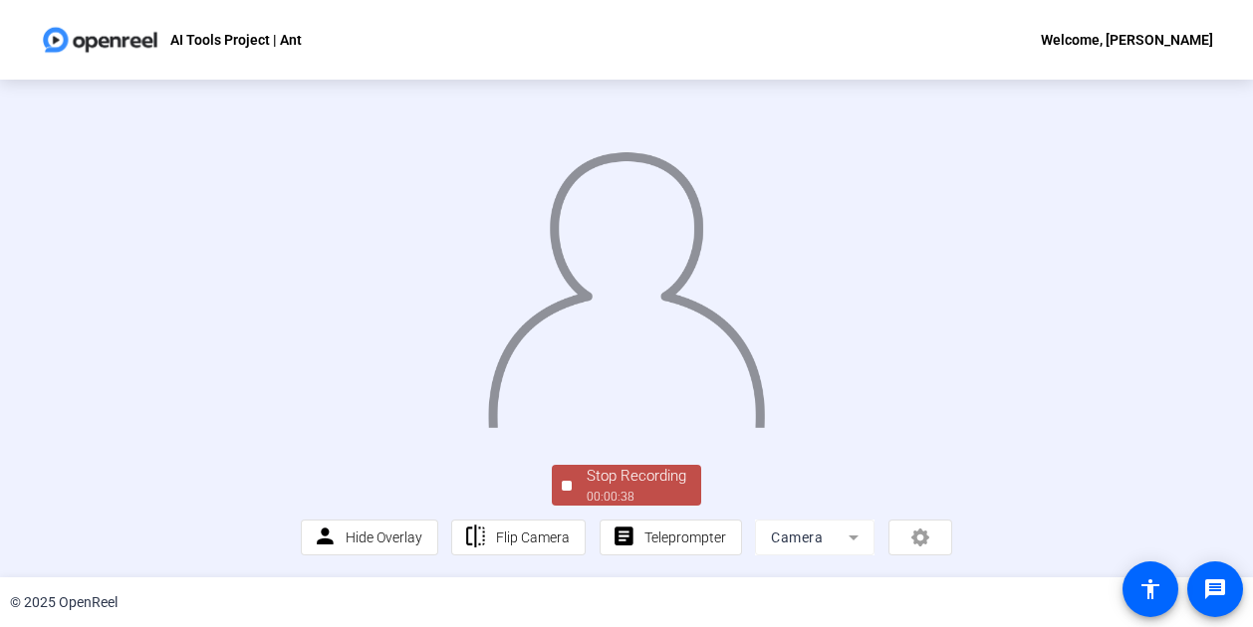
click at [610, 489] on div "00:00:38" at bounding box center [637, 497] width 100 height 18
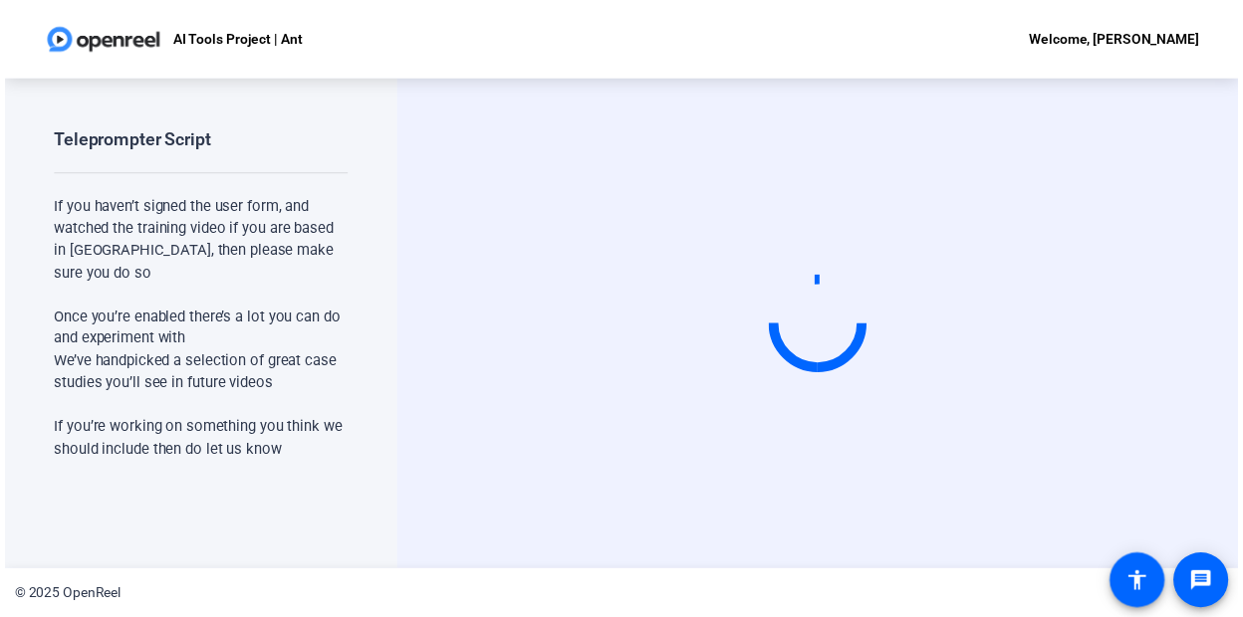
scroll to position [0, 0]
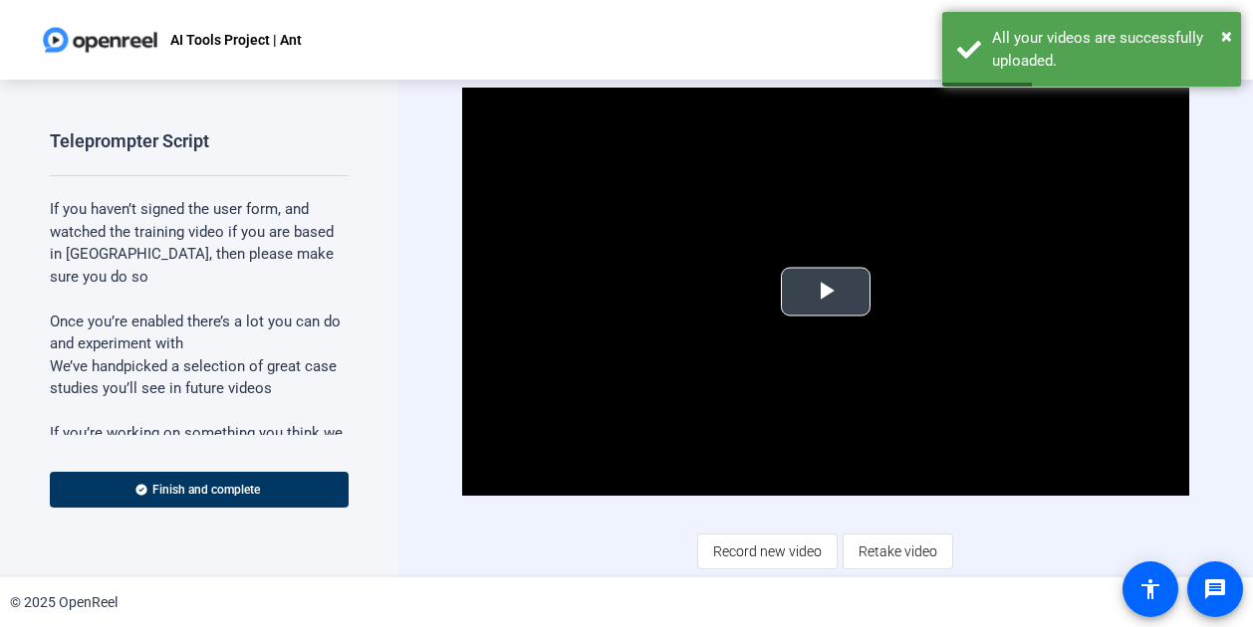
click at [826, 292] on span "Video Player" at bounding box center [826, 292] width 0 height 0
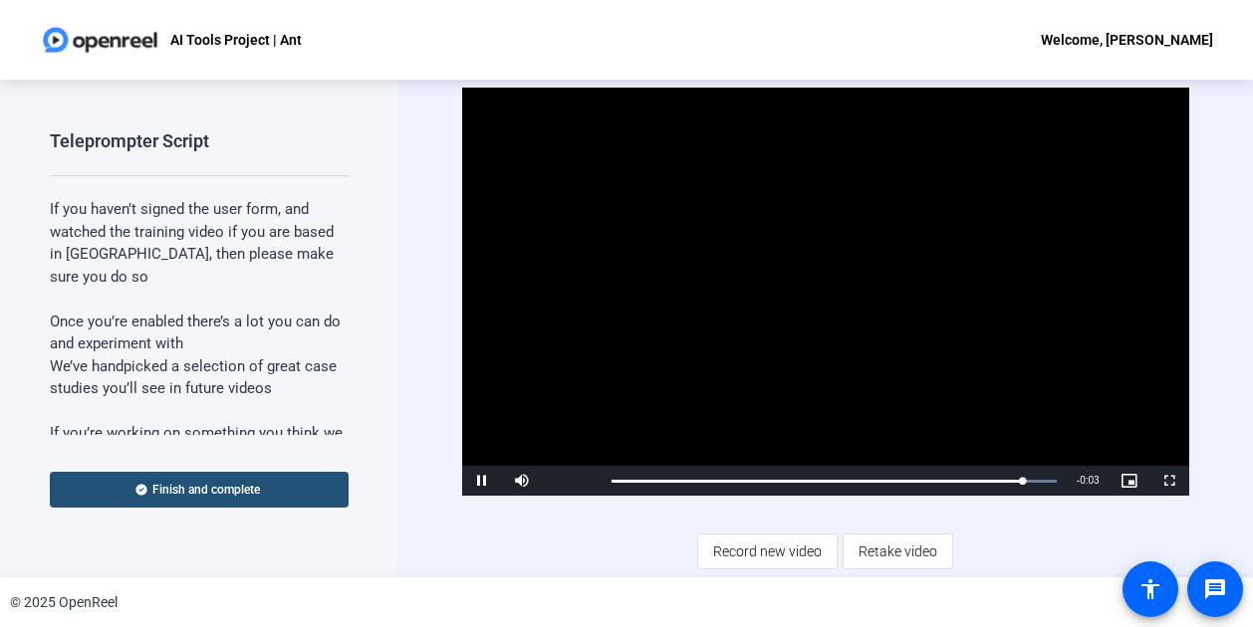
click at [199, 485] on span "Finish and complete" at bounding box center [206, 490] width 108 height 16
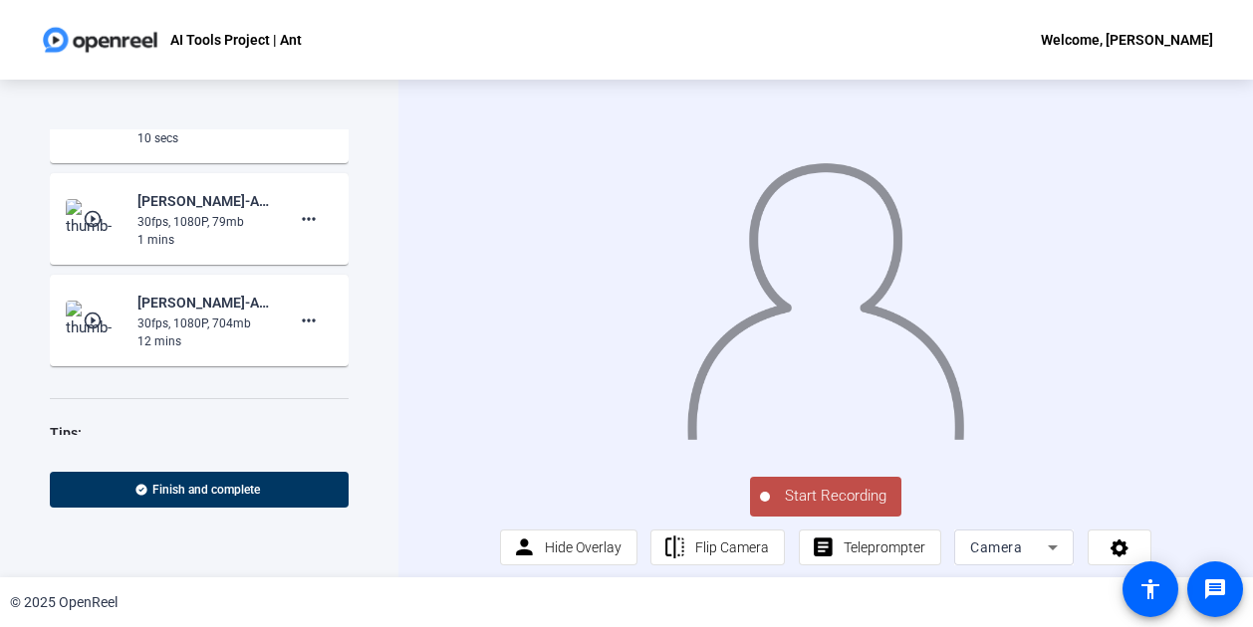
scroll to position [846, 0]
click at [88, 312] on mat-icon "play_circle_outline" at bounding box center [95, 322] width 24 height 20
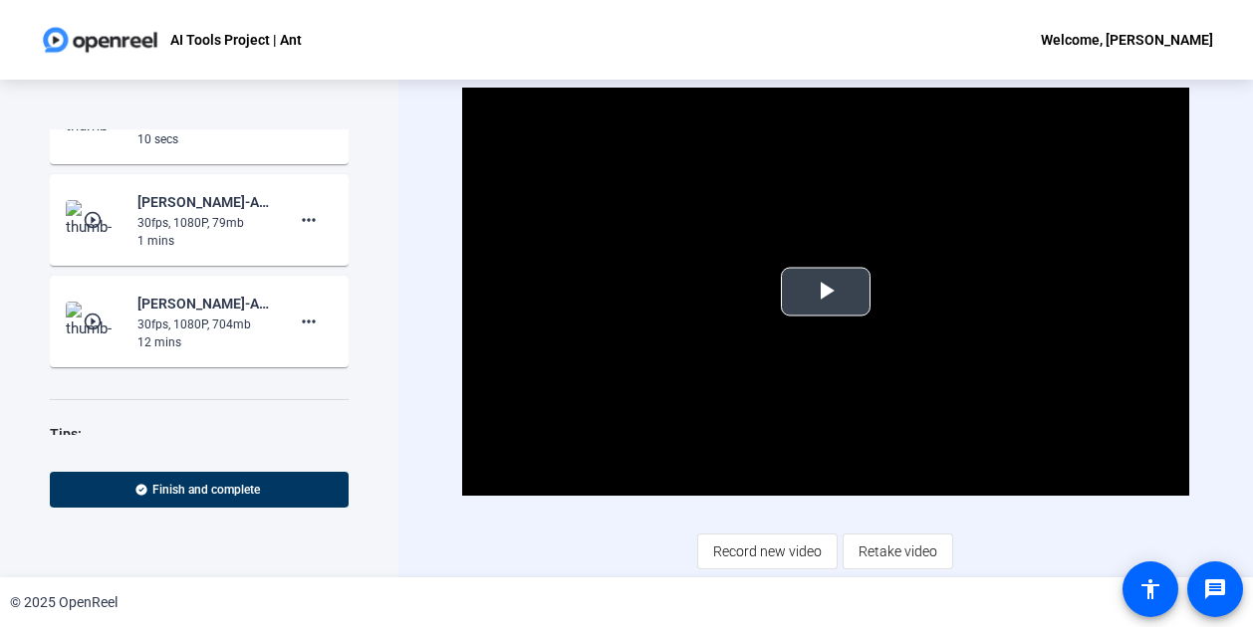
click at [826, 292] on span "Video Player" at bounding box center [826, 292] width 0 height 0
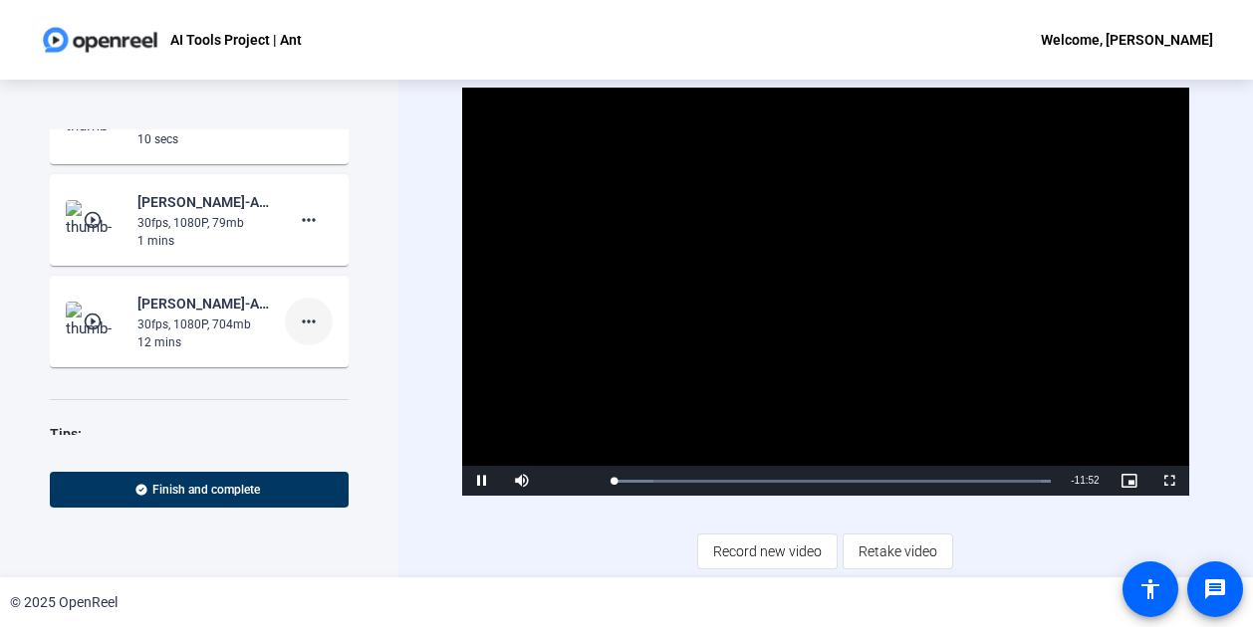
click at [299, 310] on mat-icon "more_horiz" at bounding box center [309, 322] width 24 height 24
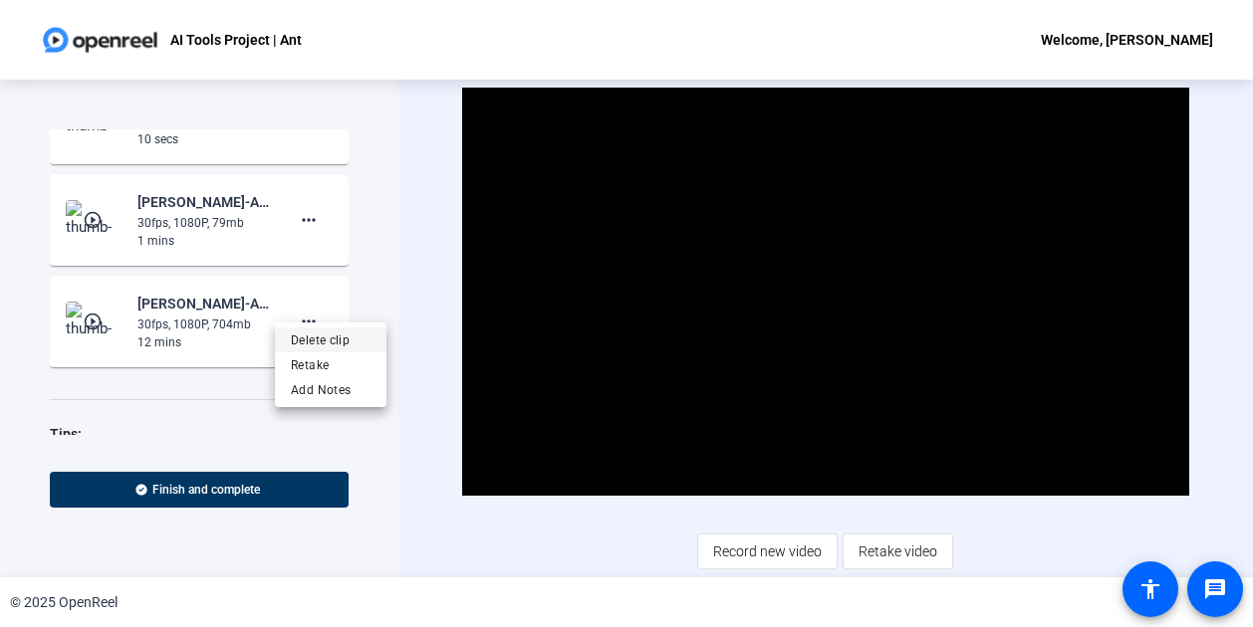
click at [309, 332] on span "Delete clip" at bounding box center [331, 340] width 80 height 24
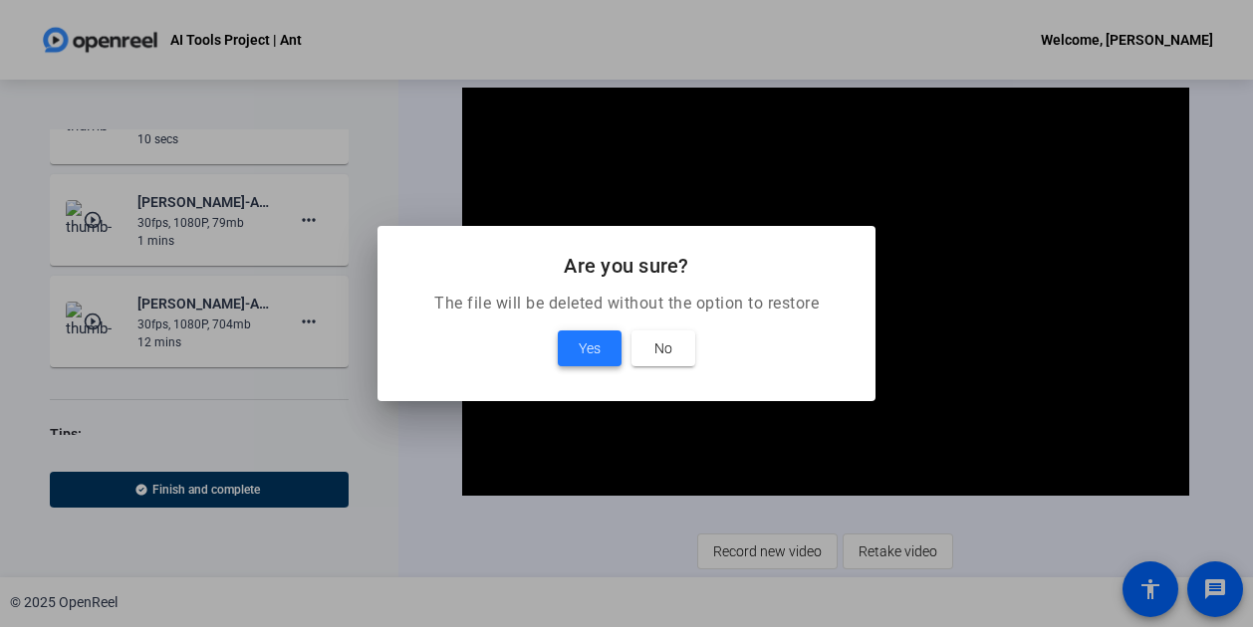
click at [578, 350] on span at bounding box center [590, 349] width 64 height 48
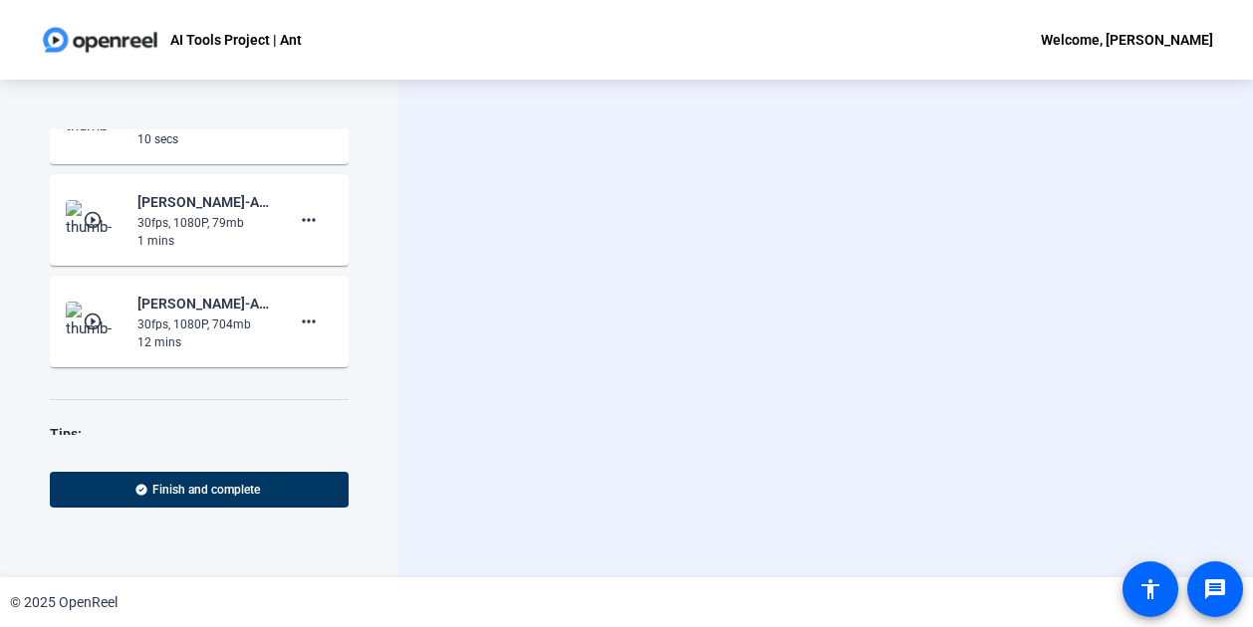
scroll to position [806, 0]
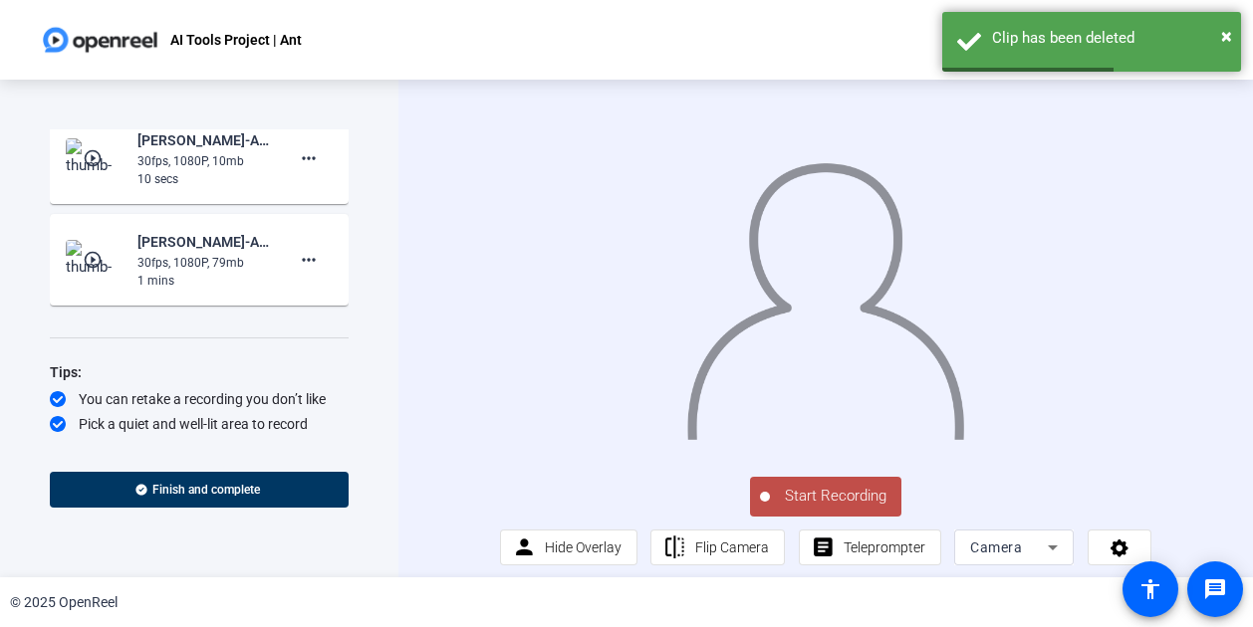
click at [83, 250] on mat-icon "play_circle_outline" at bounding box center [95, 260] width 24 height 20
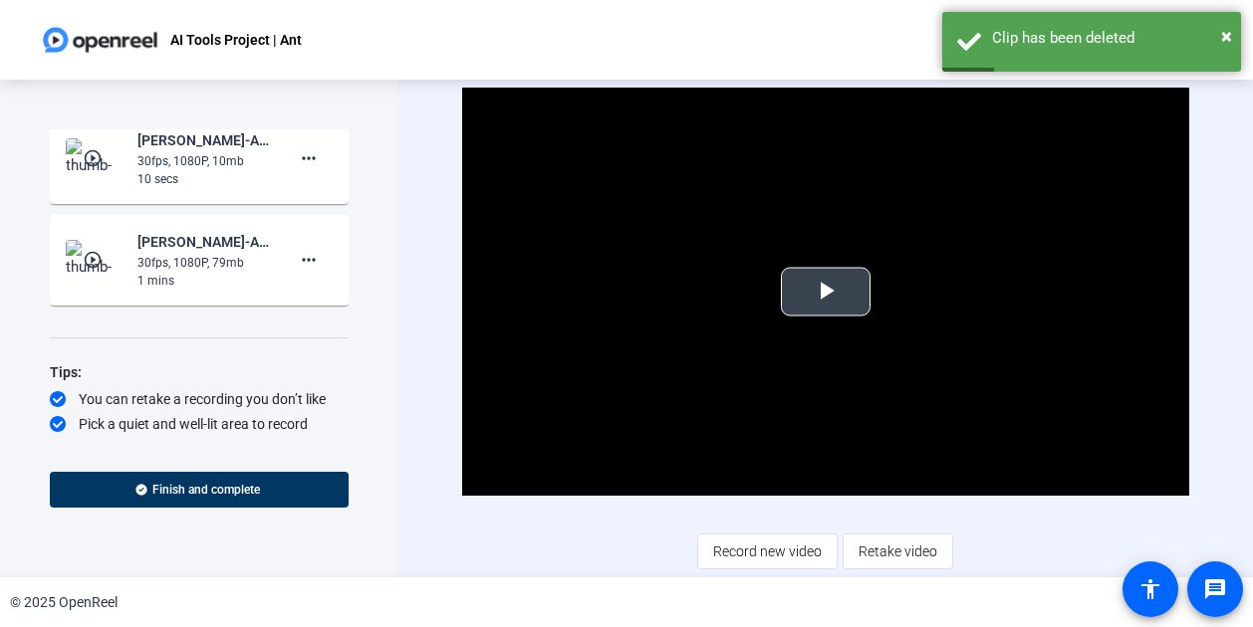
click at [826, 292] on span "Video Player" at bounding box center [826, 292] width 0 height 0
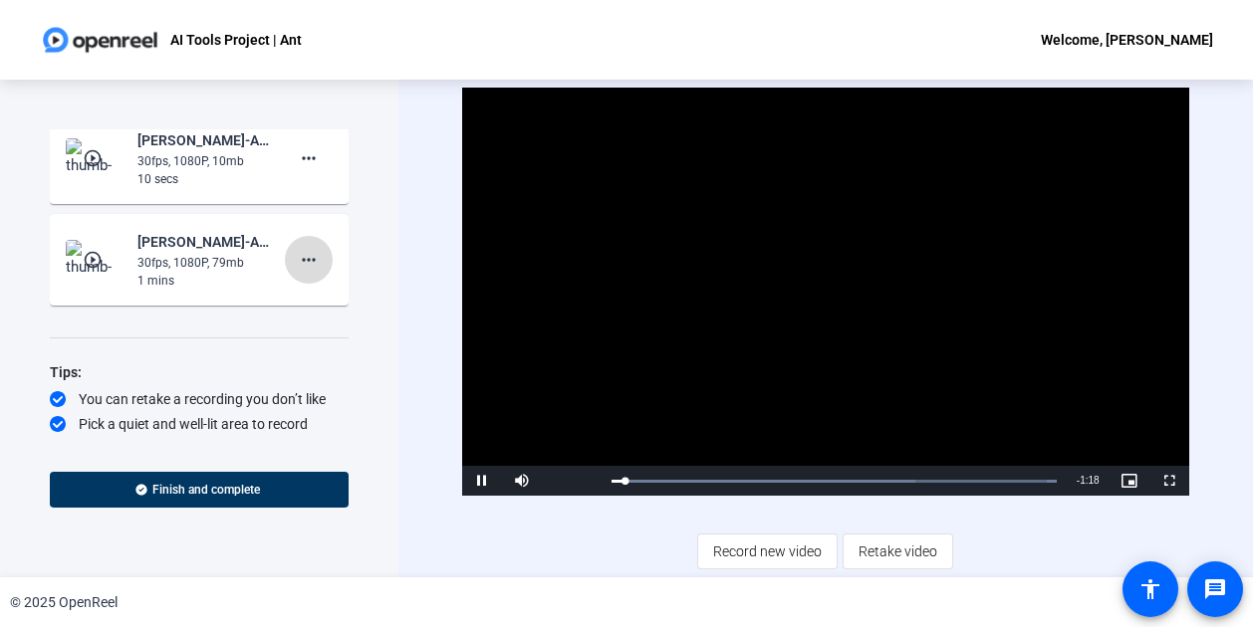
click at [301, 248] on mat-icon "more_horiz" at bounding box center [309, 260] width 24 height 24
click at [305, 280] on span "Delete clip" at bounding box center [331, 278] width 80 height 24
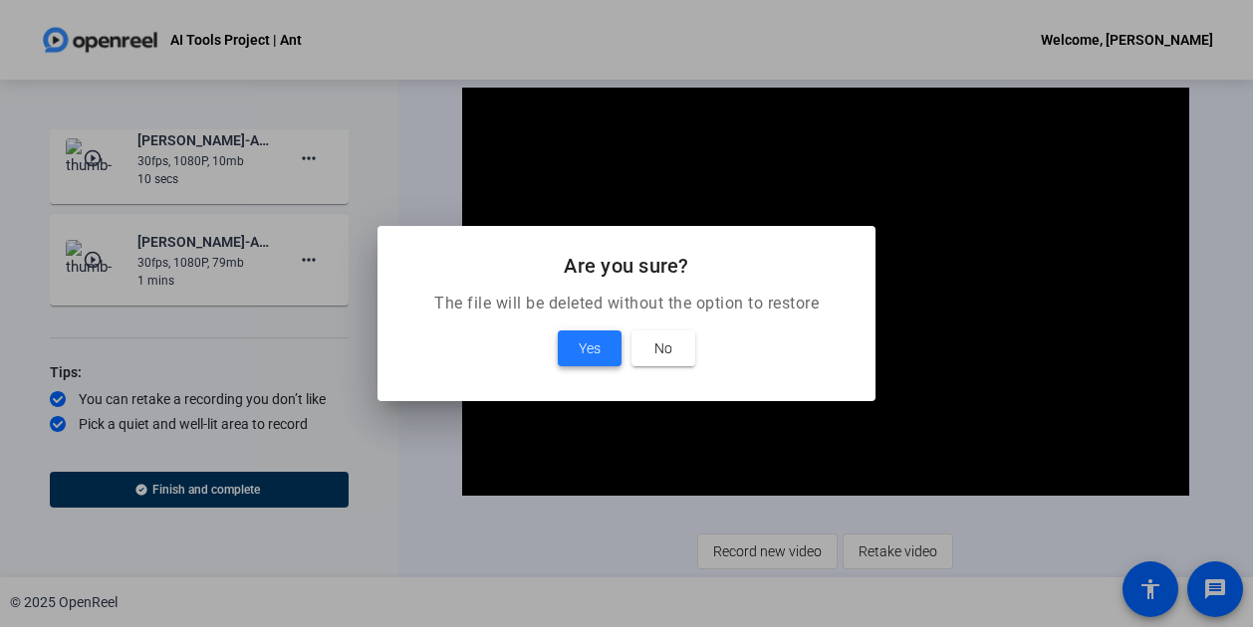
click at [580, 346] on span "Yes" at bounding box center [590, 349] width 22 height 24
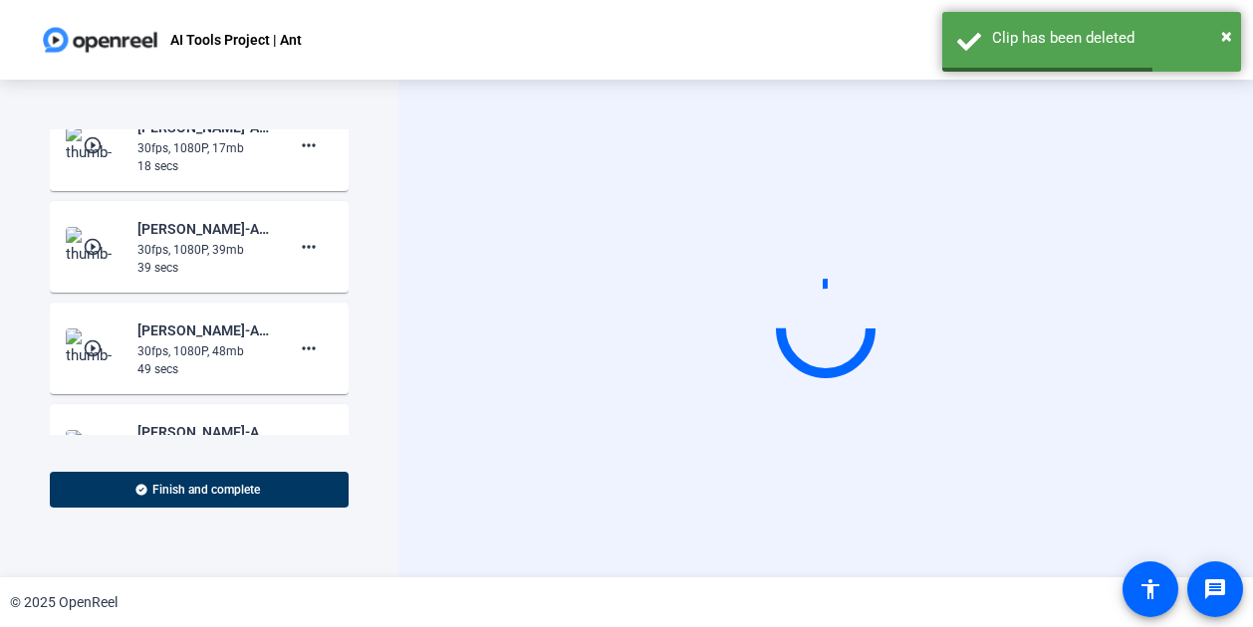
scroll to position [513, 0]
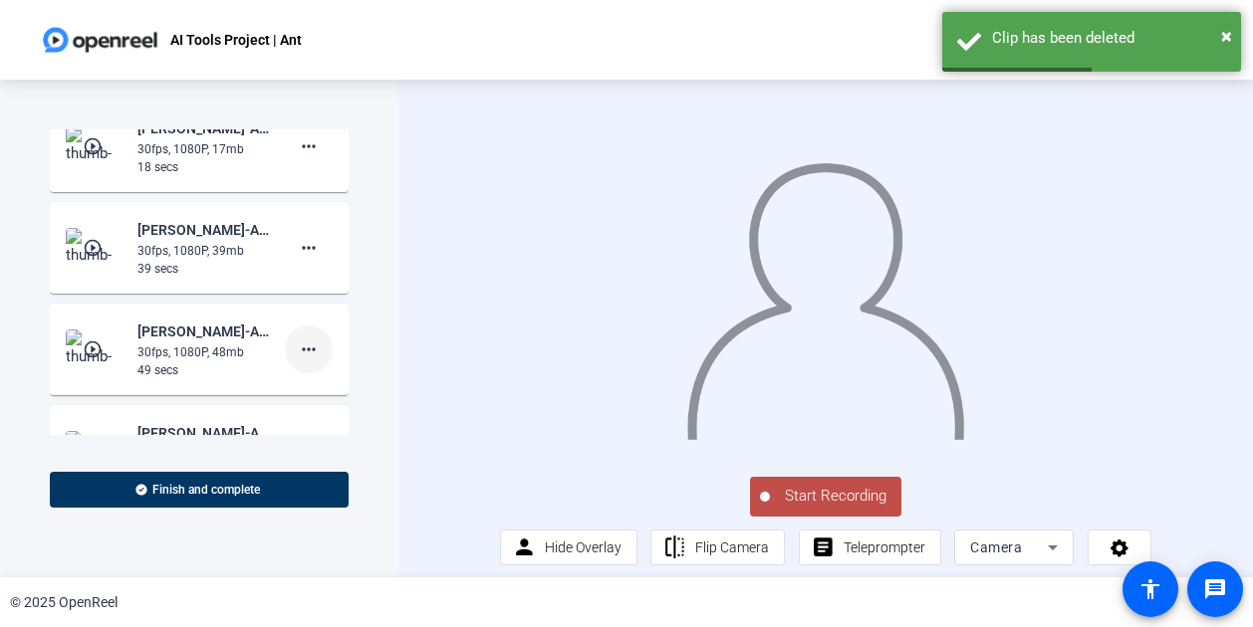
click at [305, 338] on mat-icon "more_horiz" at bounding box center [309, 350] width 24 height 24
click at [80, 317] on div at bounding box center [626, 313] width 1253 height 627
click at [90, 340] on mat-icon "play_circle_outline" at bounding box center [95, 350] width 24 height 20
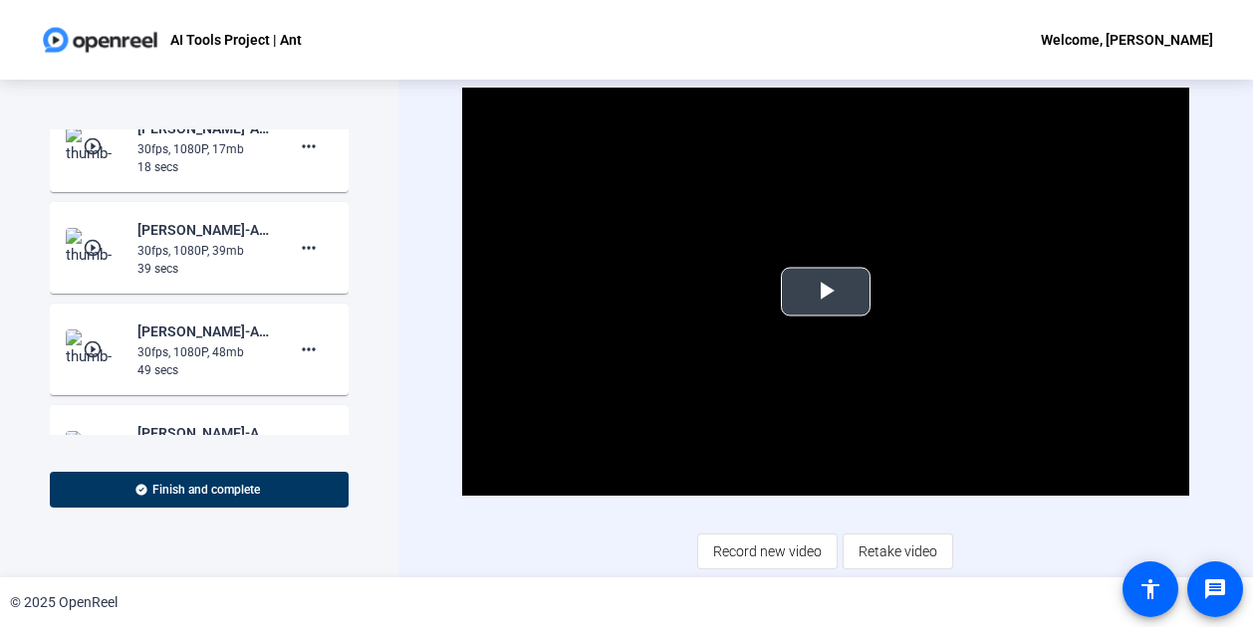
click at [826, 292] on span "Video Player" at bounding box center [826, 292] width 0 height 0
click at [297, 338] on mat-icon "more_horiz" at bounding box center [309, 350] width 24 height 24
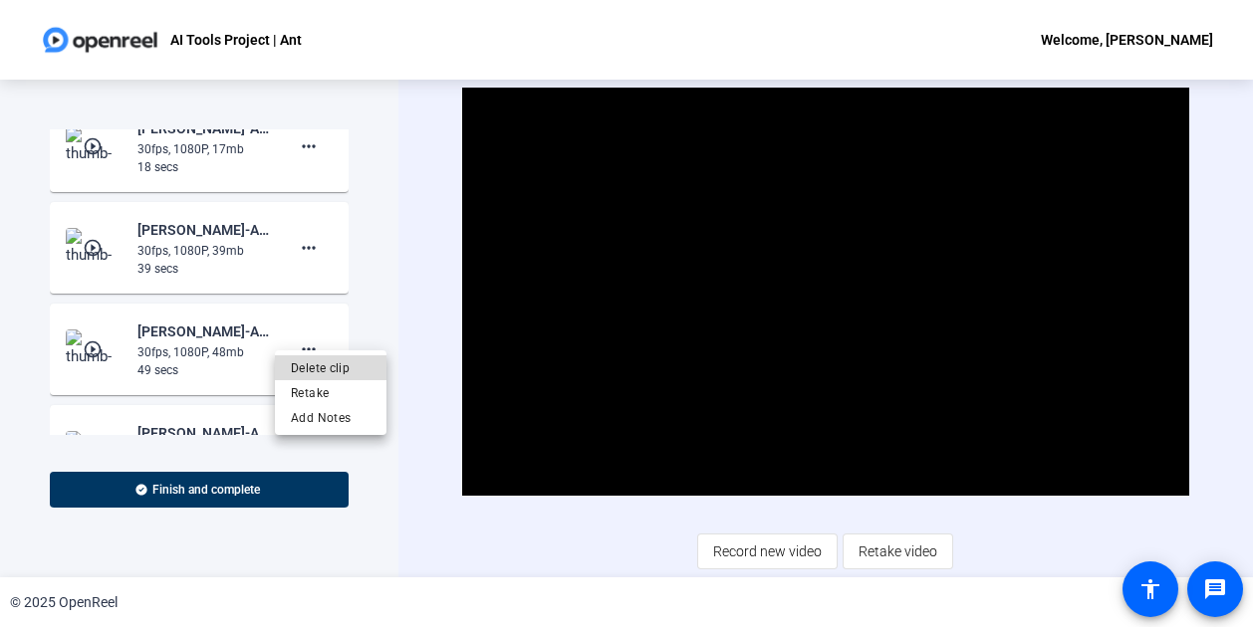
click at [309, 363] on span "Delete clip" at bounding box center [331, 368] width 80 height 24
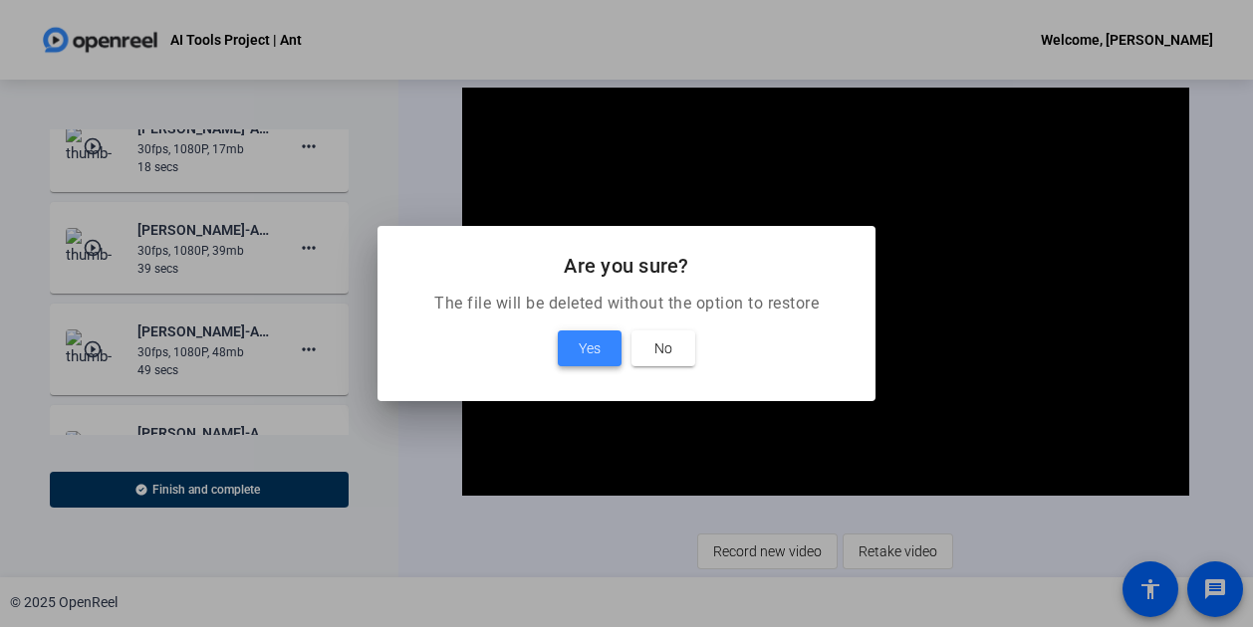
click at [587, 340] on span "Yes" at bounding box center [590, 349] width 22 height 24
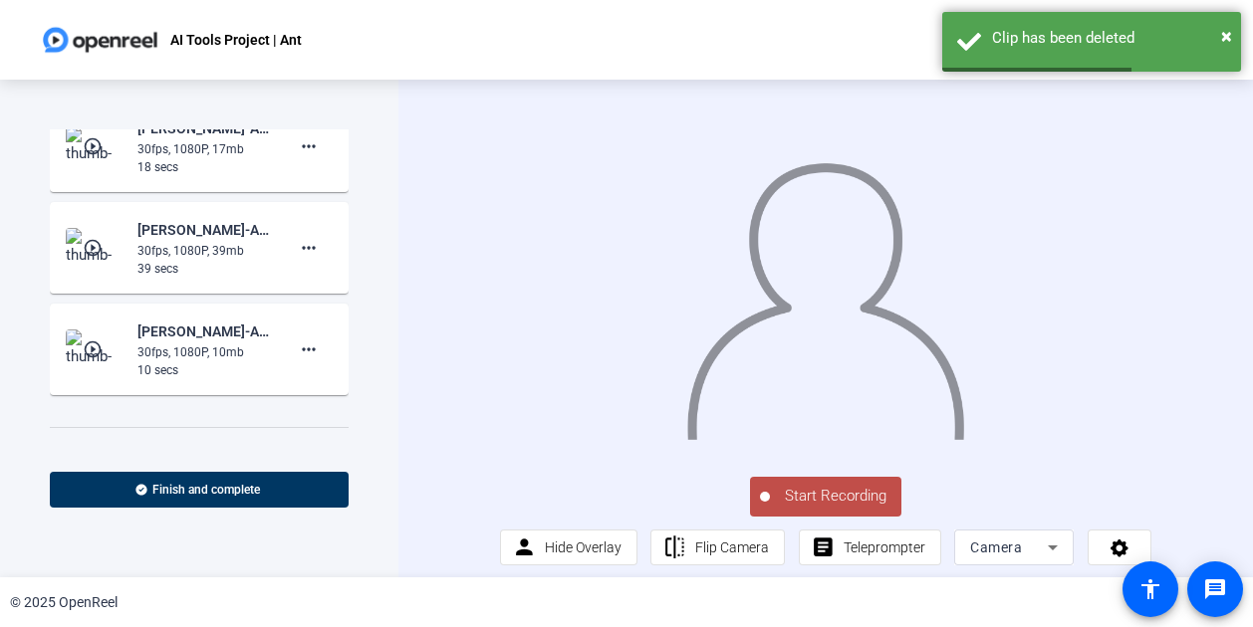
click at [94, 340] on mat-icon "play_circle_outline" at bounding box center [95, 350] width 24 height 20
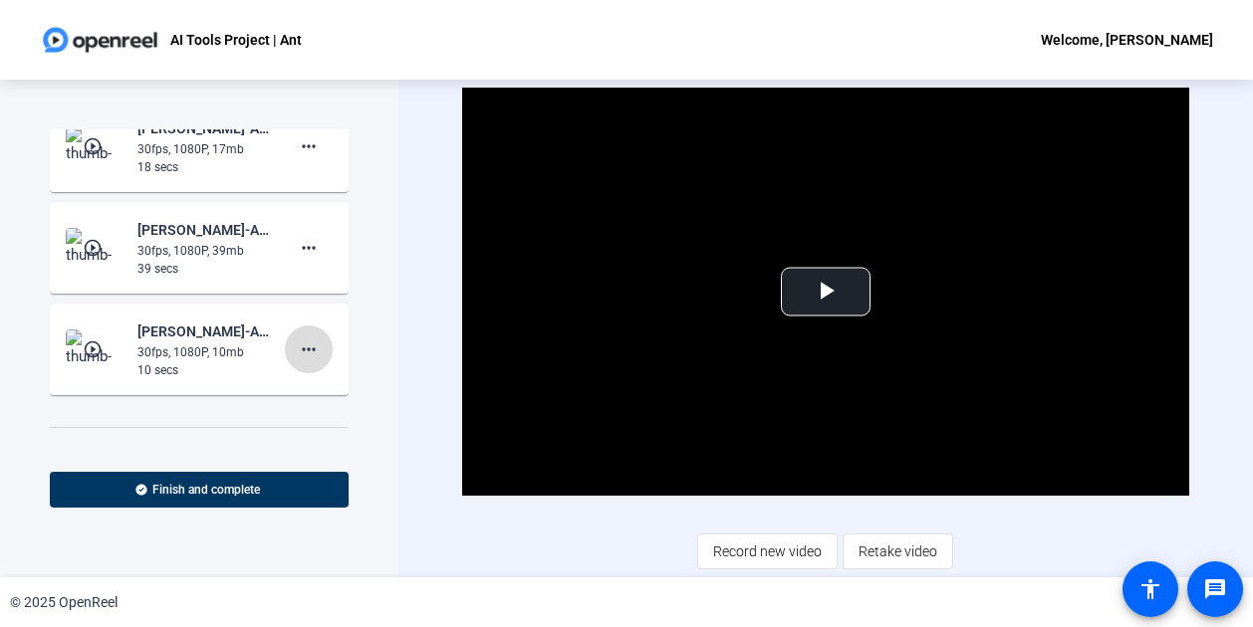
click at [299, 338] on mat-icon "more_horiz" at bounding box center [309, 350] width 24 height 24
click at [317, 373] on span "Delete clip" at bounding box center [331, 368] width 80 height 24
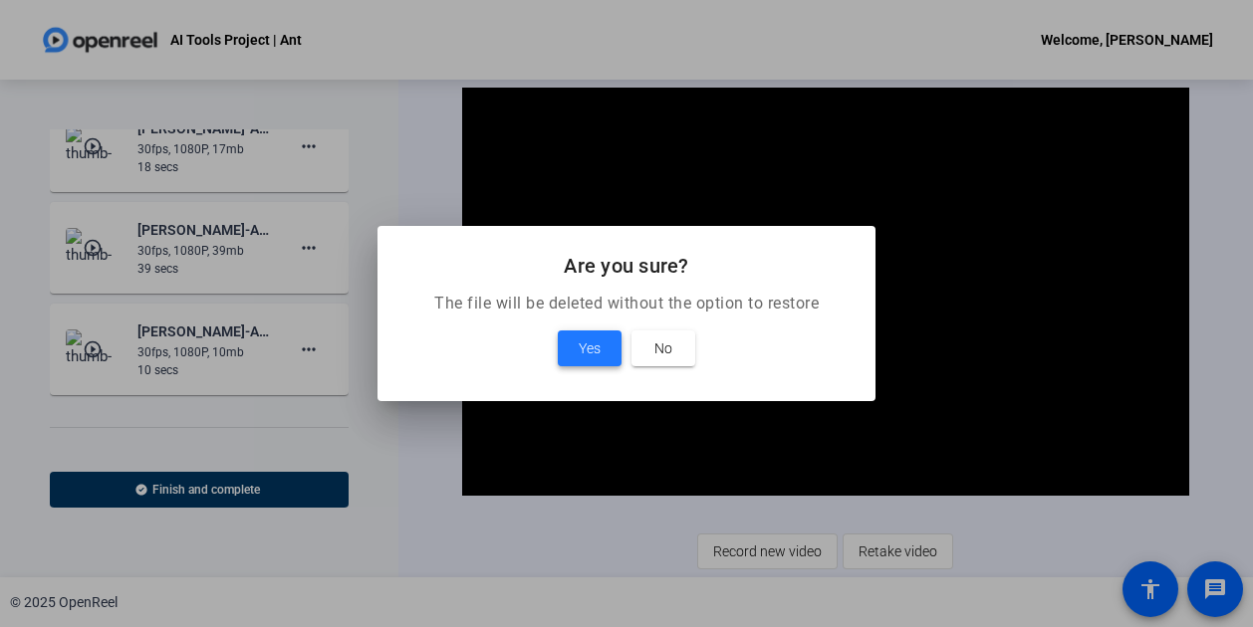
click at [581, 350] on span "Yes" at bounding box center [590, 349] width 22 height 24
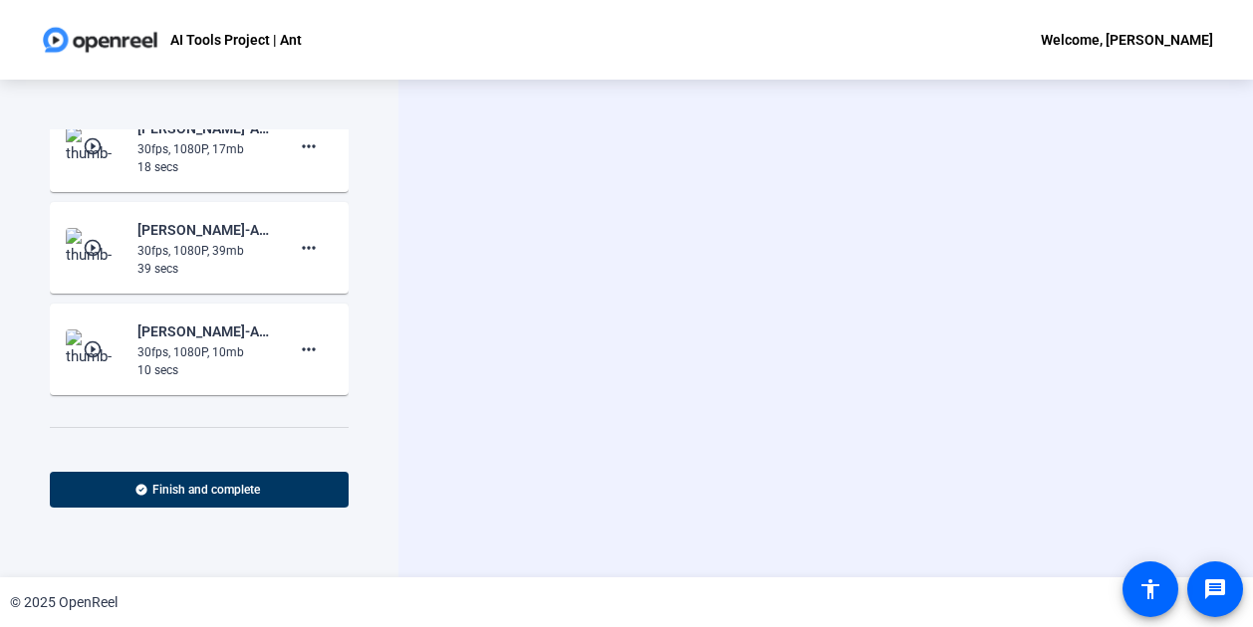
scroll to position [501, 0]
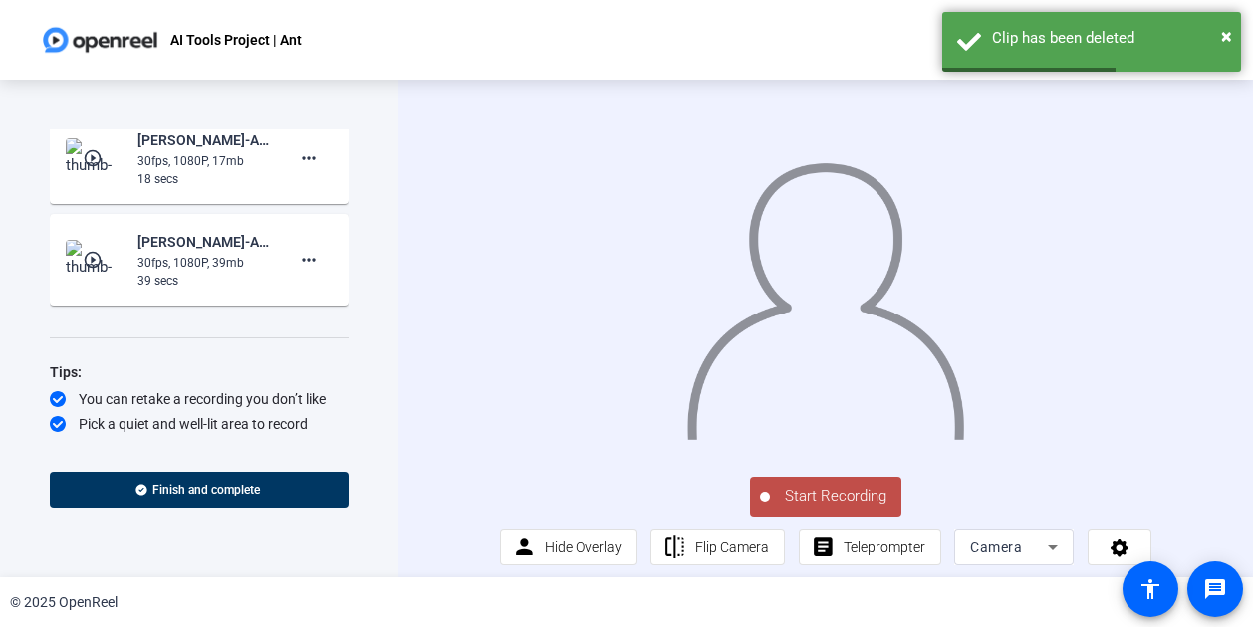
click at [96, 250] on mat-icon "play_circle_outline" at bounding box center [95, 260] width 24 height 20
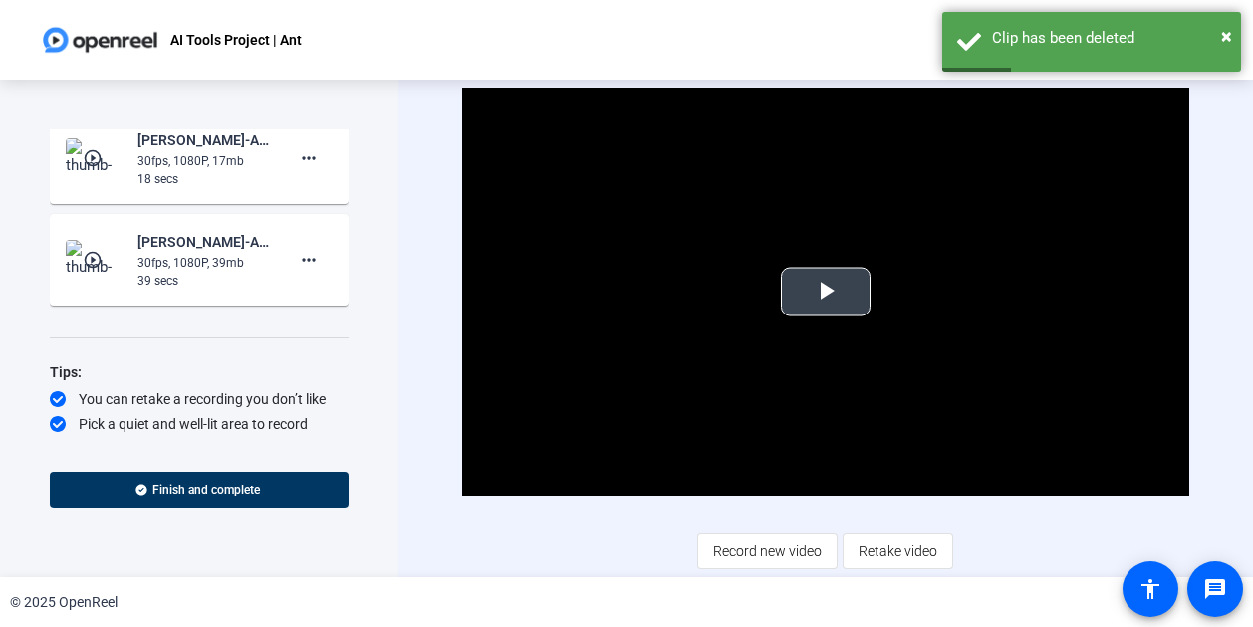
click at [826, 292] on span "Video Player" at bounding box center [826, 292] width 0 height 0
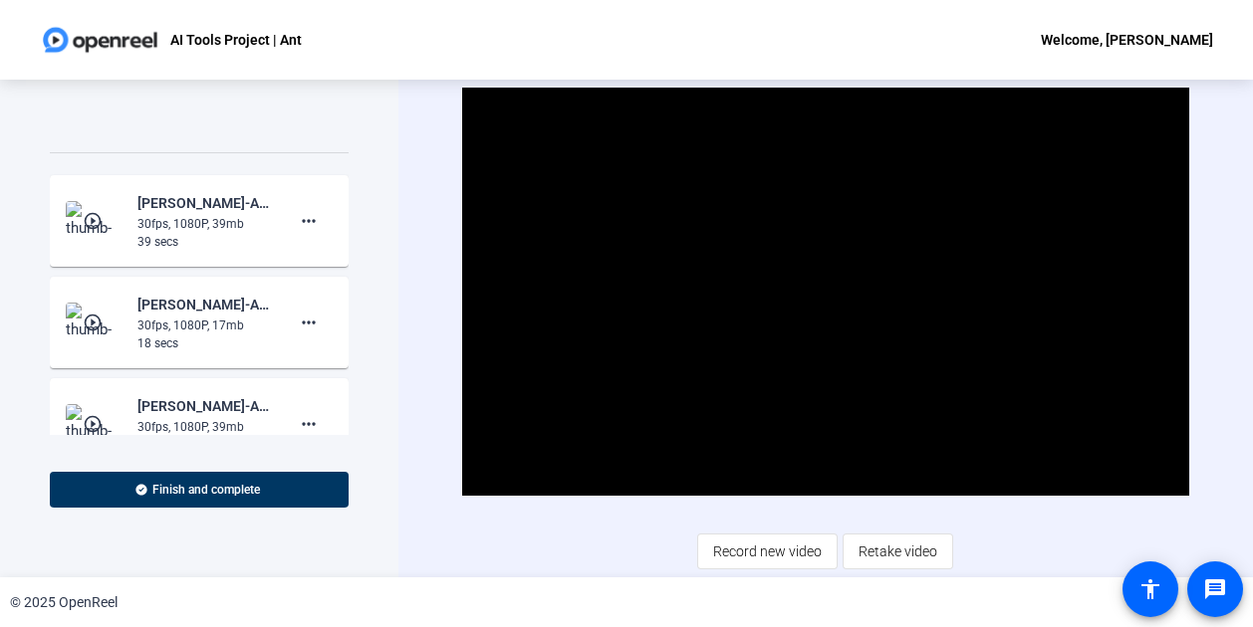
scroll to position [363, 0]
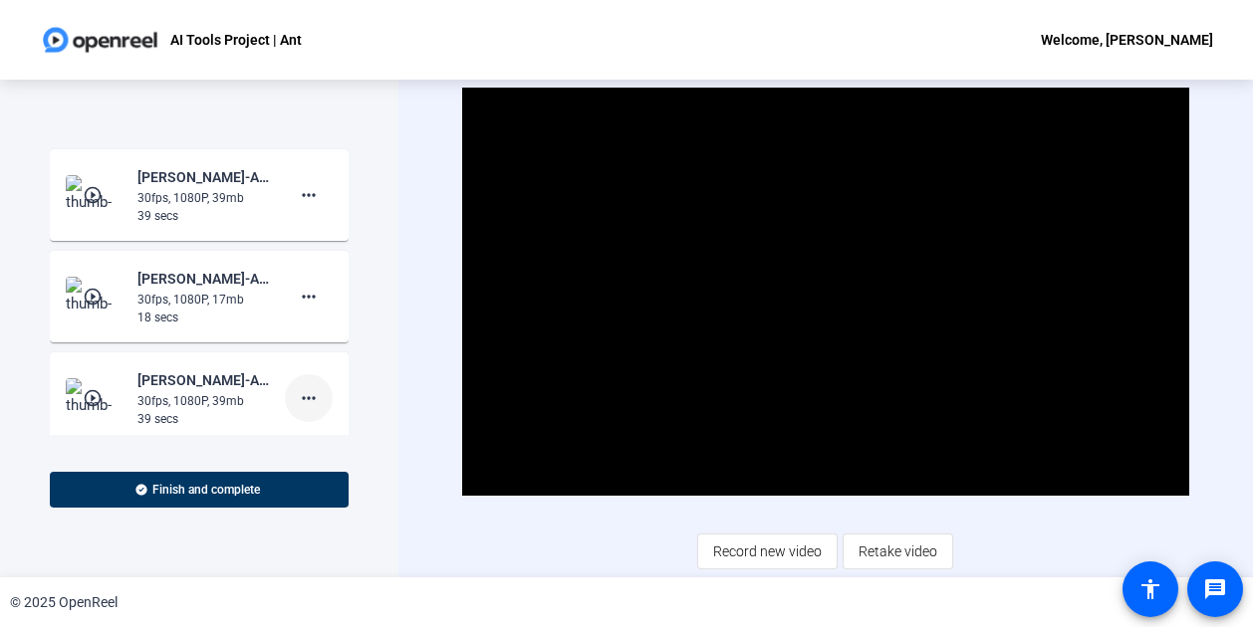
click at [297, 386] on mat-icon "more_horiz" at bounding box center [309, 398] width 24 height 24
click at [303, 412] on span "Delete clip" at bounding box center [331, 416] width 80 height 24
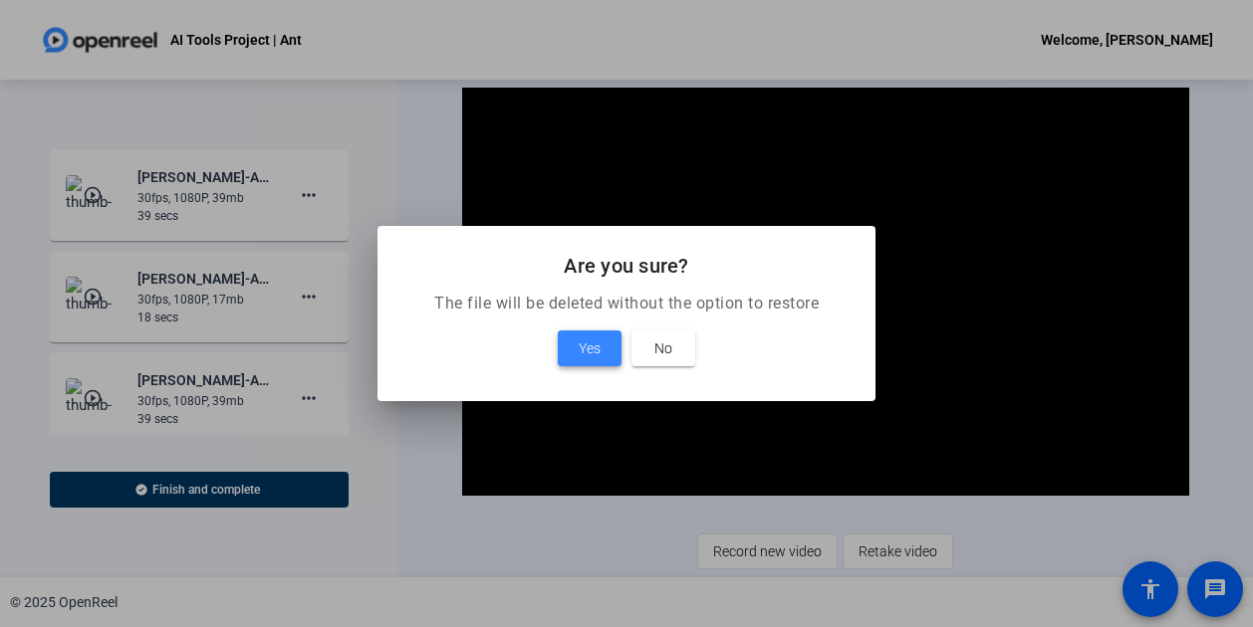
click at [596, 350] on span "Yes" at bounding box center [590, 349] width 22 height 24
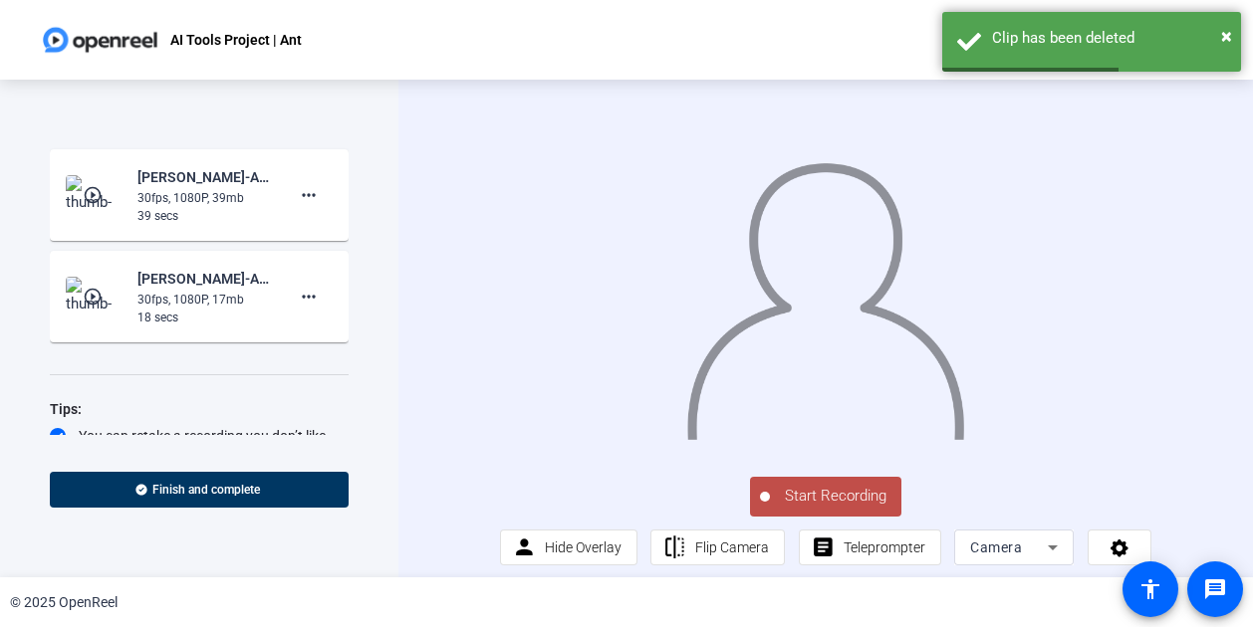
click at [86, 185] on mat-icon "play_circle_outline" at bounding box center [95, 195] width 24 height 20
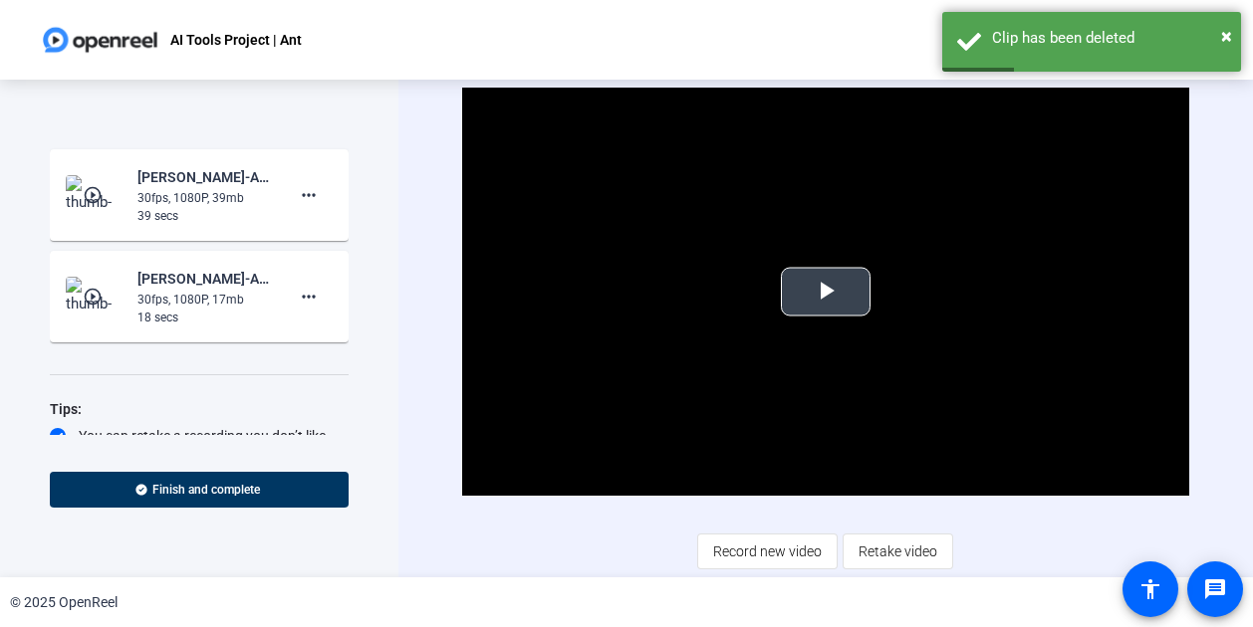
click at [826, 292] on span "Video Player" at bounding box center [826, 292] width 0 height 0
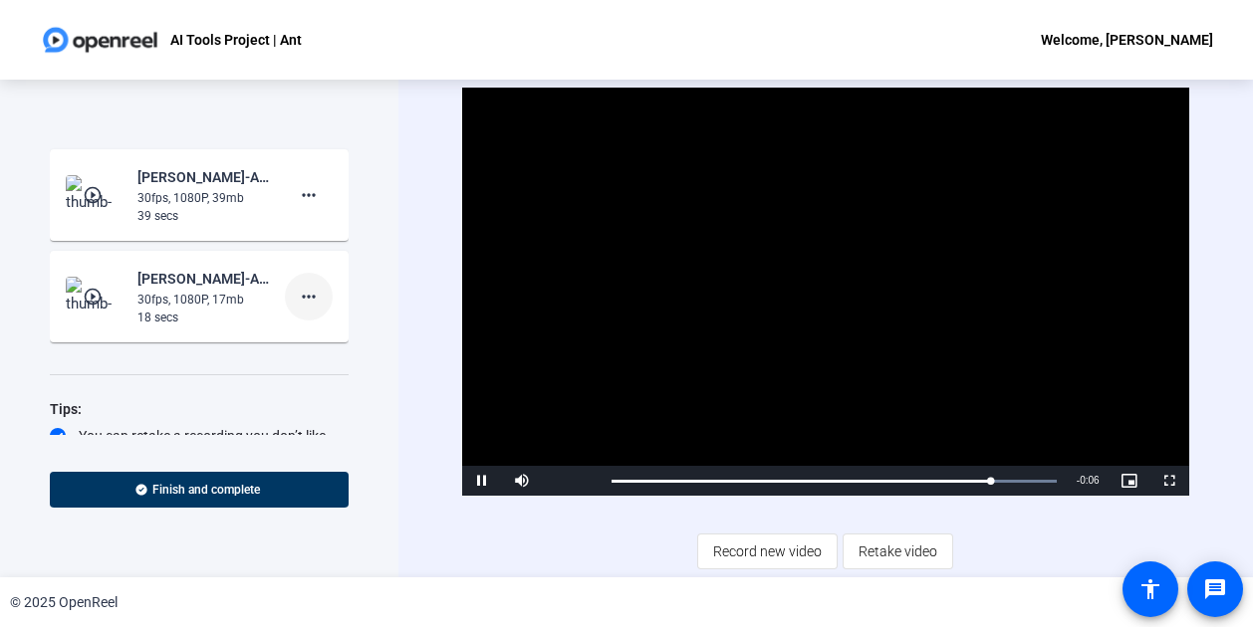
click at [299, 285] on mat-icon "more_horiz" at bounding box center [309, 297] width 24 height 24
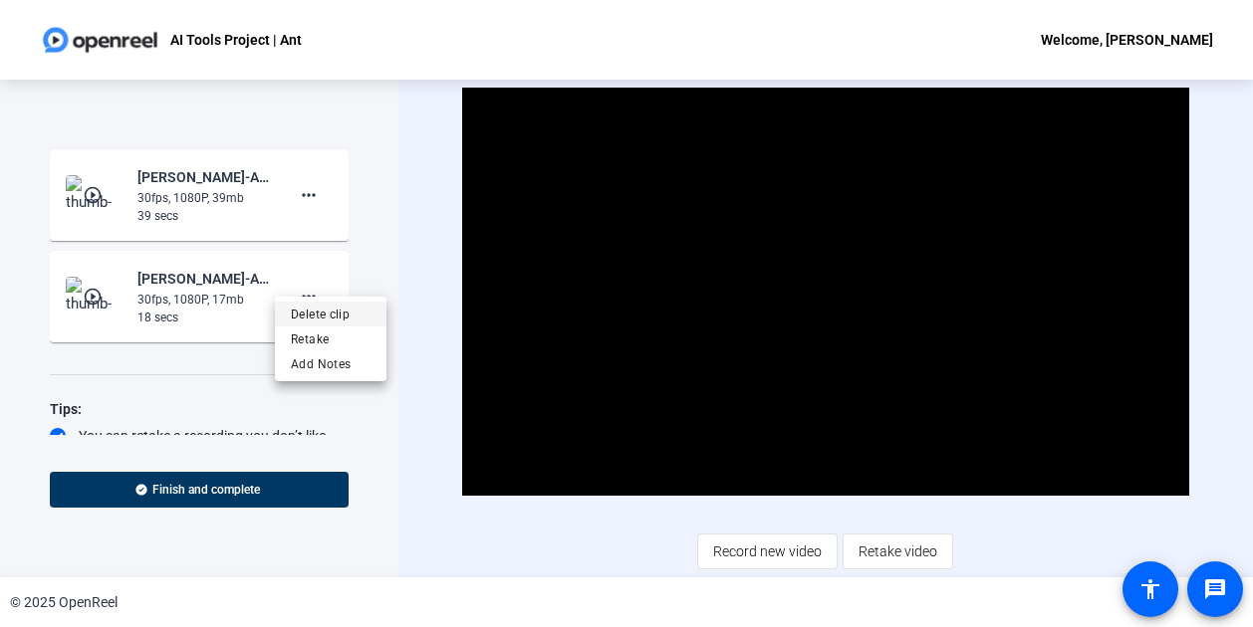
click at [310, 315] on span "Delete clip" at bounding box center [331, 315] width 80 height 24
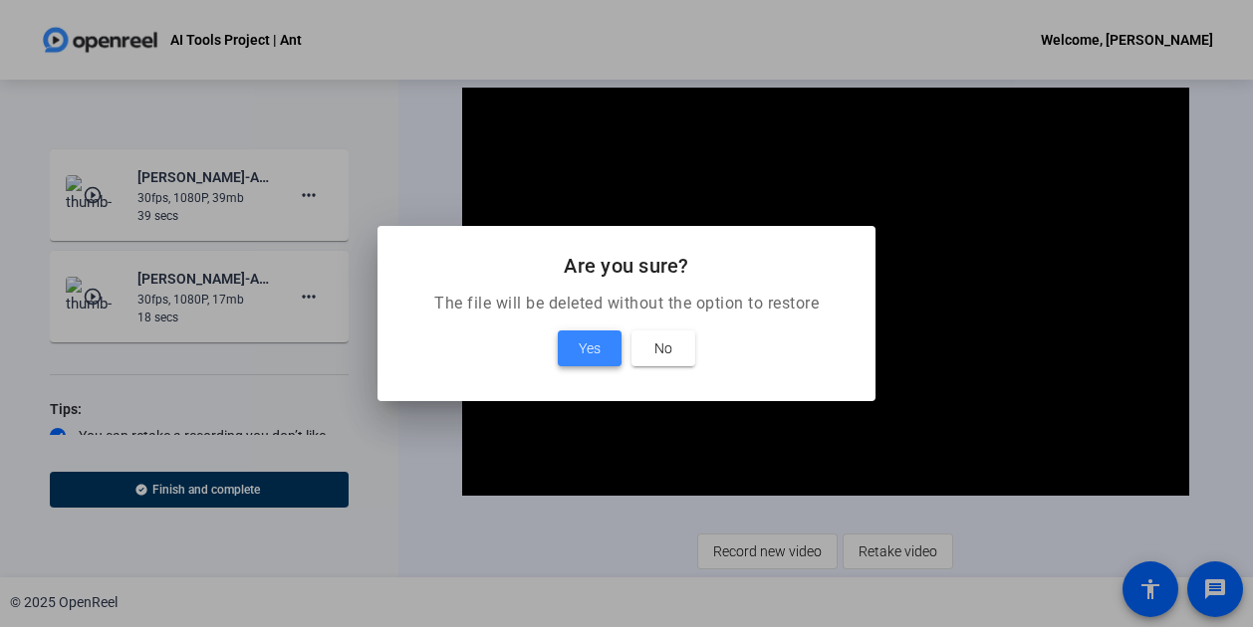
click at [587, 350] on span "Yes" at bounding box center [590, 349] width 22 height 24
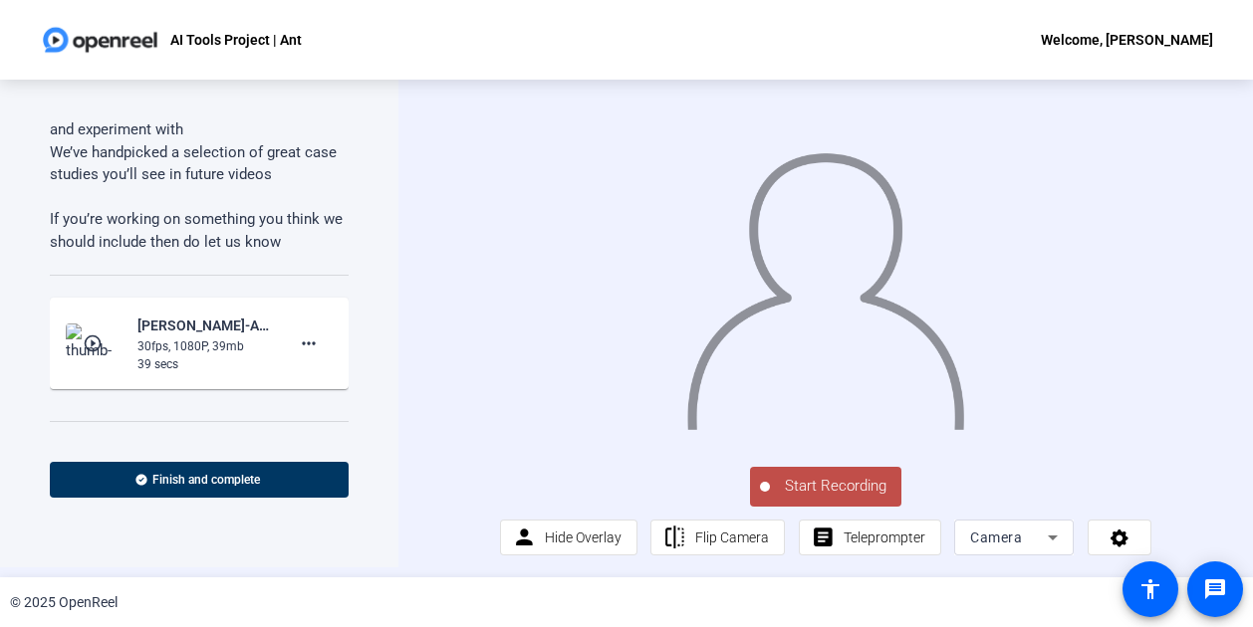
scroll to position [203, 0]
click at [142, 144] on span "We’ve handpicked a selection of great case studies you’ll see in future videos" at bounding box center [193, 164] width 287 height 41
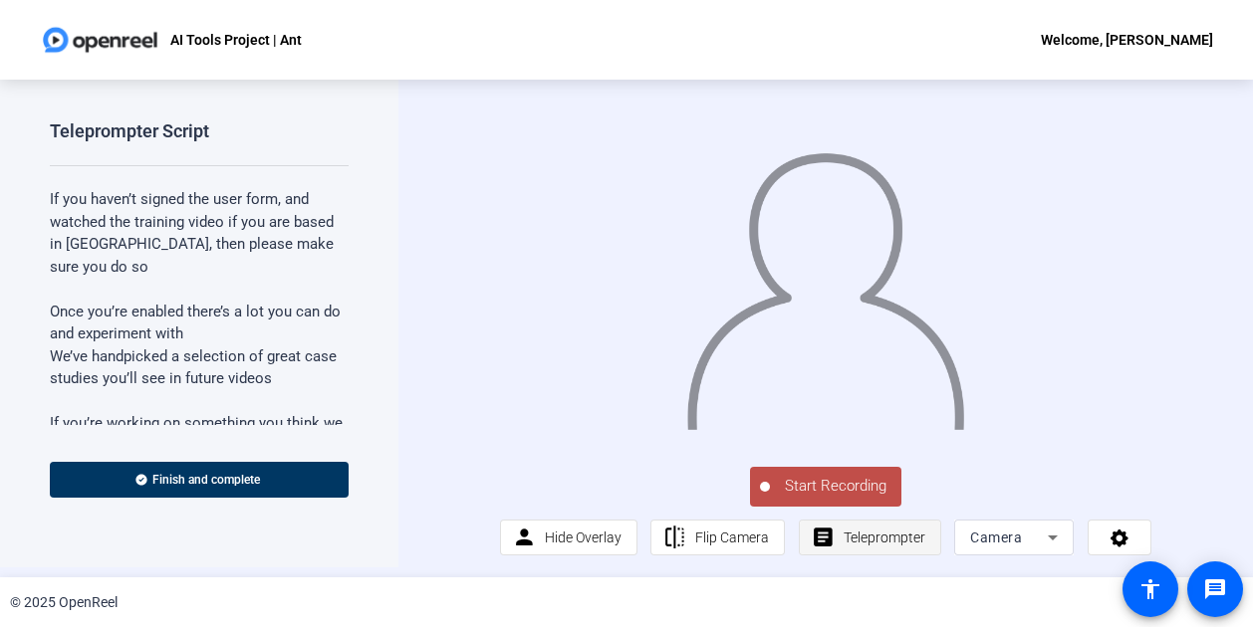
click at [906, 538] on span "Teleprompter" at bounding box center [885, 538] width 82 height 16
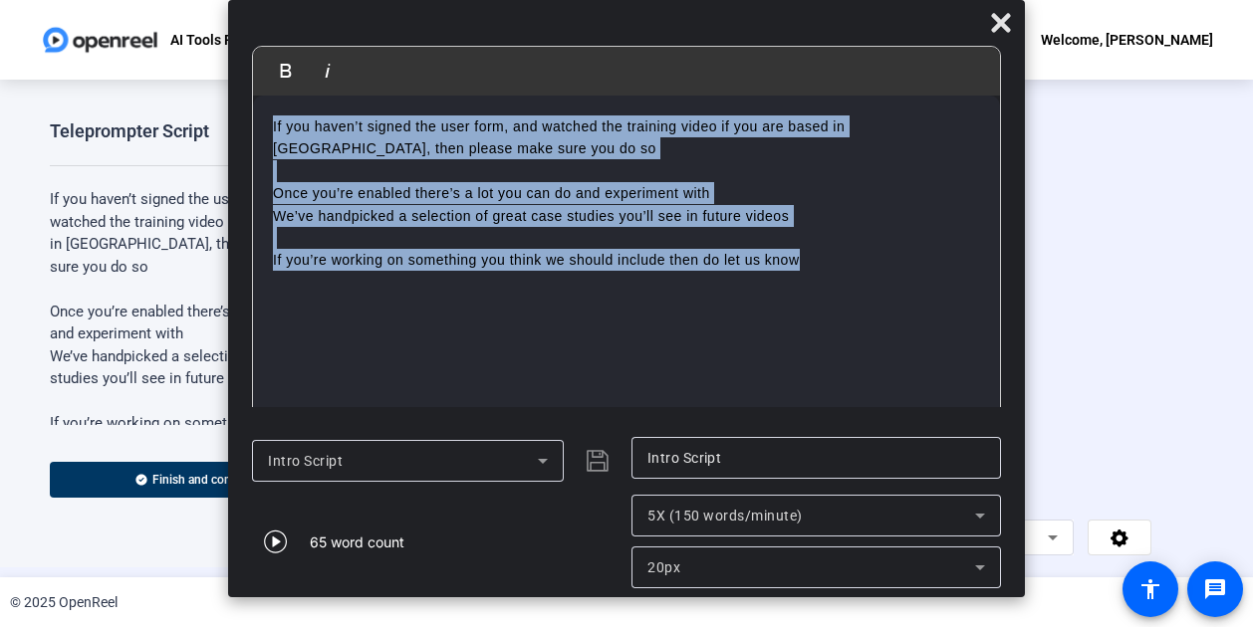
drag, startPoint x: 807, startPoint y: 256, endPoint x: 229, endPoint y: 102, distance: 597.9
click at [229, 102] on mat-dialog-content "Bold Italic If you haven’t signed the user form, and watched the training video…" at bounding box center [626, 236] width 797 height 381
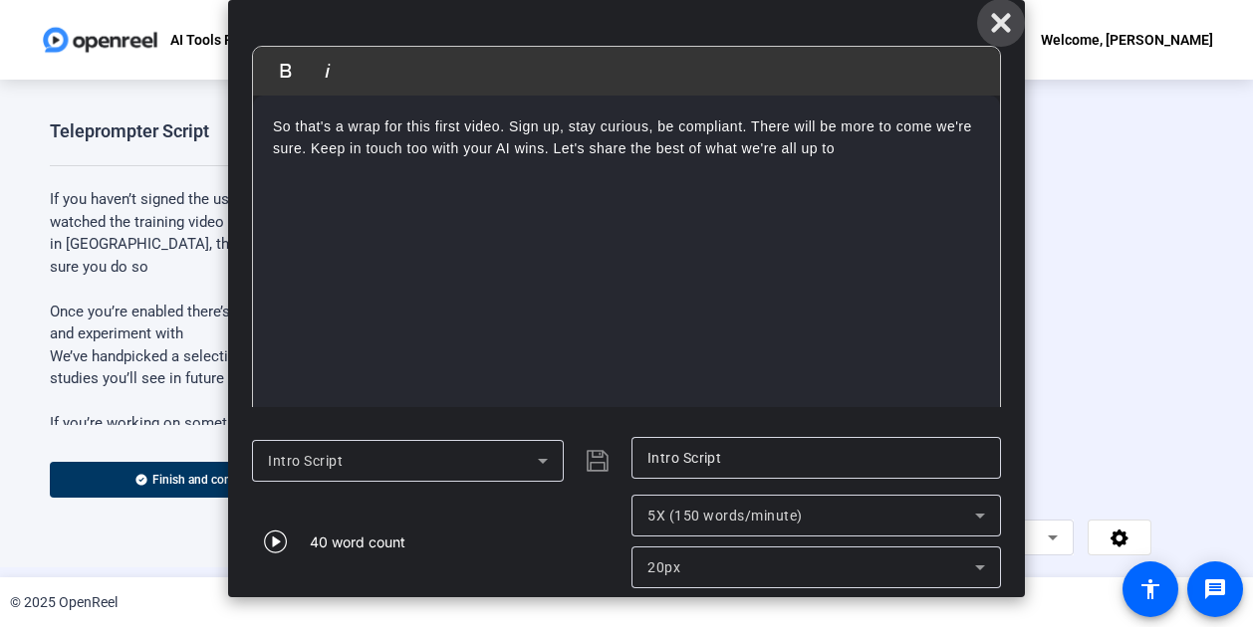
click at [996, 31] on icon at bounding box center [1000, 22] width 19 height 19
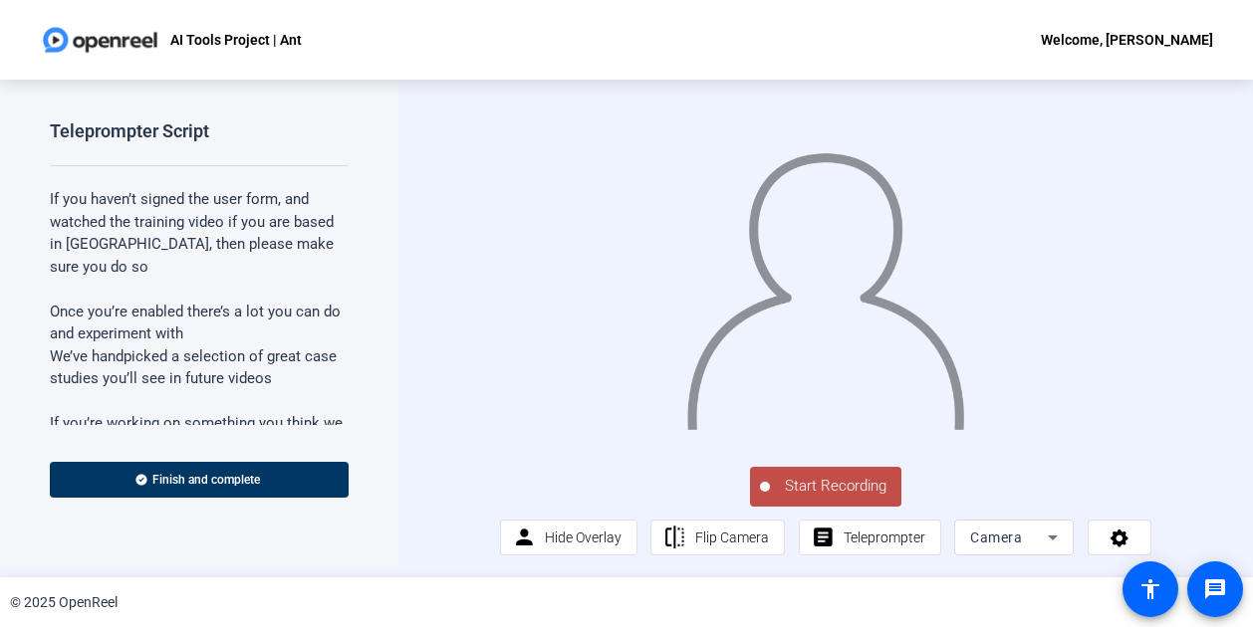
click at [825, 483] on span "Start Recording" at bounding box center [835, 486] width 131 height 23
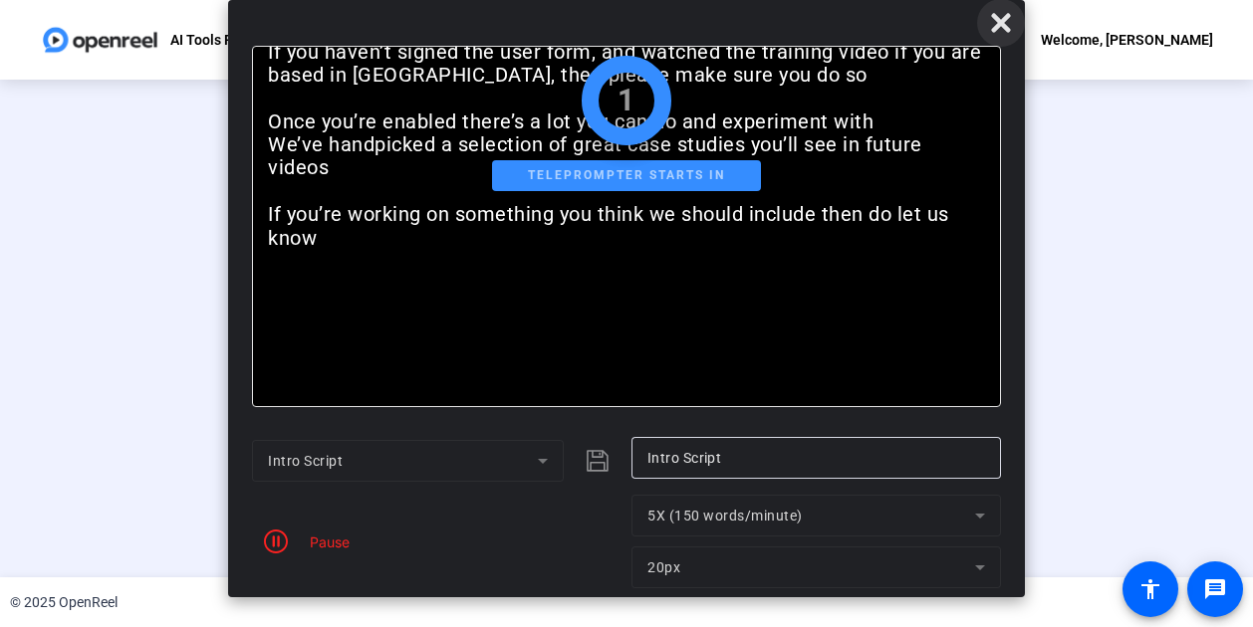
click at [1003, 31] on icon at bounding box center [1001, 23] width 24 height 24
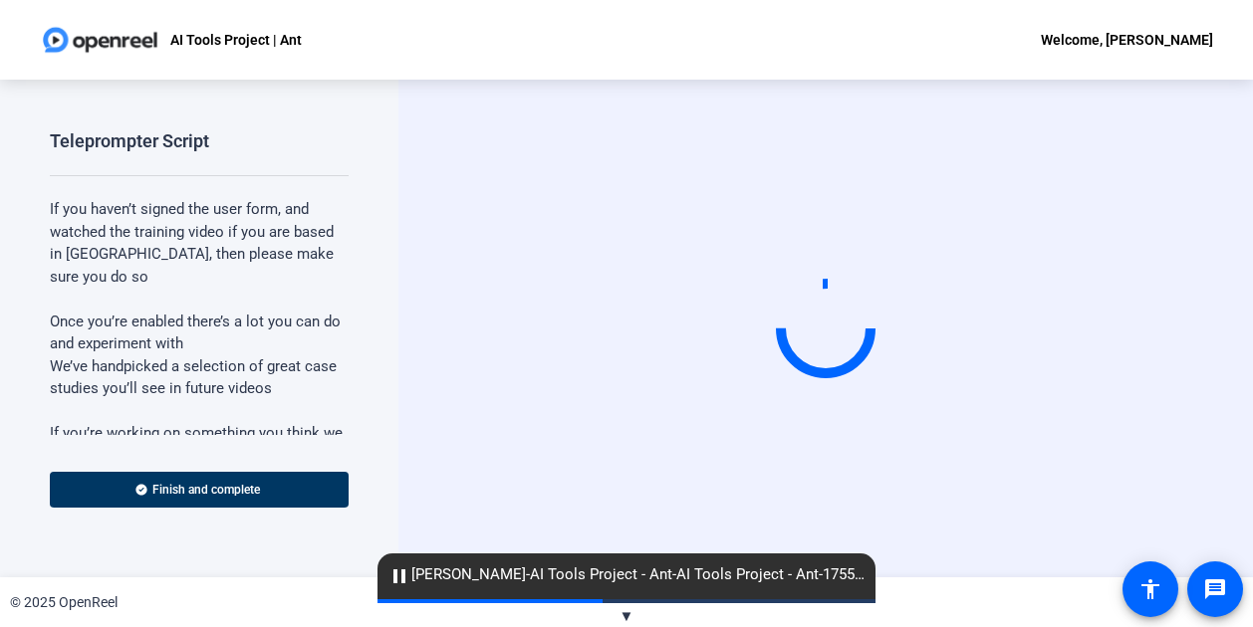
click at [398, 577] on mat-icon "pause" at bounding box center [399, 577] width 24 height 24
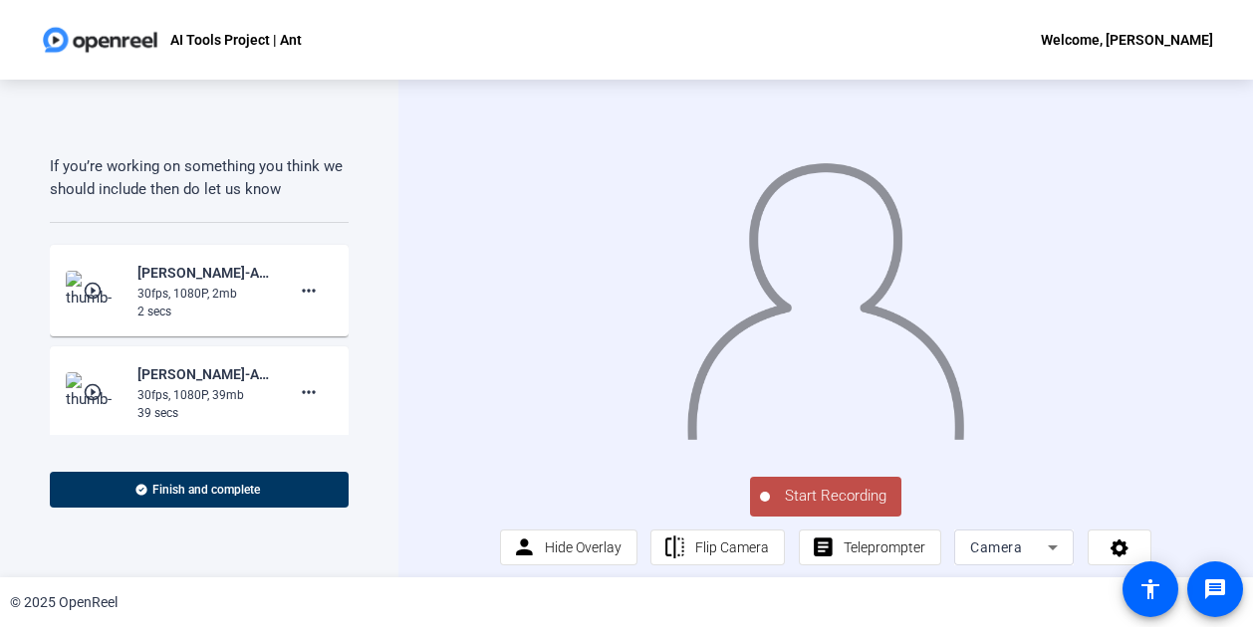
scroll to position [28, 0]
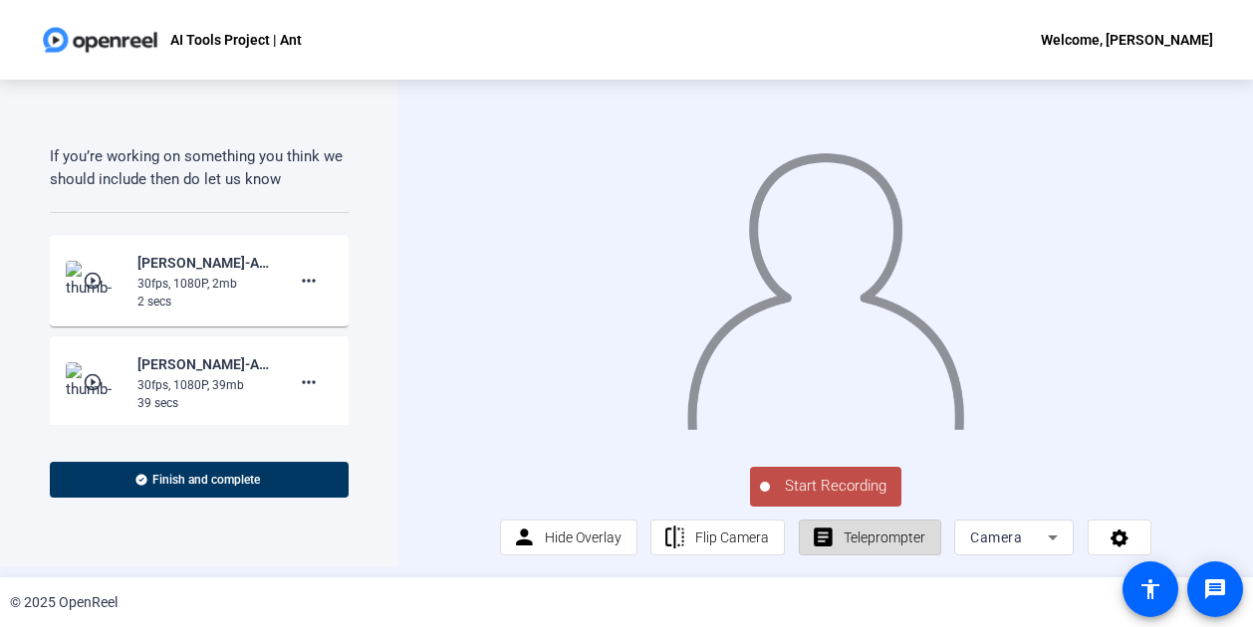
click at [850, 540] on span "Teleprompter" at bounding box center [885, 538] width 82 height 16
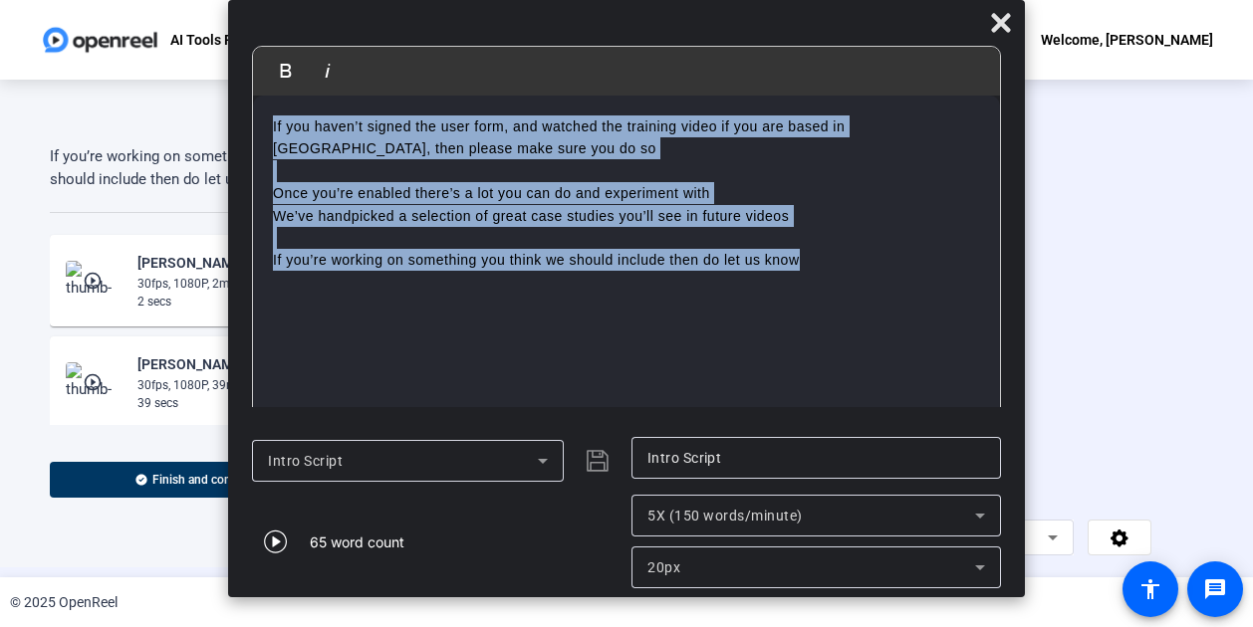
drag, startPoint x: 814, startPoint y: 262, endPoint x: 250, endPoint y: 111, distance: 583.6
click at [250, 111] on mat-dialog-content "Bold Italic If you haven’t signed the user form, and watched the training video…" at bounding box center [626, 236] width 797 height 381
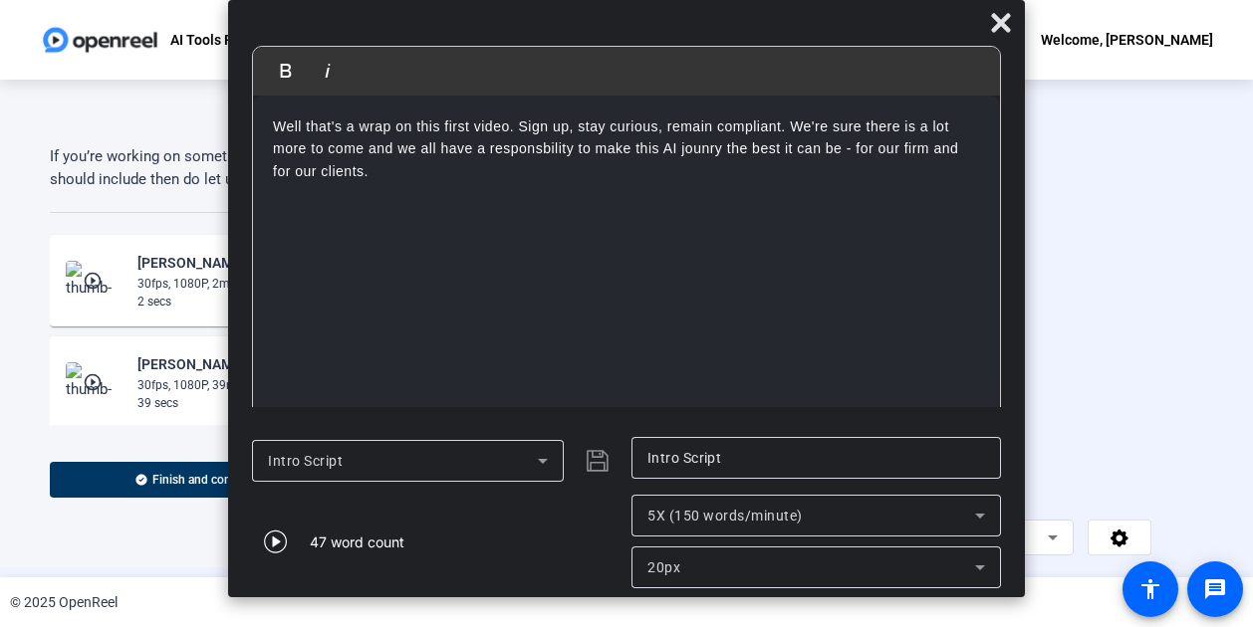
drag, startPoint x: 362, startPoint y: 174, endPoint x: 241, endPoint y: 109, distance: 137.3
click at [241, 109] on mat-dialog-content "Bold Italic Well that's a wrap on this first video. Sign up, stay curious, rema…" at bounding box center [626, 236] width 797 height 381
copy p "Well that's a wrap on this first video. Sign up, stay curious, remain compliant…"
click at [577, 326] on div "Well that's a wrap on this first video. Sign up, stay curious, remain compliant…" at bounding box center [626, 260] width 747 height 329
click at [285, 547] on icon "button" at bounding box center [276, 542] width 24 height 24
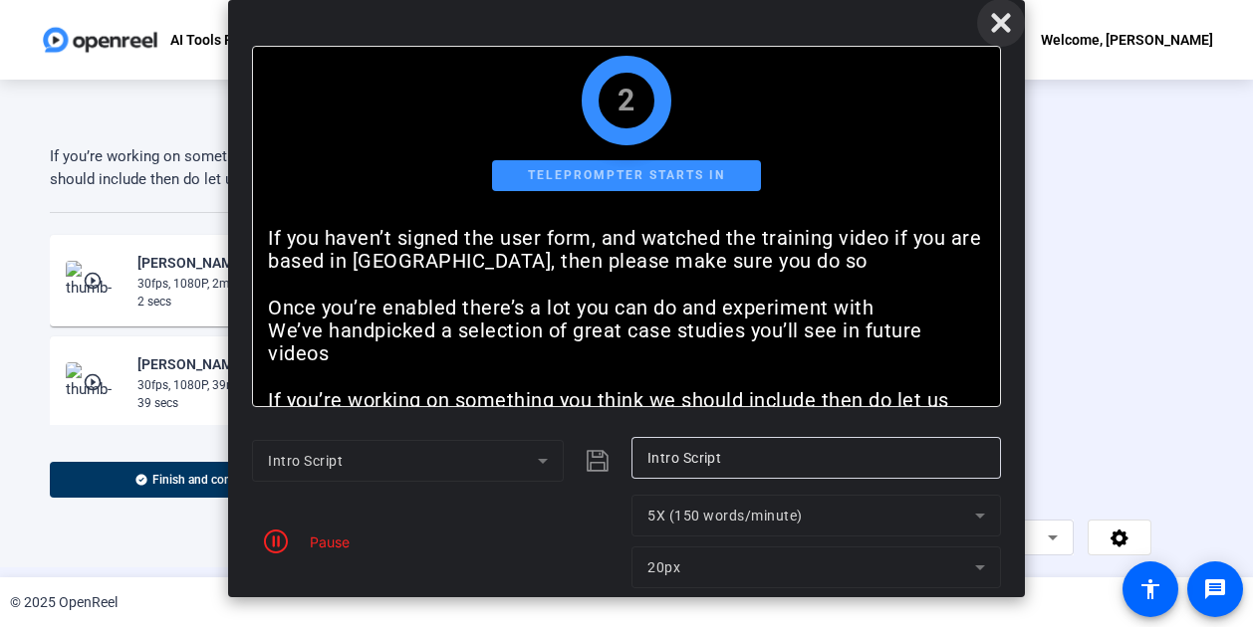
click at [1000, 15] on icon at bounding box center [1001, 23] width 24 height 24
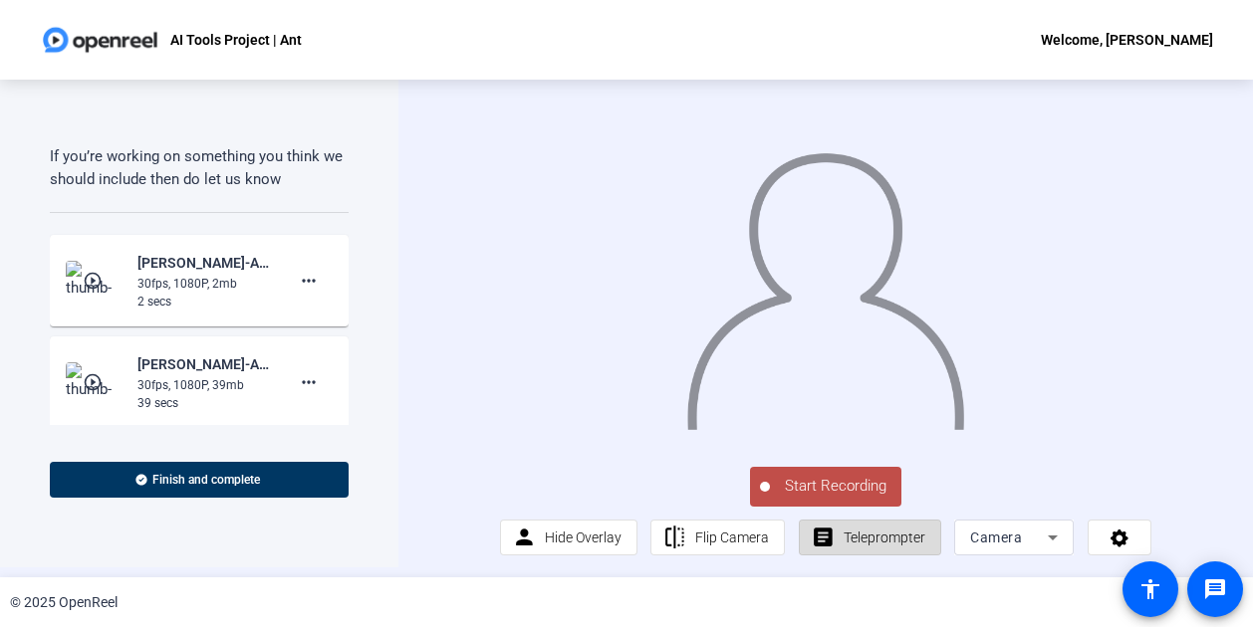
click at [847, 541] on span "Teleprompter" at bounding box center [885, 538] width 82 height 16
drag, startPoint x: 847, startPoint y: 541, endPoint x: 820, endPoint y: 533, distance: 29.0
click at [820, 533] on mat-icon "article" at bounding box center [823, 538] width 25 height 25
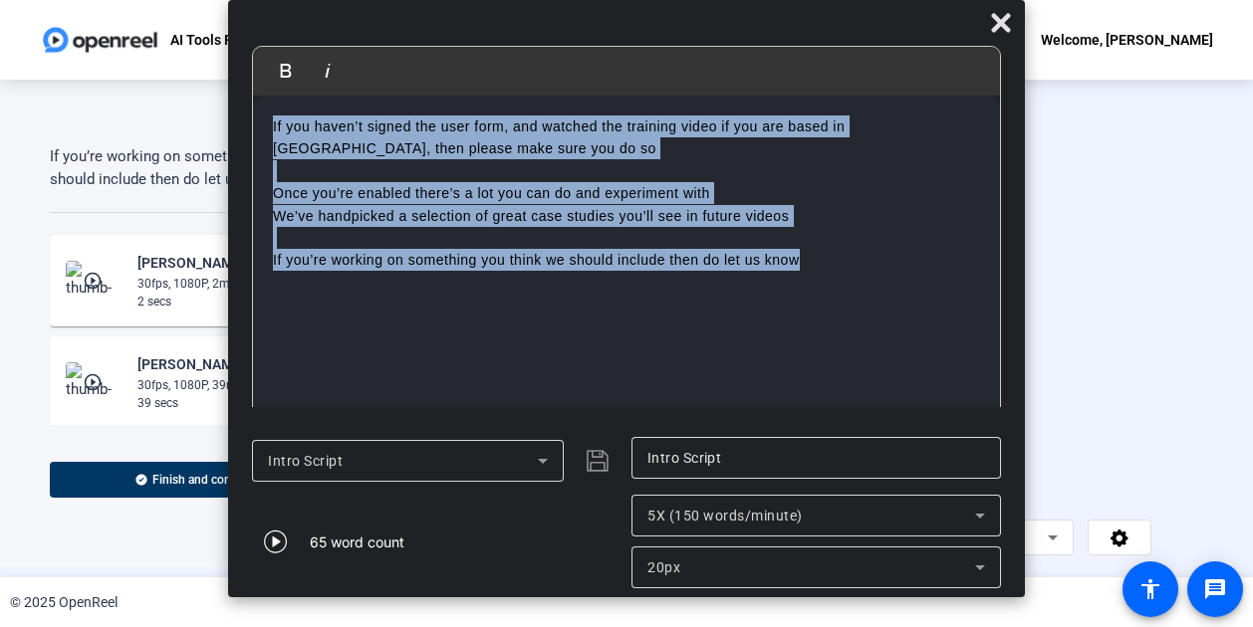
drag, startPoint x: 845, startPoint y: 295, endPoint x: 211, endPoint y: 118, distance: 657.7
click at [211, 118] on body "Accessibility Screen-Reader Guide, Feedback, and Issue Reporting | New window A…" at bounding box center [626, 313] width 1253 height 627
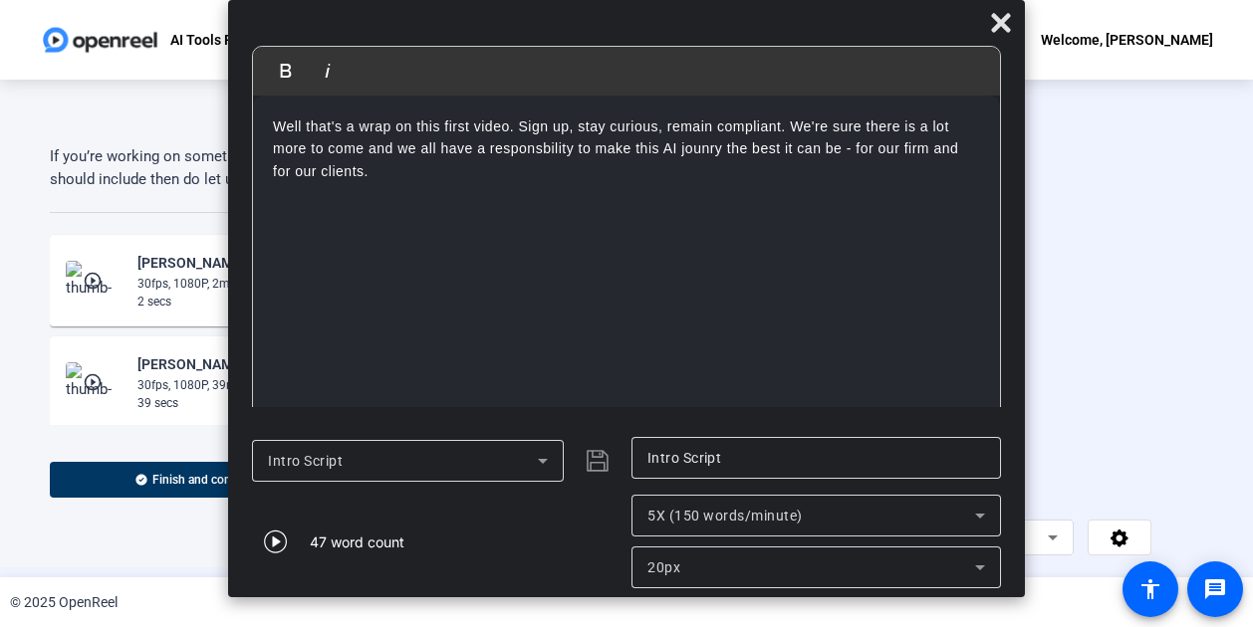
click at [534, 457] on icon at bounding box center [543, 461] width 24 height 24
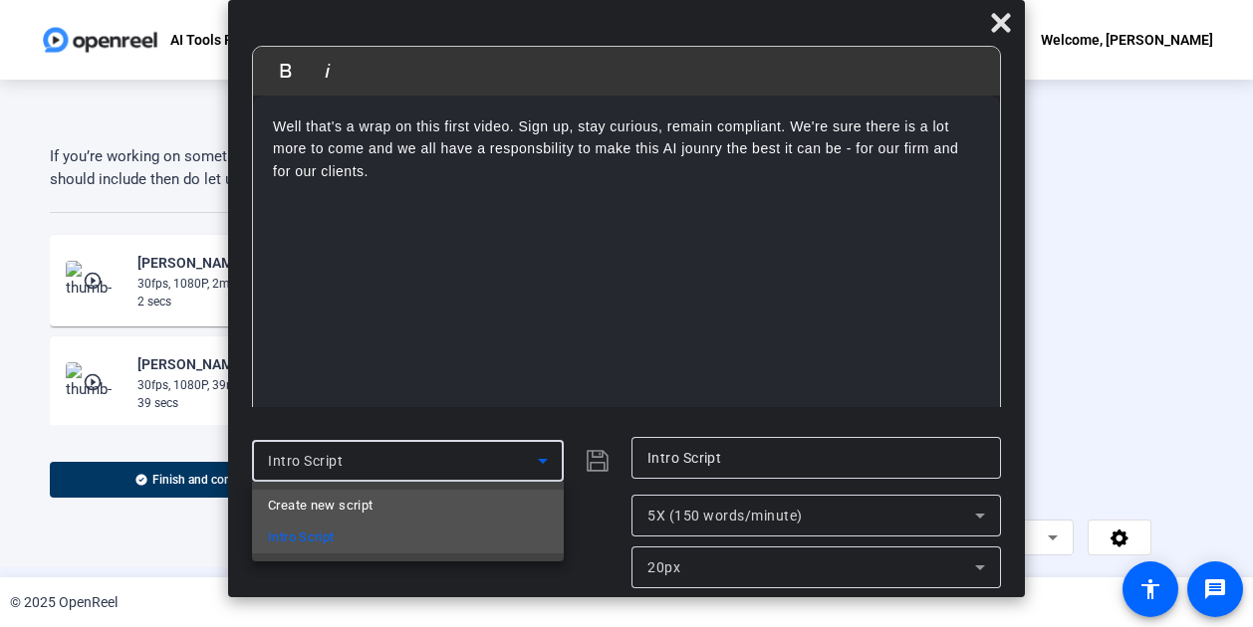
click at [476, 501] on mat-option "Create new script" at bounding box center [408, 506] width 312 height 32
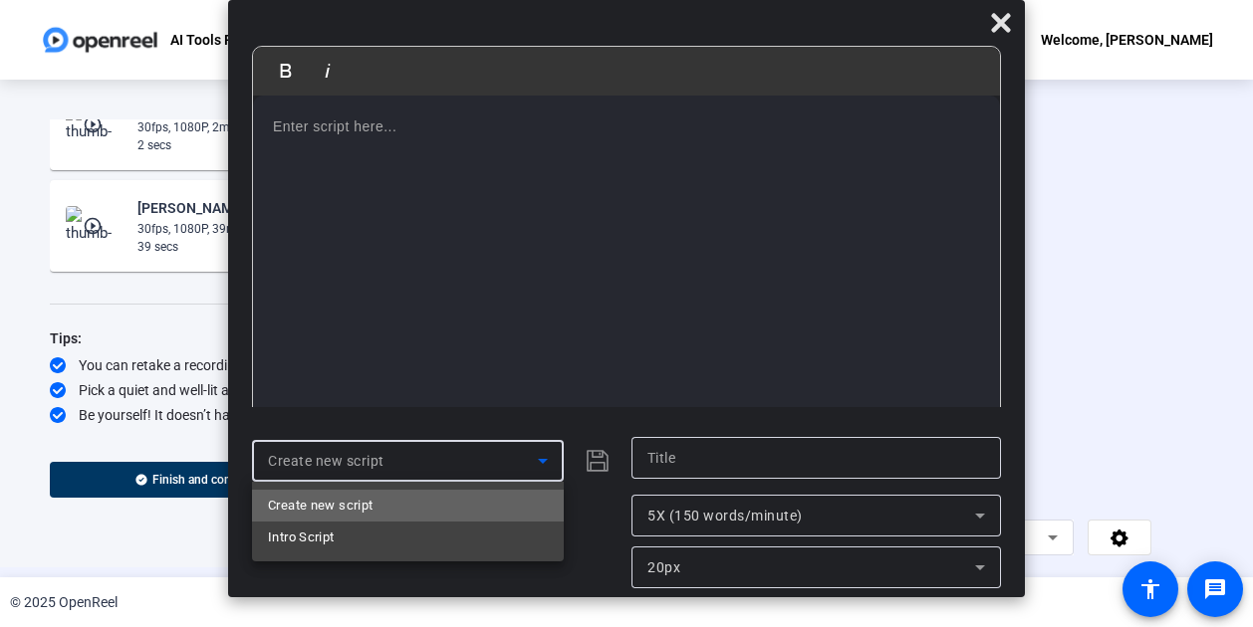
scroll to position [153, 0]
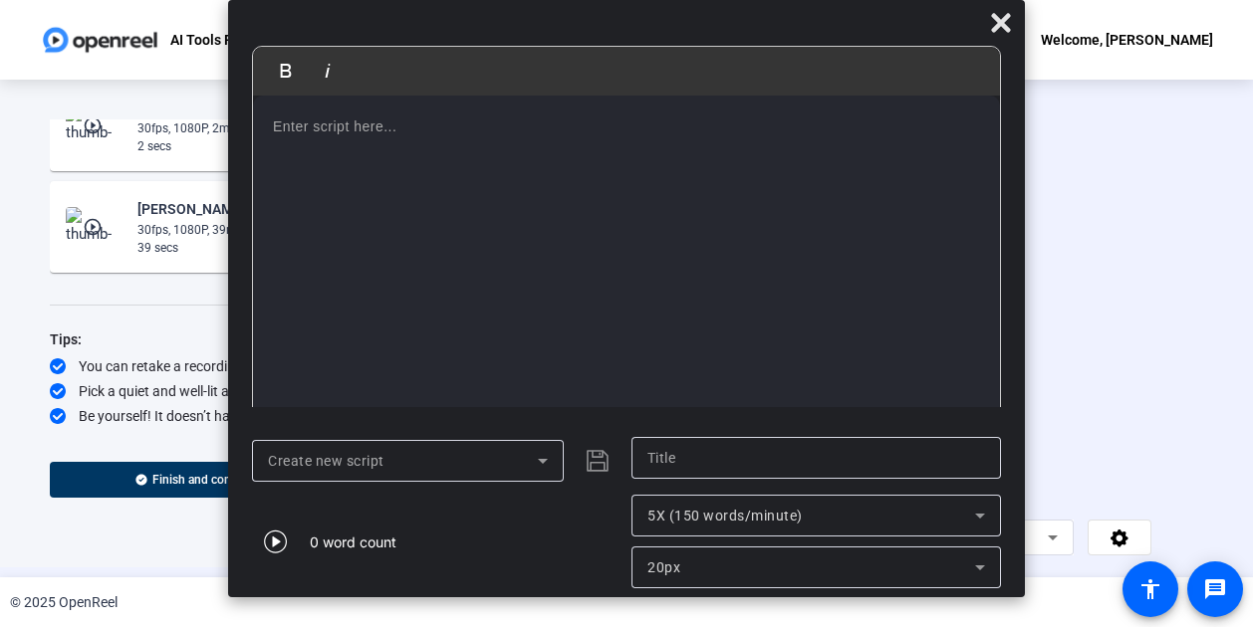
click at [365, 140] on div at bounding box center [626, 260] width 747 height 329
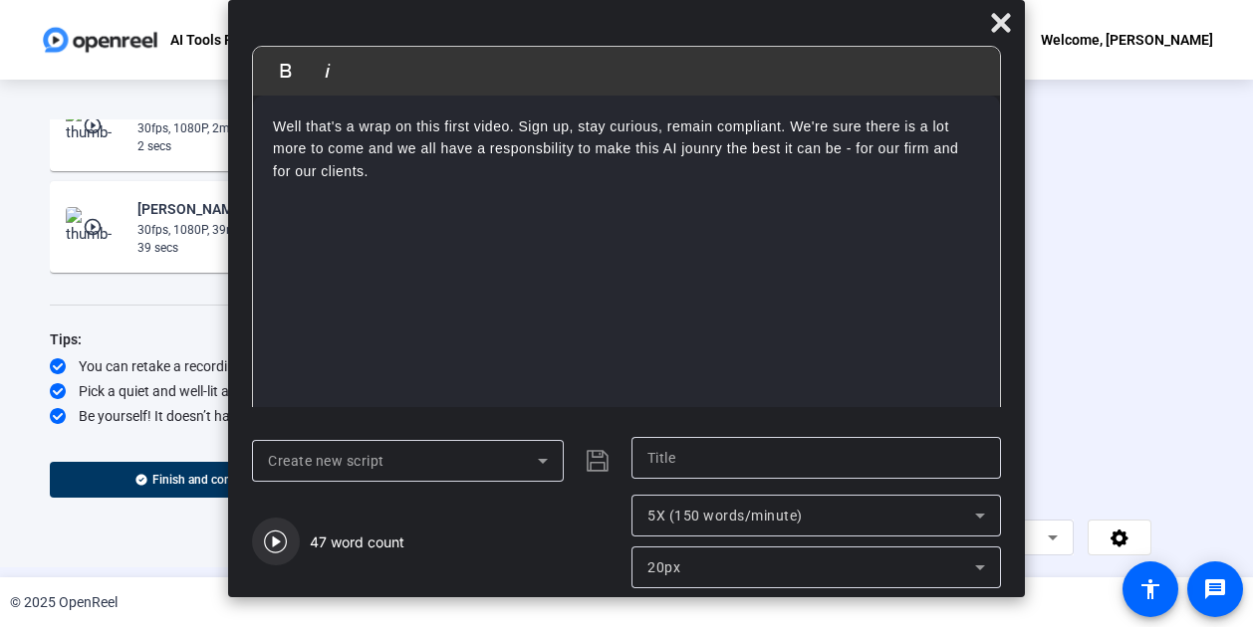
click at [275, 538] on icon "button" at bounding box center [275, 542] width 23 height 23
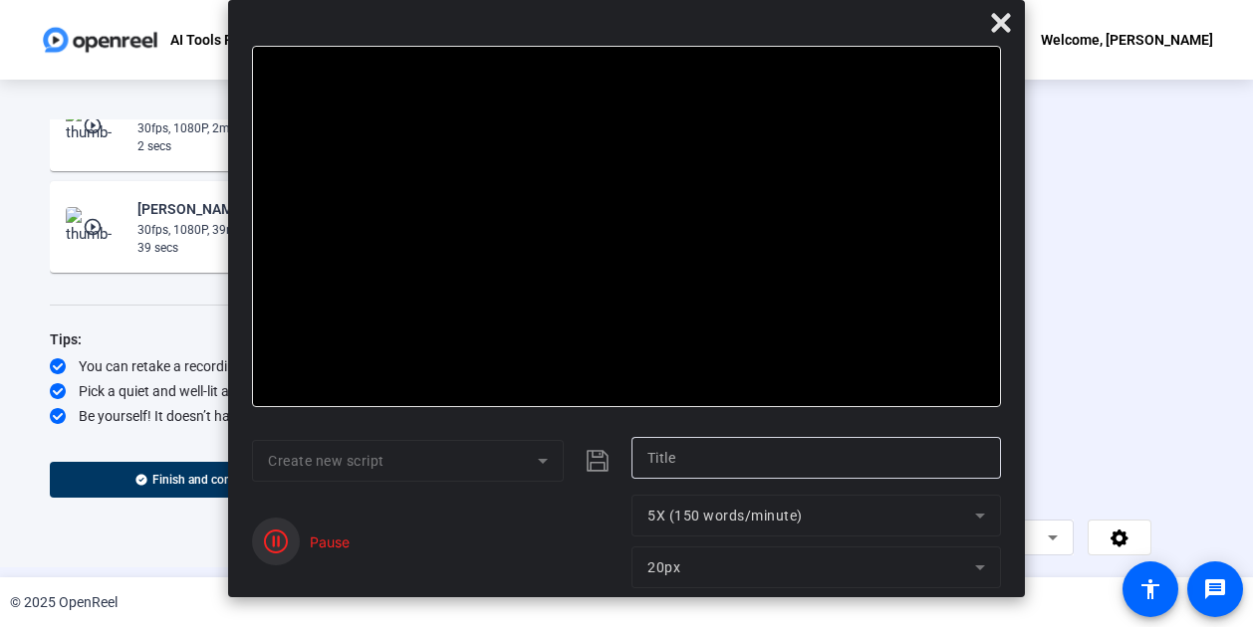
click at [269, 538] on icon "button" at bounding box center [276, 542] width 24 height 24
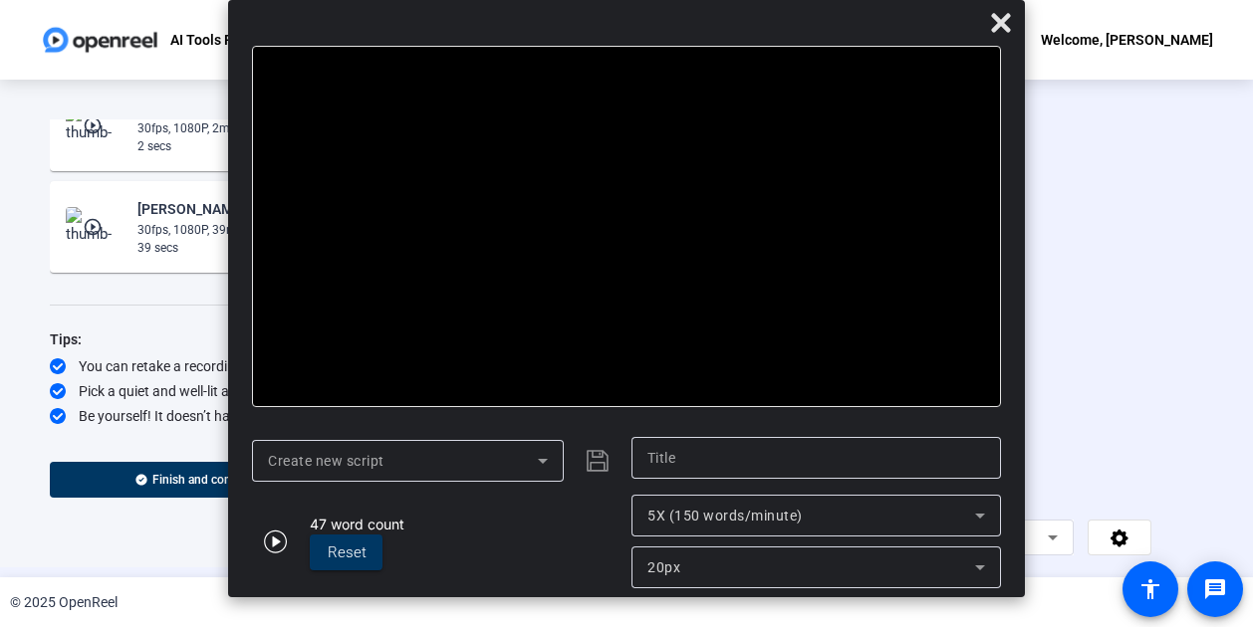
click at [523, 113] on div at bounding box center [626, 227] width 749 height 362
click at [994, 39] on span at bounding box center [1001, 23] width 48 height 48
click at [1002, 25] on icon at bounding box center [1000, 22] width 19 height 19
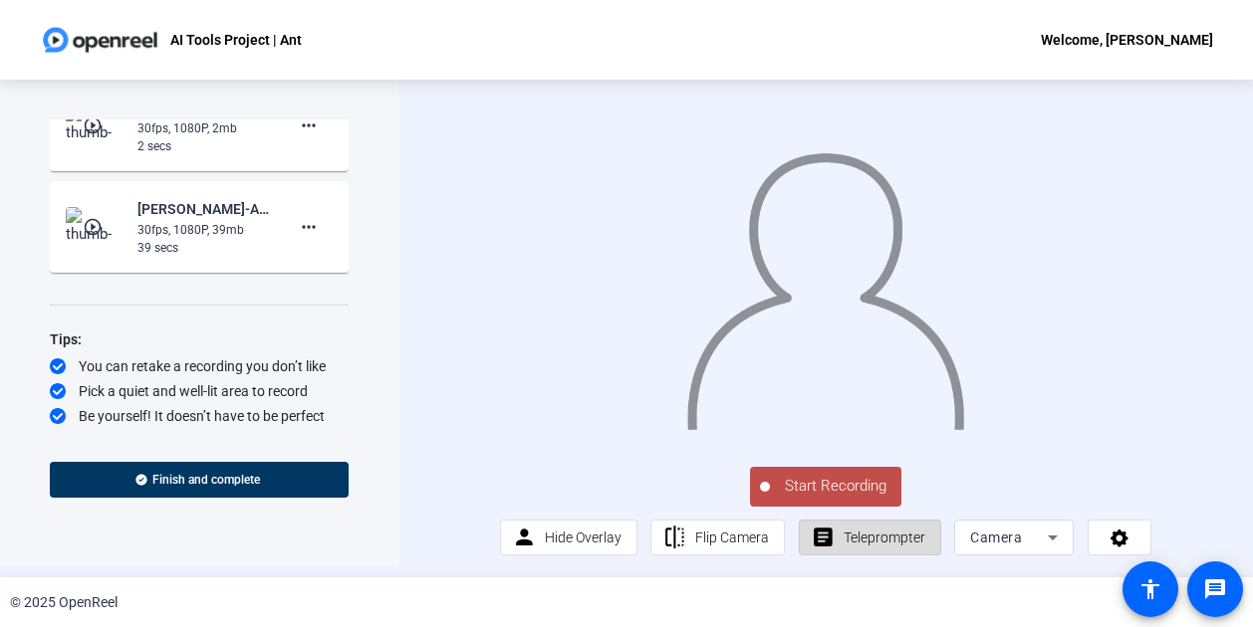
click at [835, 535] on span at bounding box center [870, 538] width 140 height 48
click at [856, 536] on span "Teleprompter" at bounding box center [885, 538] width 82 height 16
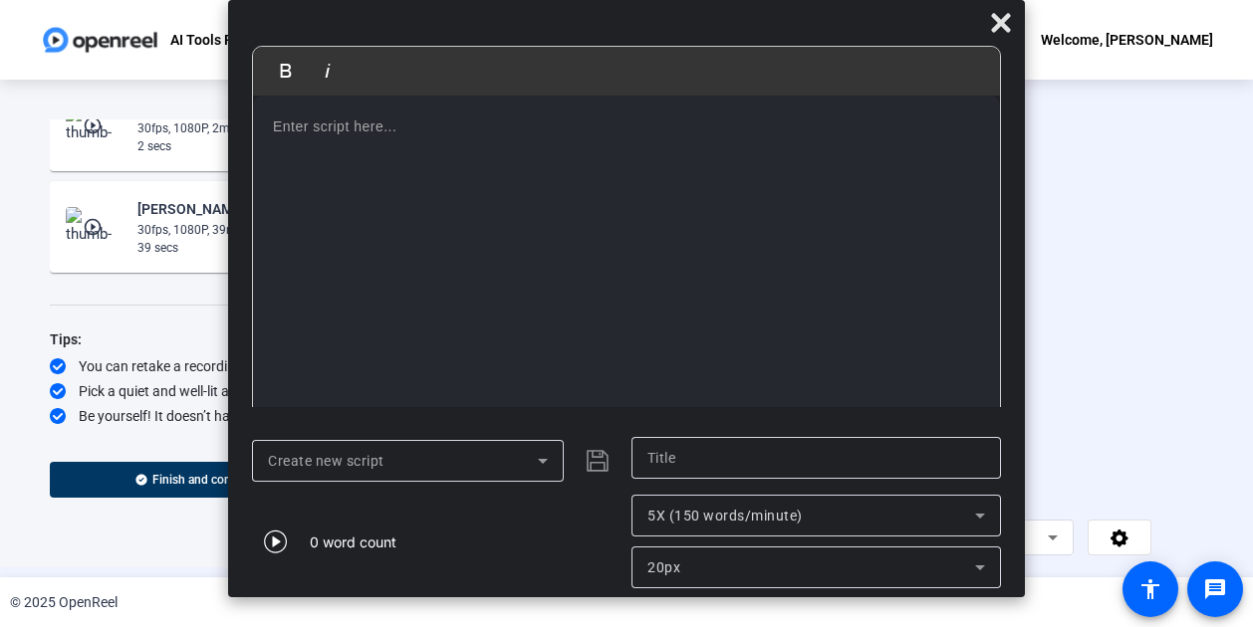
click at [316, 132] on p at bounding box center [626, 127] width 707 height 22
click at [337, 130] on p at bounding box center [626, 127] width 707 height 22
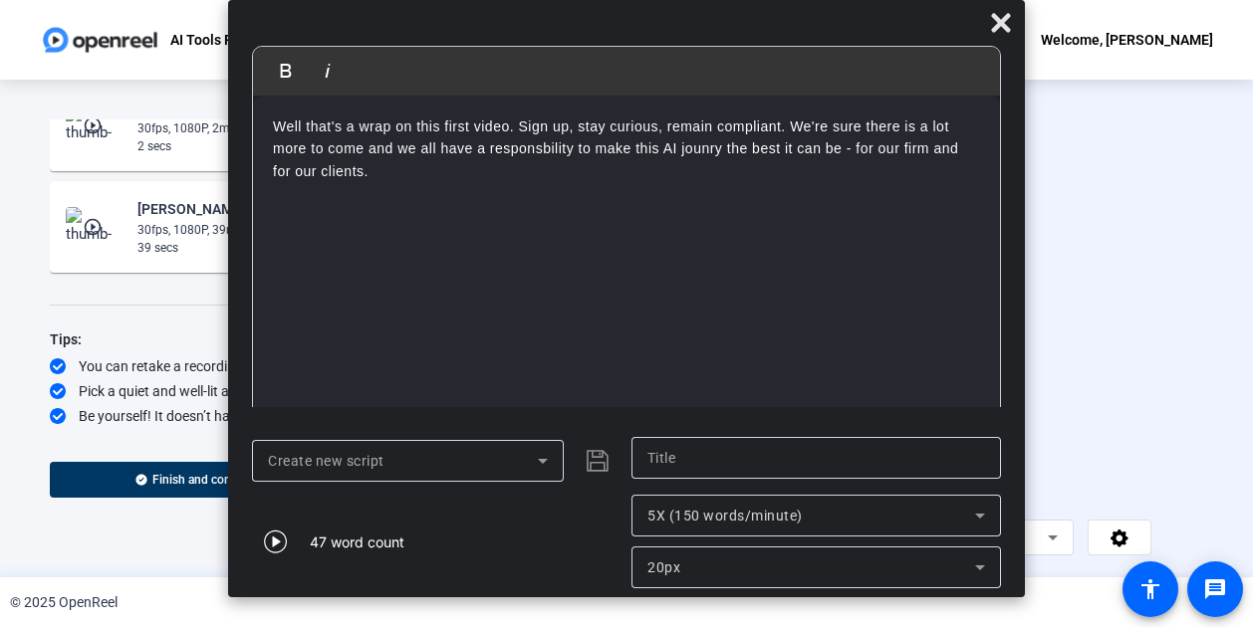
click at [425, 449] on mat-select "Create new script" at bounding box center [408, 461] width 280 height 24
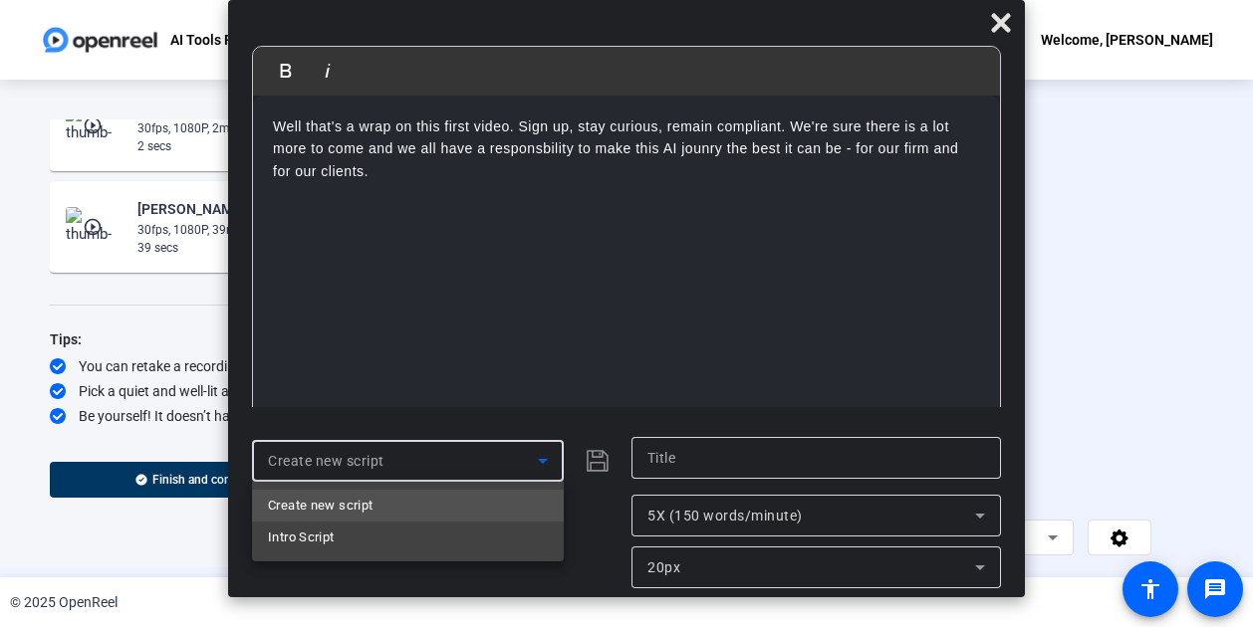
click at [425, 448] on div at bounding box center [626, 313] width 1253 height 627
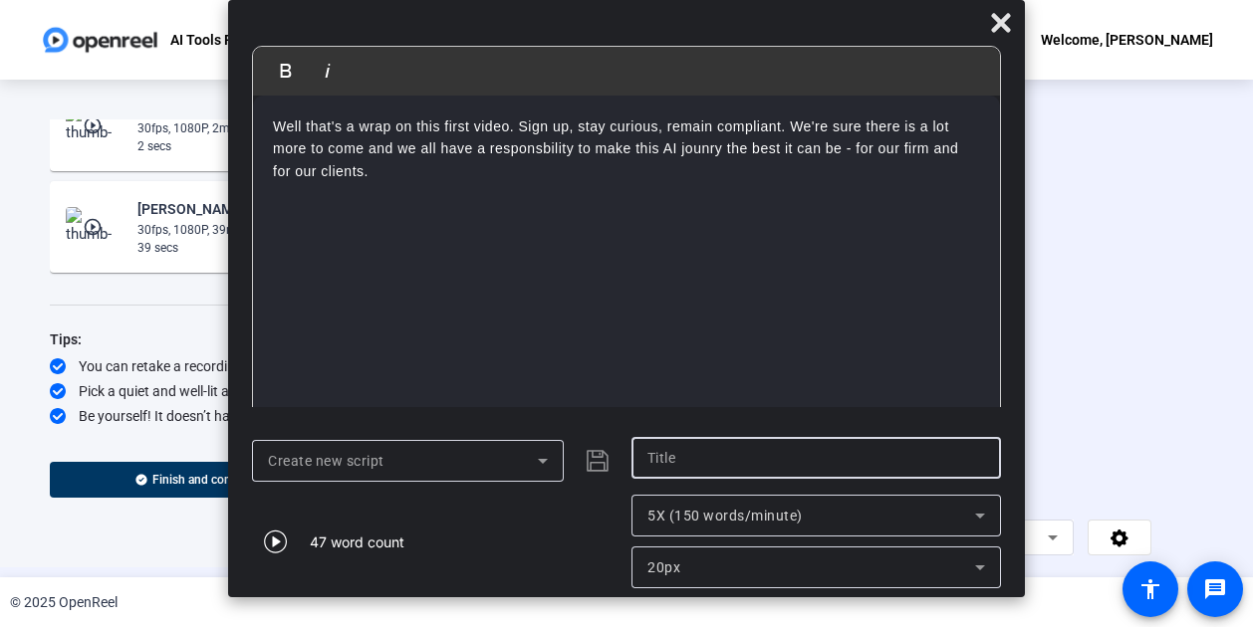
click at [767, 451] on input "text" at bounding box center [816, 458] width 338 height 24
type input "o"
type input "end"
click at [574, 437] on button "submit" at bounding box center [598, 461] width 48 height 48
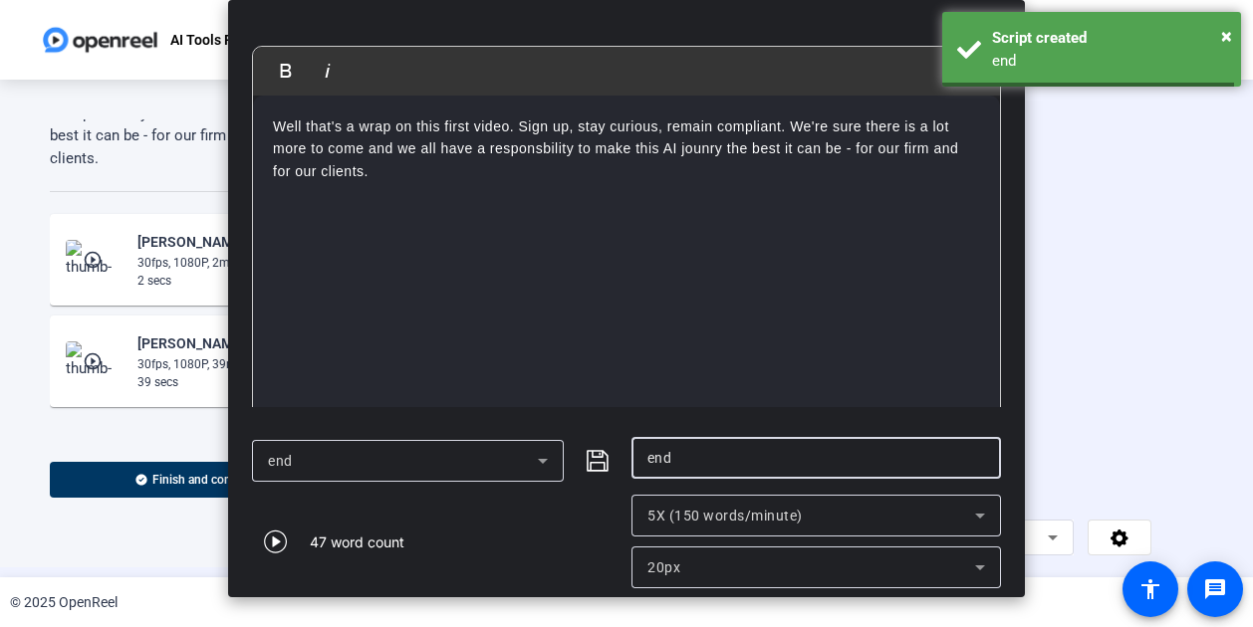
scroll to position [267, 0]
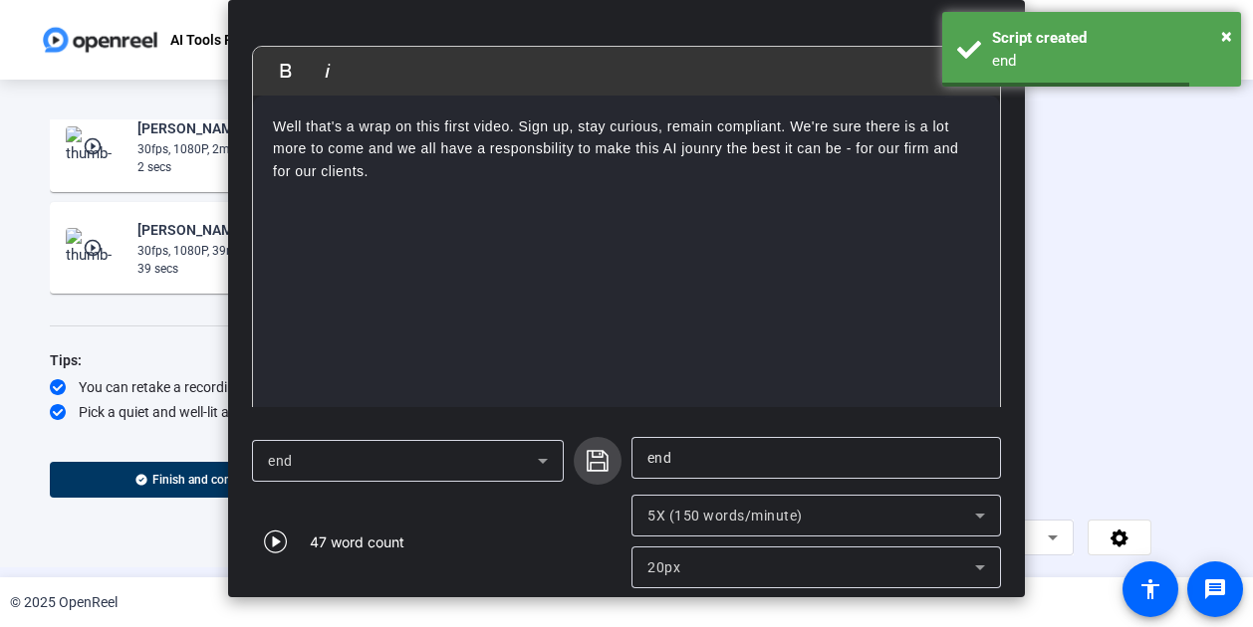
click at [591, 459] on icon "submit" at bounding box center [598, 461] width 24 height 24
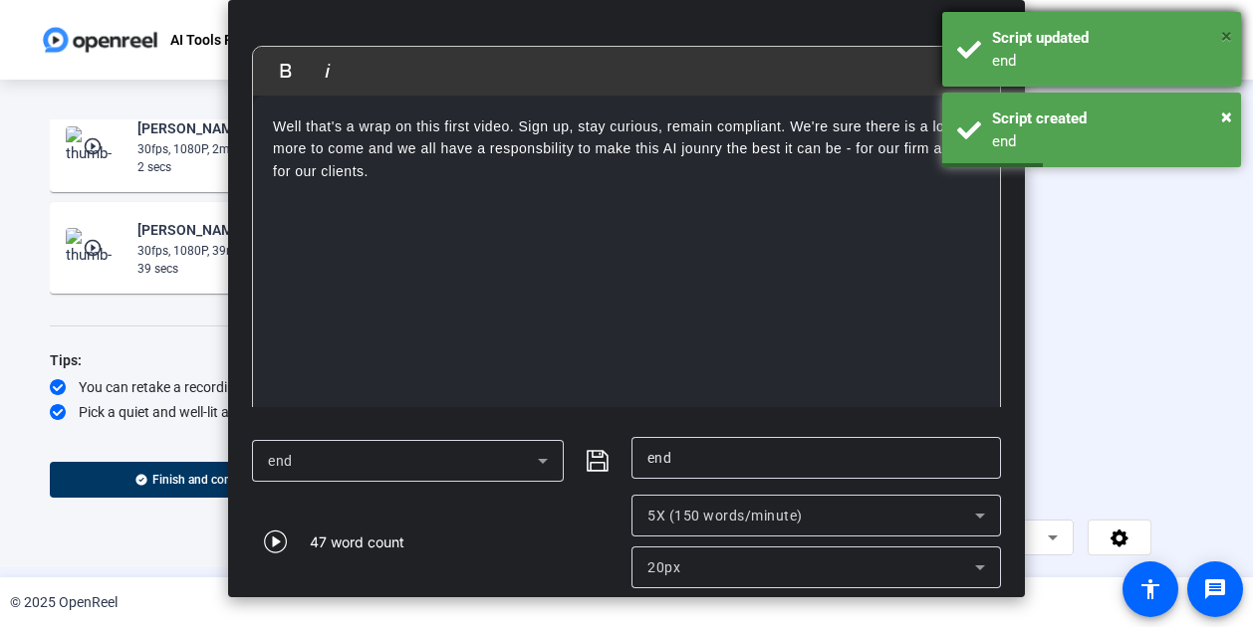
click at [1227, 43] on span "×" at bounding box center [1226, 36] width 11 height 24
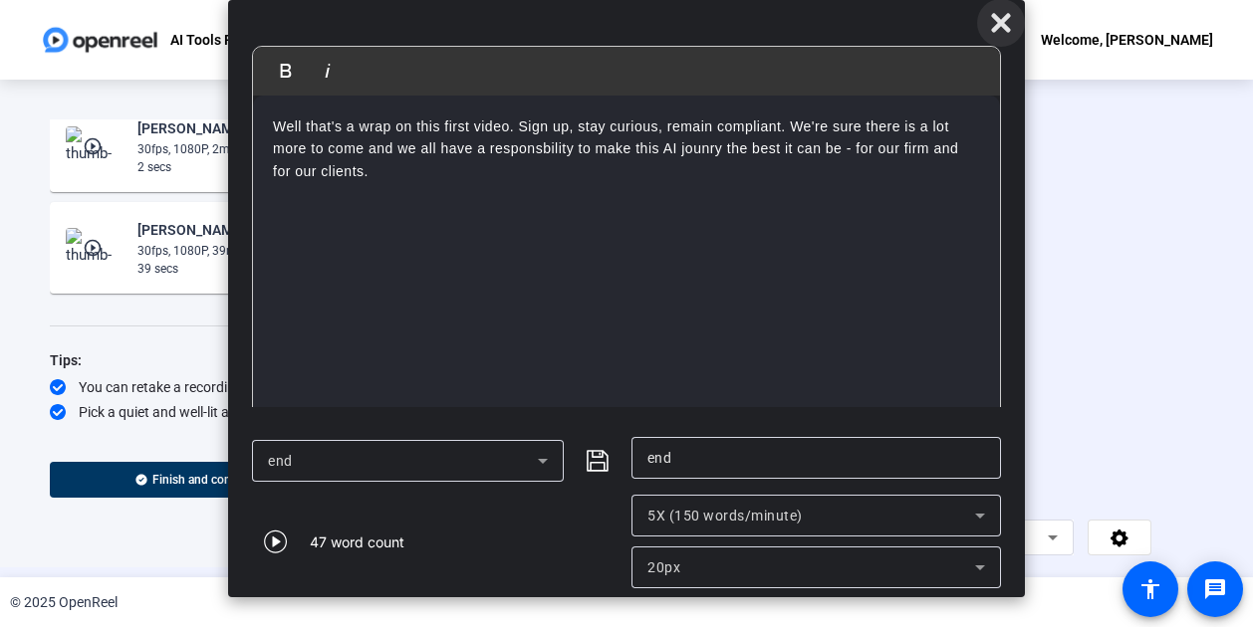
click at [1007, 22] on icon at bounding box center [1001, 23] width 24 height 24
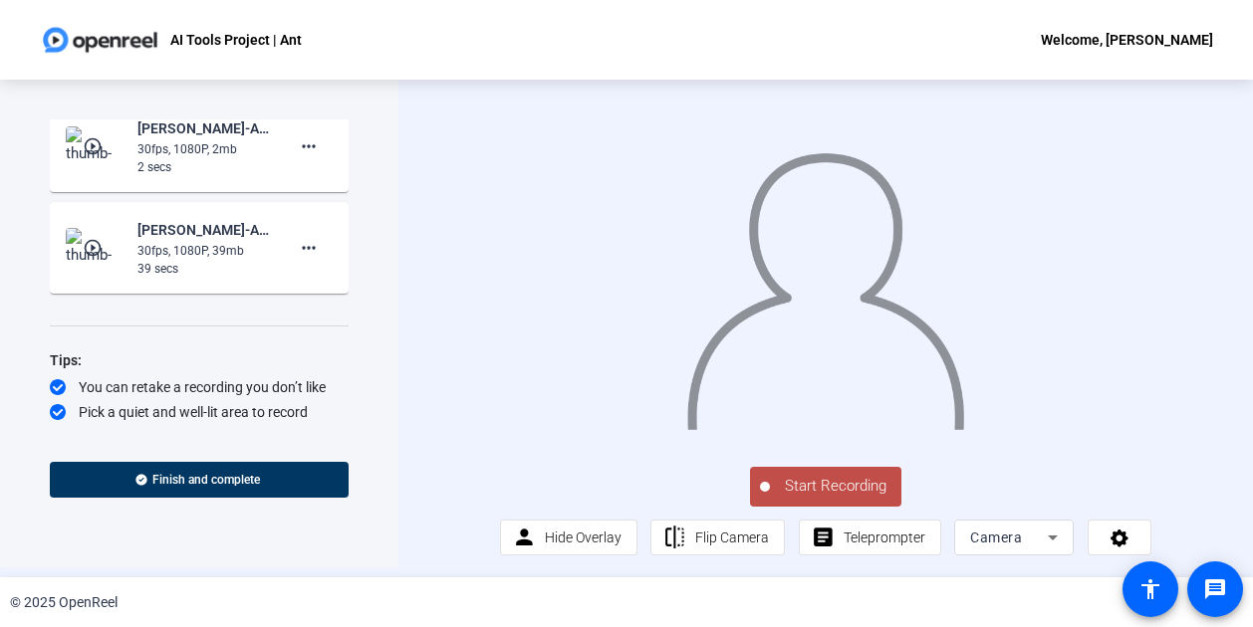
click at [831, 481] on span "Start Recording" at bounding box center [835, 486] width 131 height 23
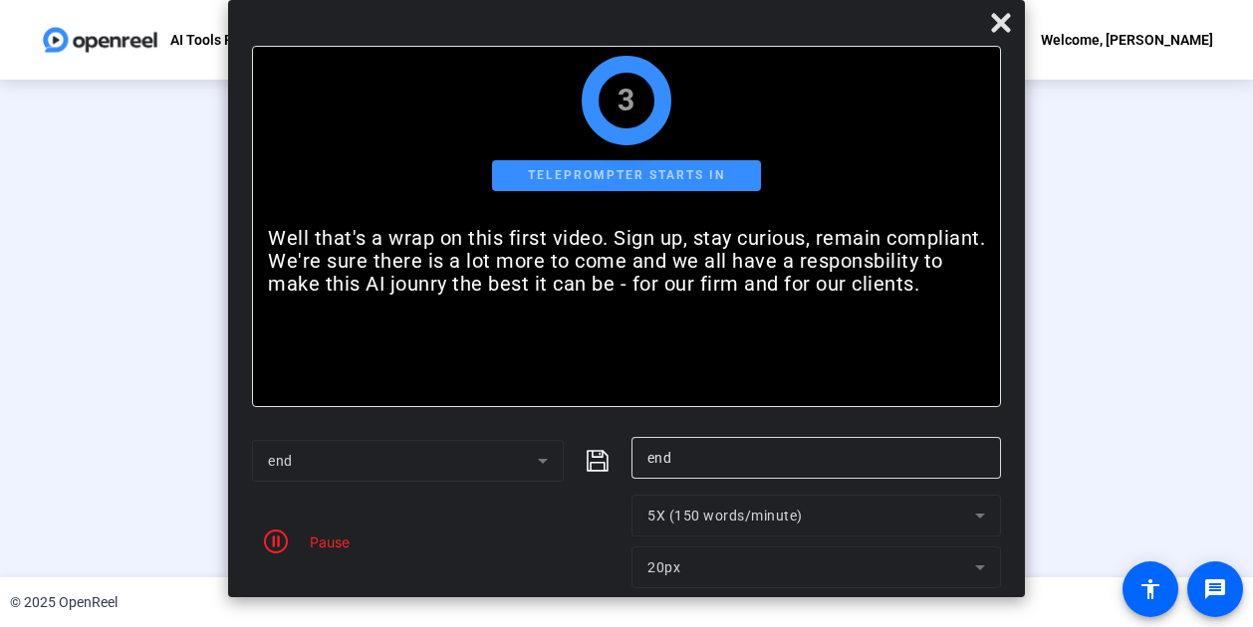
scroll to position [0, 0]
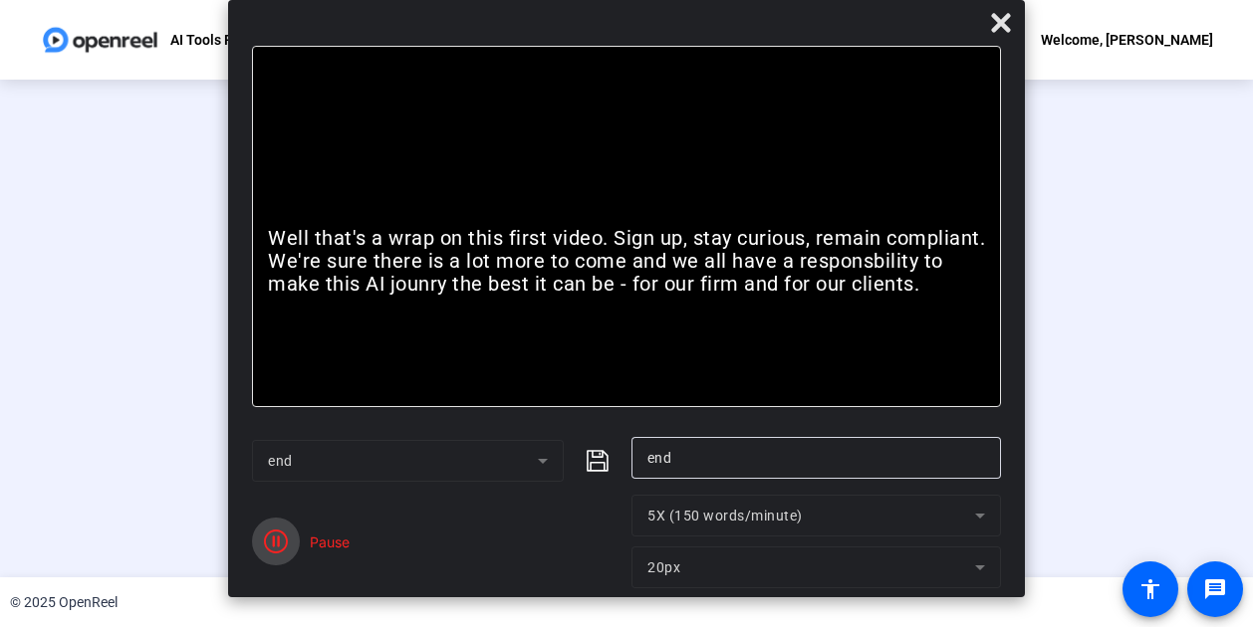
click at [257, 539] on span "button" at bounding box center [276, 542] width 48 height 48
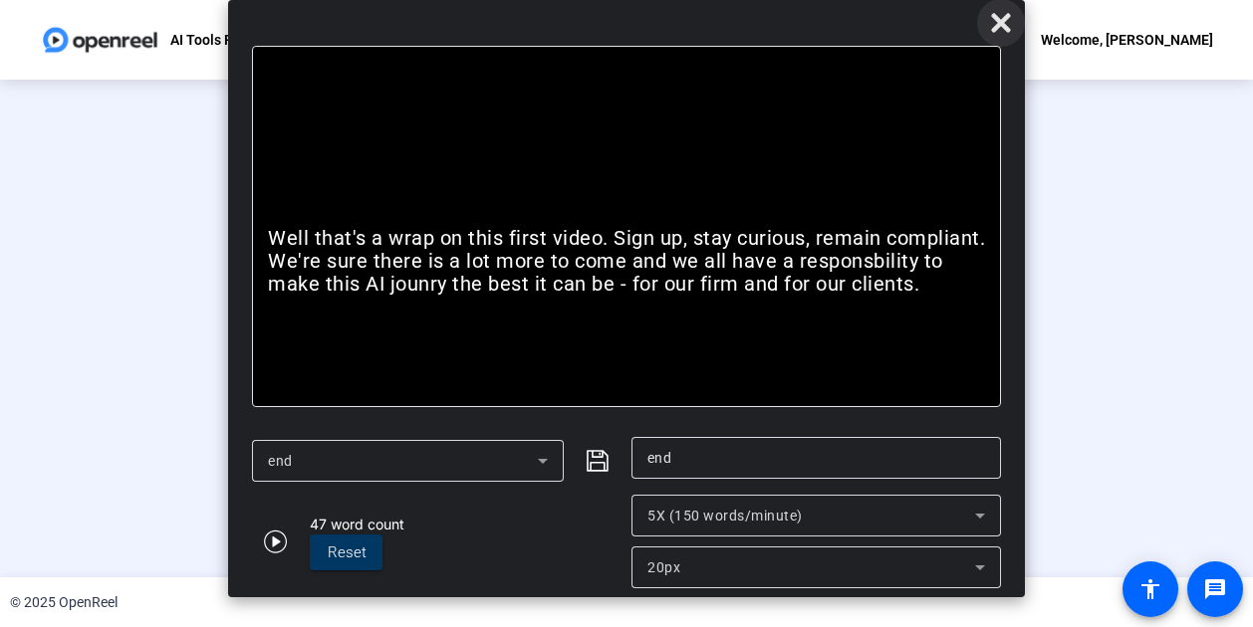
click at [1009, 19] on icon at bounding box center [1001, 23] width 24 height 24
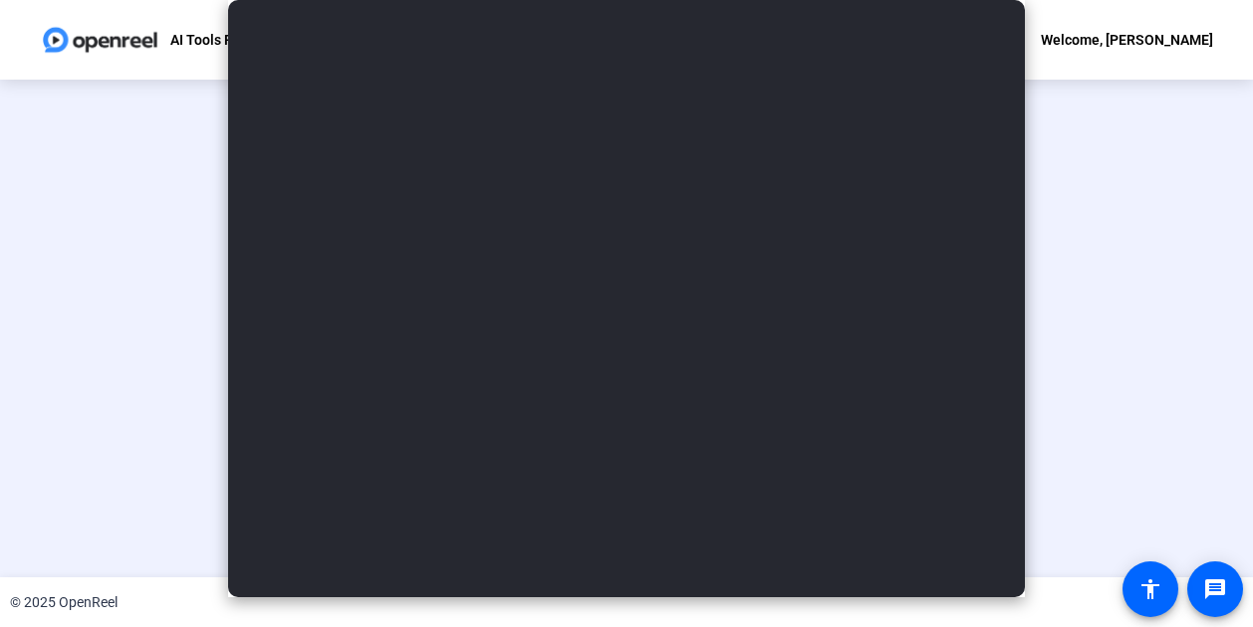
scroll to position [123, 0]
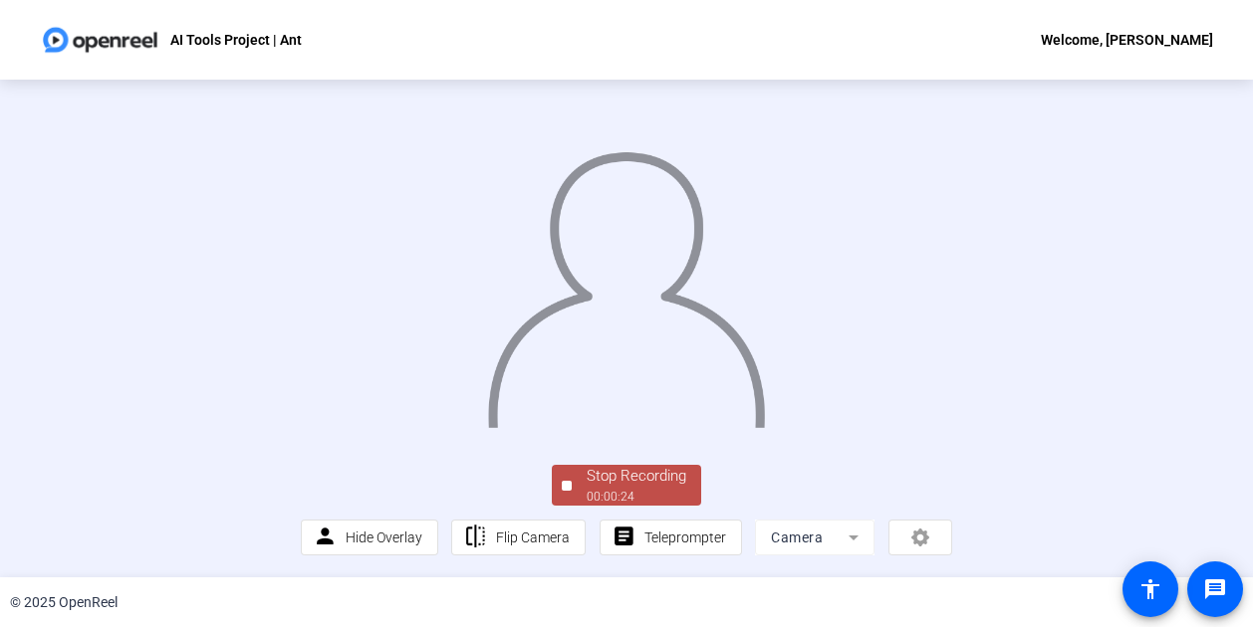
click at [602, 483] on div "Stop Recording" at bounding box center [637, 476] width 100 height 23
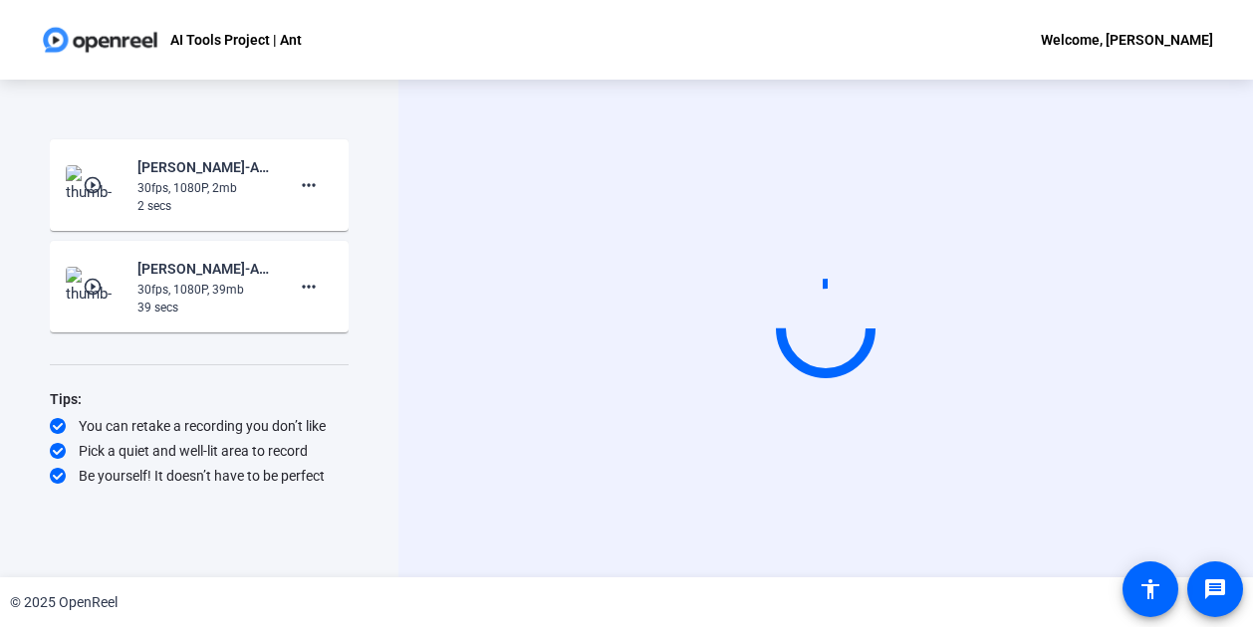
scroll to position [0, 0]
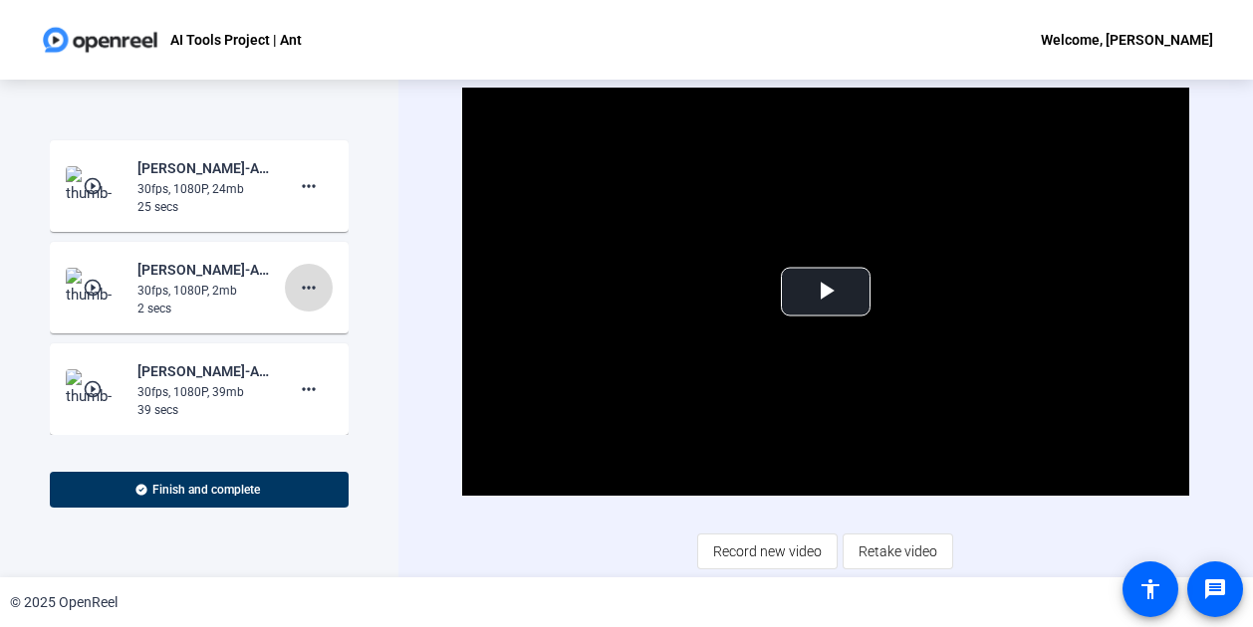
click at [297, 278] on mat-icon "more_horiz" at bounding box center [309, 288] width 24 height 24
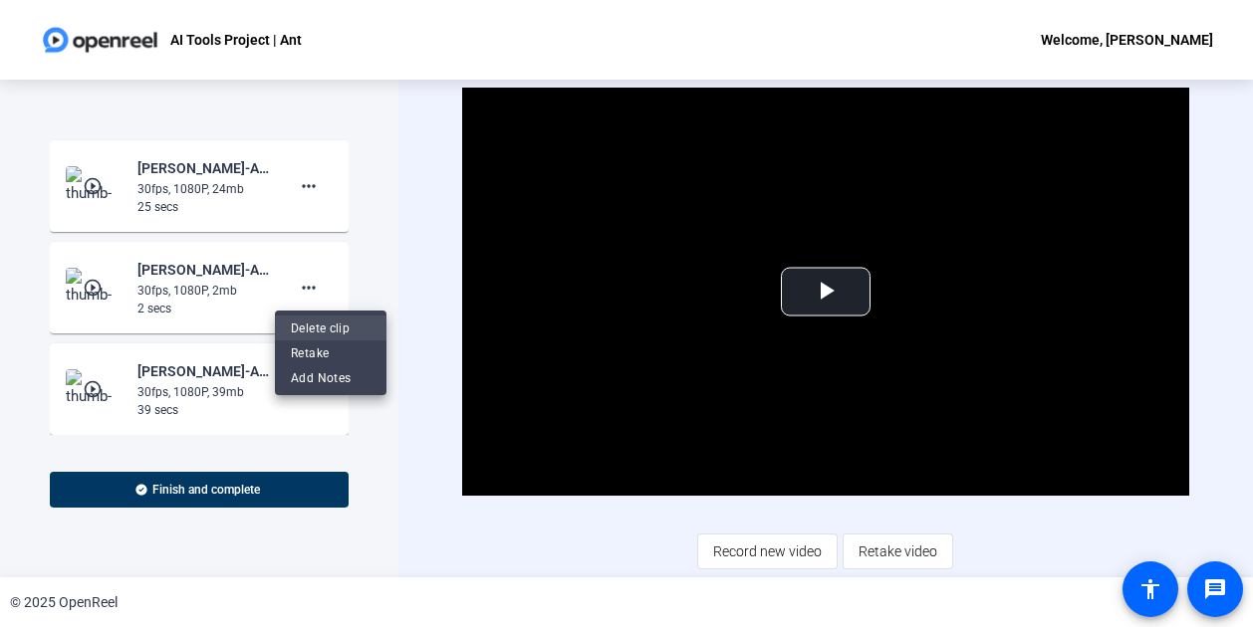
click at [313, 327] on span "Delete clip" at bounding box center [331, 329] width 80 height 24
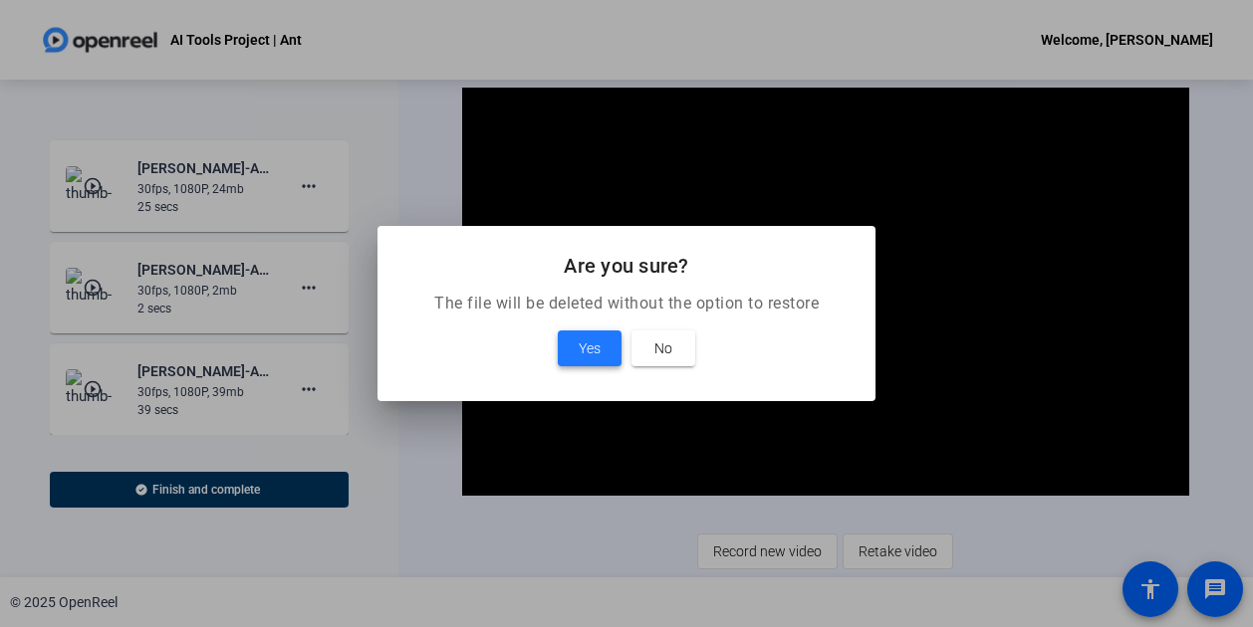
click at [596, 350] on span "Yes" at bounding box center [590, 349] width 22 height 24
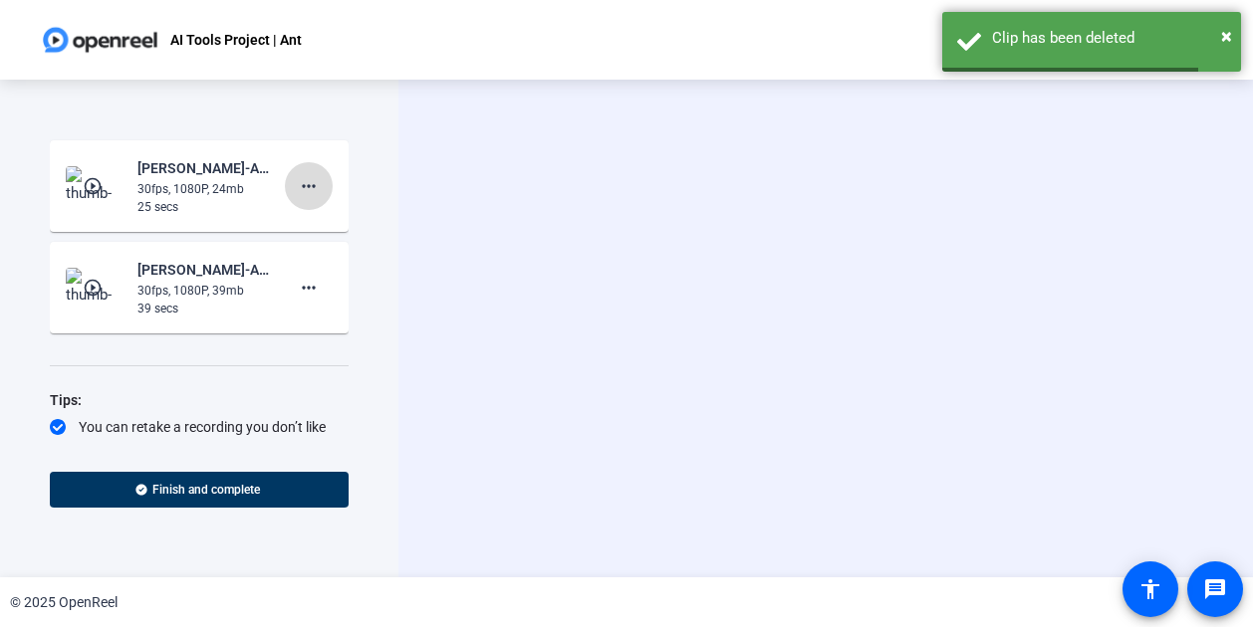
click at [303, 182] on mat-icon "more_horiz" at bounding box center [309, 186] width 24 height 24
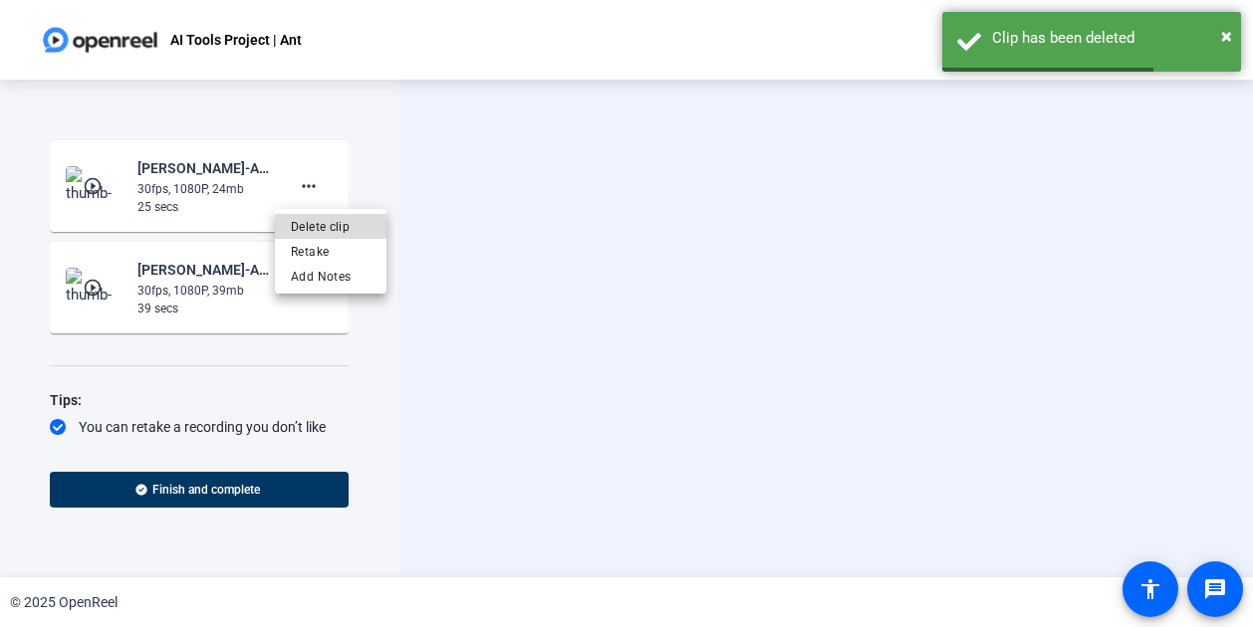
click at [309, 222] on span "Delete clip" at bounding box center [331, 227] width 80 height 24
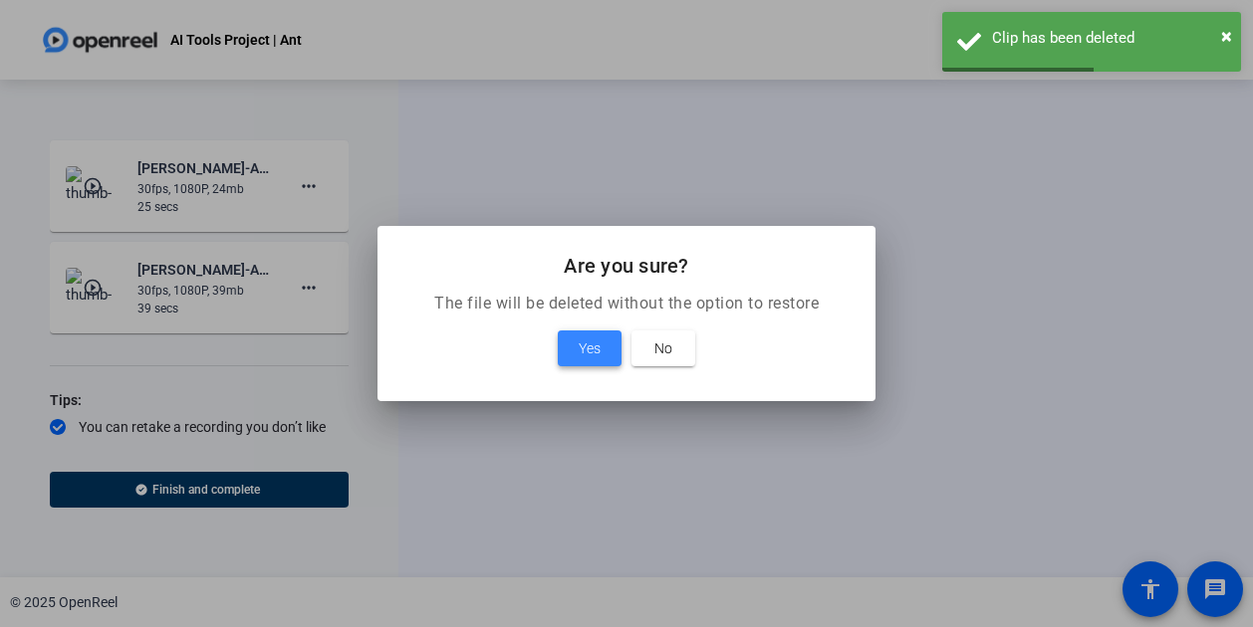
click at [586, 366] on span at bounding box center [590, 349] width 64 height 48
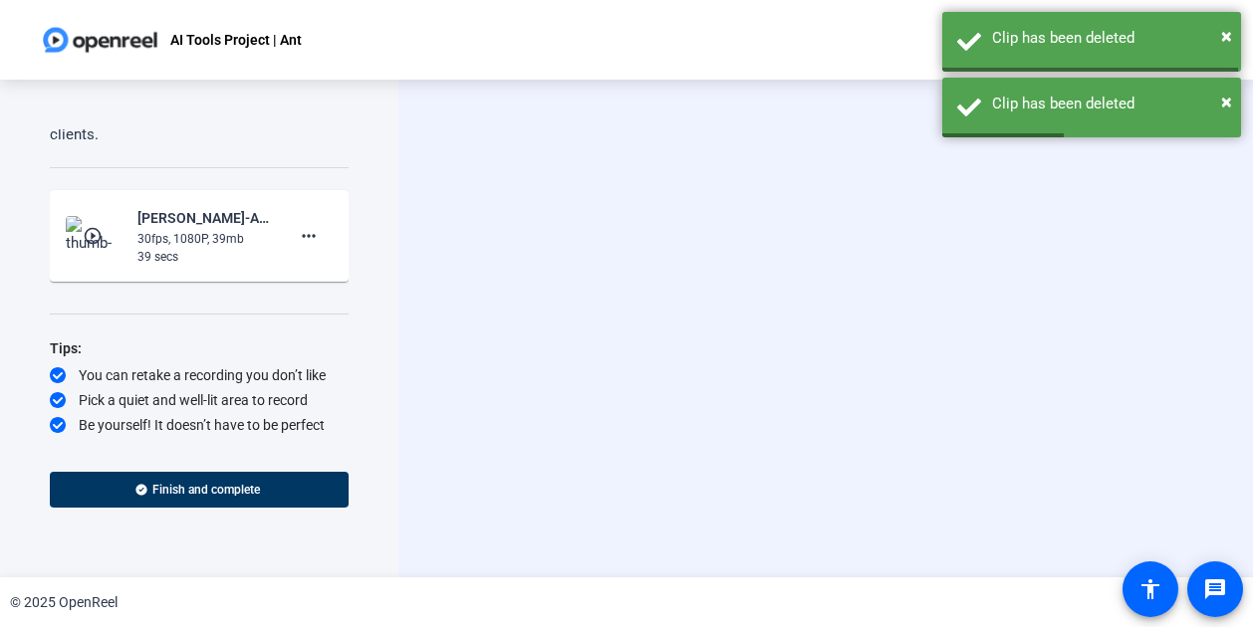
scroll to position [185, 0]
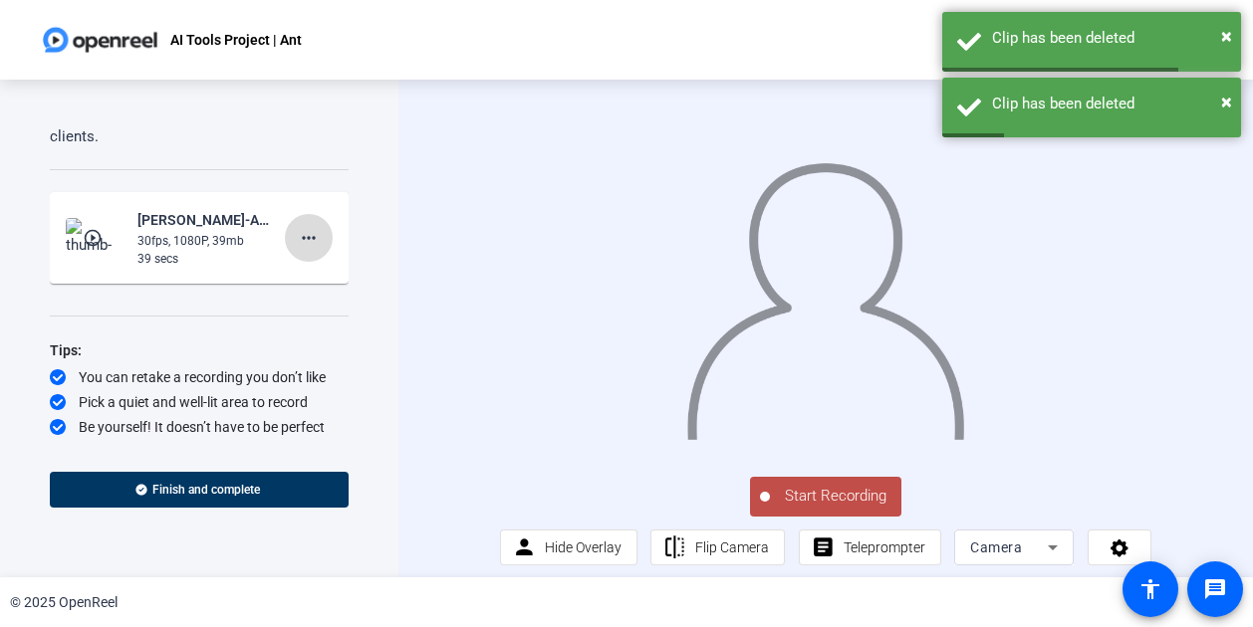
click at [298, 231] on mat-icon "more_horiz" at bounding box center [309, 238] width 24 height 24
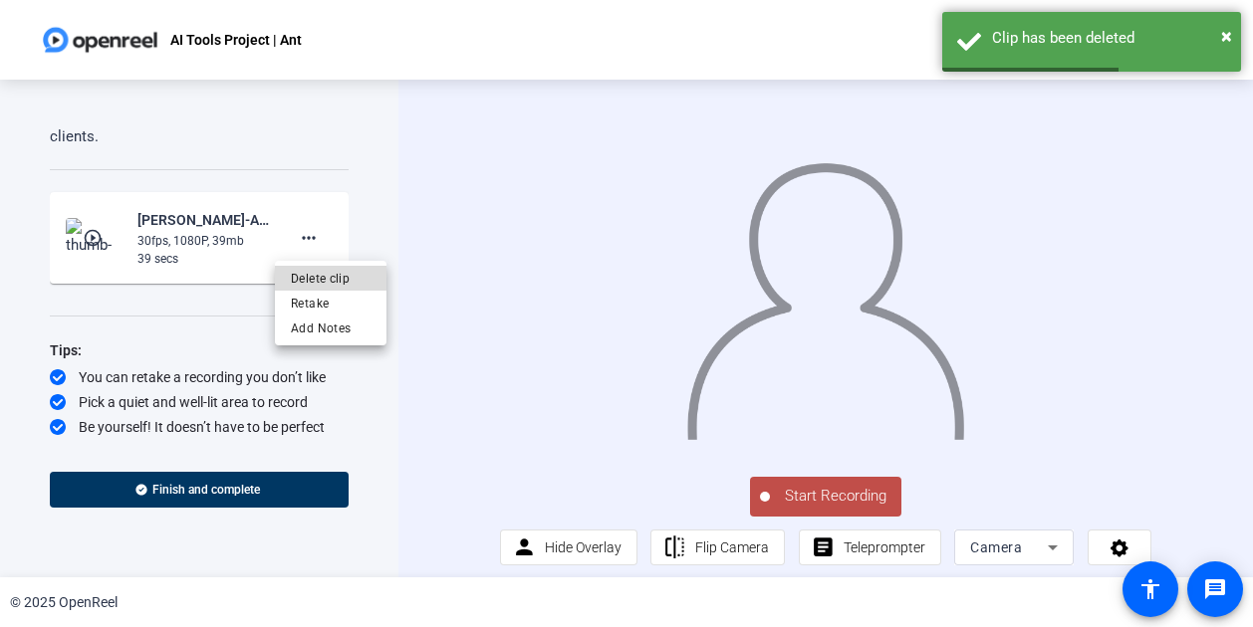
click at [311, 277] on span "Delete clip" at bounding box center [331, 278] width 80 height 24
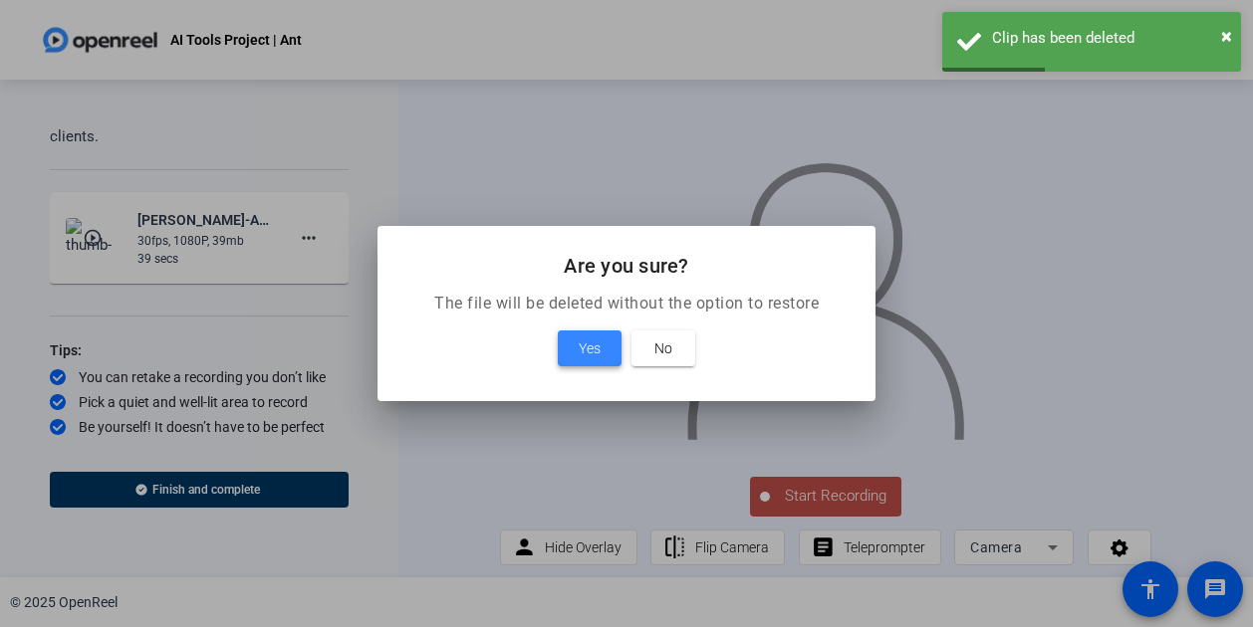
click at [586, 335] on span at bounding box center [590, 349] width 64 height 48
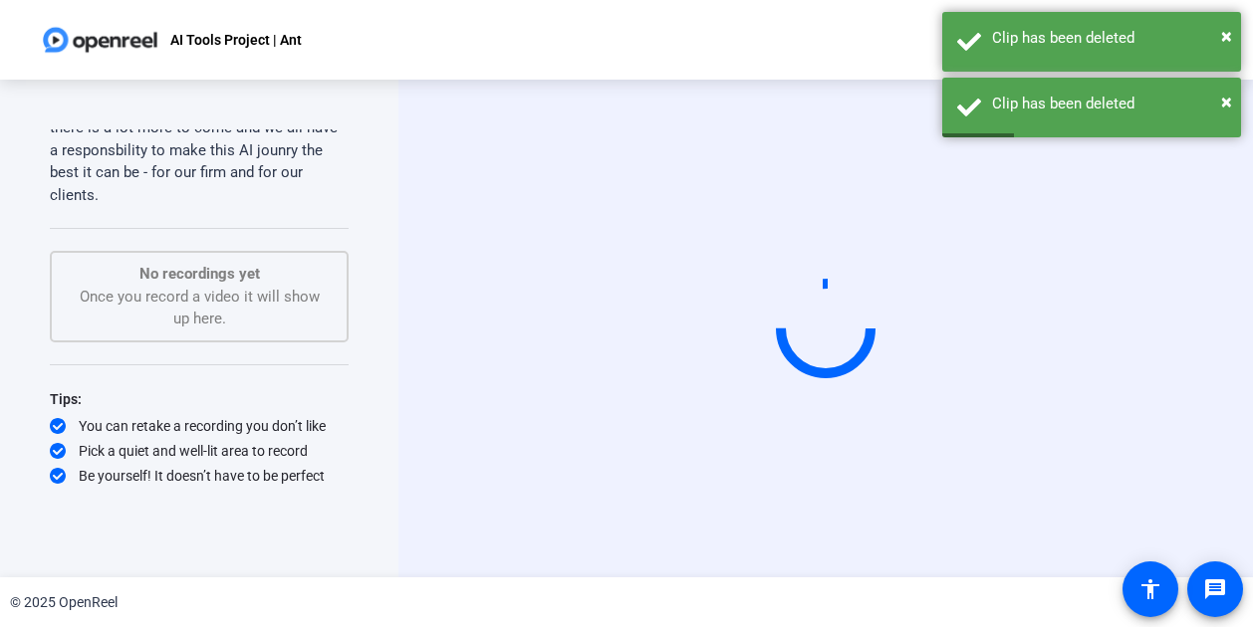
scroll to position [124, 0]
